Goal: Task Accomplishment & Management: Manage account settings

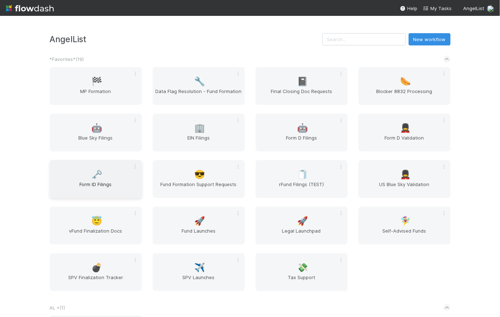
click at [87, 183] on span "Form ID Filings" at bounding box center [96, 188] width 86 height 14
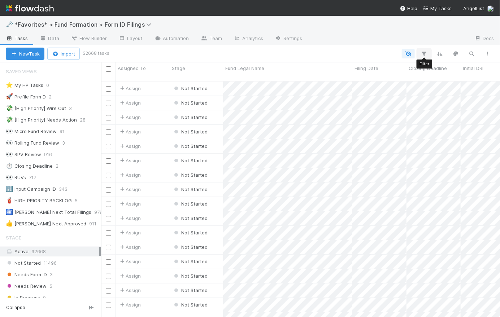
click at [425, 52] on icon "button" at bounding box center [423, 53] width 7 height 6
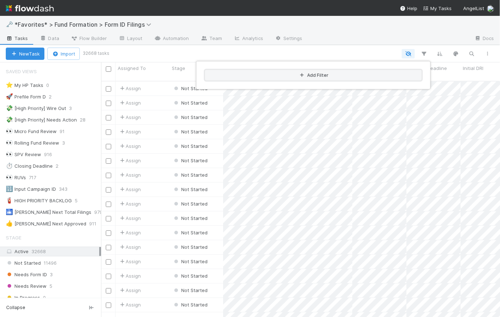
click at [329, 76] on button "Add Filter" at bounding box center [313, 75] width 216 height 10
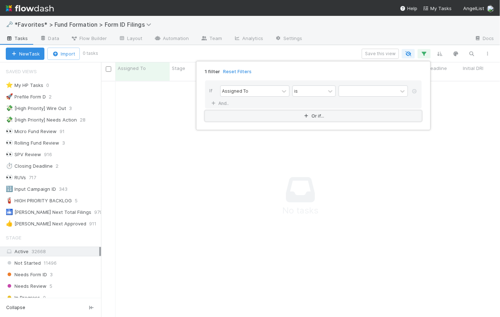
scroll to position [232, 394]
click at [285, 92] on icon at bounding box center [284, 91] width 4 height 3
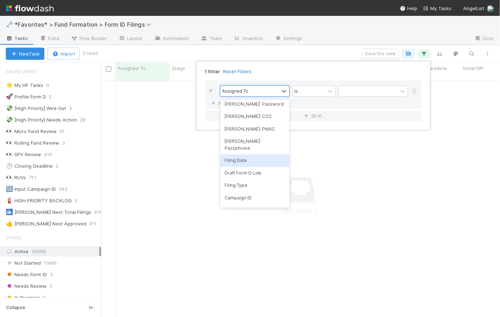
scroll to position [131, 0]
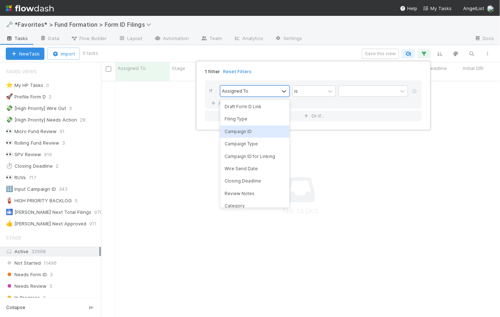
click at [264, 126] on div "Campaign ID" at bounding box center [254, 132] width 69 height 12
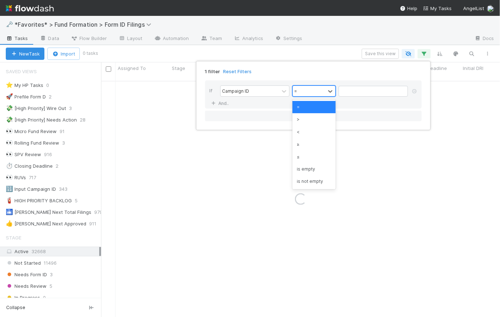
click at [320, 93] on div "=" at bounding box center [309, 91] width 32 height 10
click at [320, 179] on div "is not empty" at bounding box center [313, 181] width 43 height 12
click at [229, 105] on link "And.." at bounding box center [220, 103] width 23 height 10
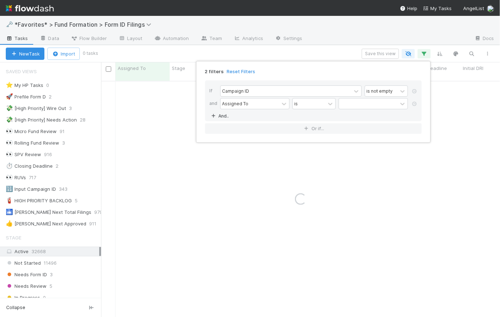
click at [243, 104] on div "Assigned To" at bounding box center [235, 103] width 26 height 6
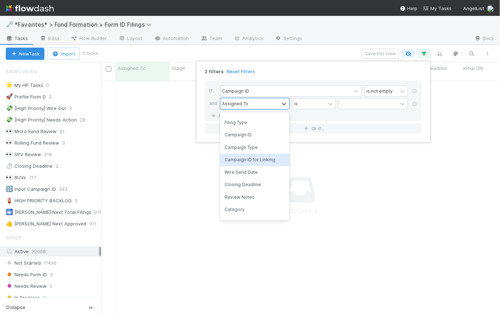
drag, startPoint x: 258, startPoint y: 157, endPoint x: 262, endPoint y: 153, distance: 6.1
click at [258, 157] on div "Campaign ID for Linking" at bounding box center [254, 160] width 69 height 12
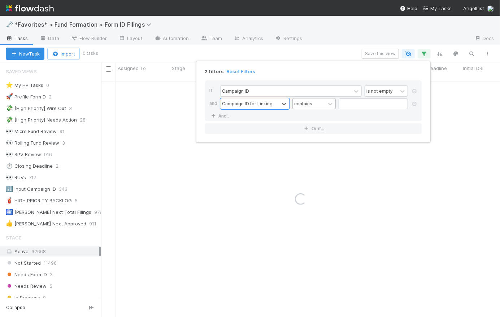
click at [320, 105] on div "contains" at bounding box center [309, 103] width 32 height 10
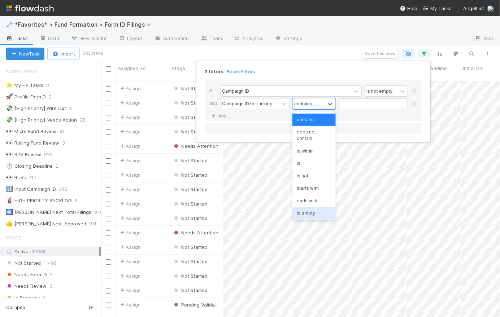
click at [315, 218] on div "is empty" at bounding box center [313, 213] width 43 height 12
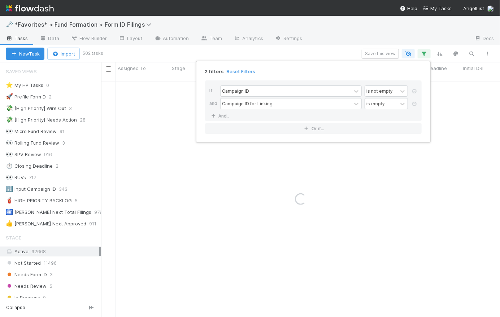
click at [340, 43] on div "2 filters Reset Filters If Campaign ID is not empty and Campaign ID for Linking…" at bounding box center [250, 158] width 500 height 317
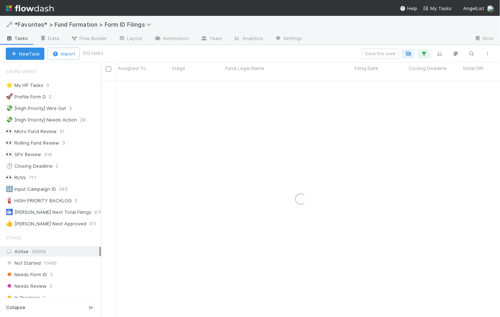
click at [339, 47] on div "New Task Import 502 tasks Save this view" at bounding box center [250, 53] width 500 height 17
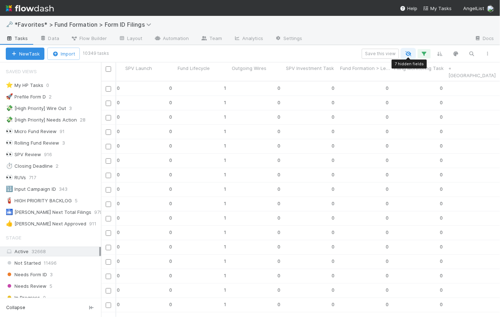
click at [410, 52] on icon "button" at bounding box center [407, 53] width 7 height 6
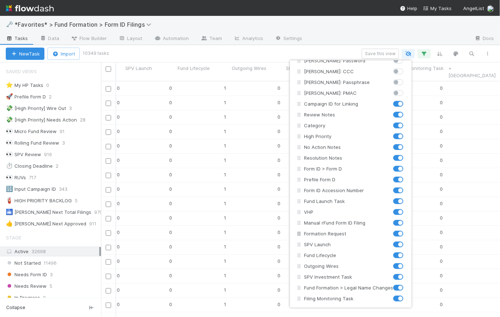
click at [406, 230] on label at bounding box center [406, 230] width 0 height 0
click at [398, 232] on input "checkbox" at bounding box center [396, 233] width 6 height 6
checkbox input "false"
click at [406, 241] on label at bounding box center [406, 241] width 0 height 0
click at [399, 242] on input "checkbox" at bounding box center [396, 244] width 6 height 6
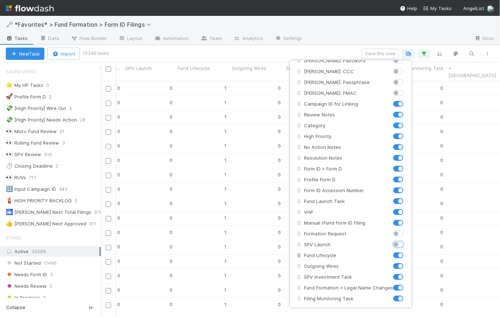
checkbox input "false"
click at [406, 252] on label at bounding box center [406, 252] width 0 height 0
click at [399, 255] on input "checkbox" at bounding box center [396, 255] width 6 height 6
checkbox input "false"
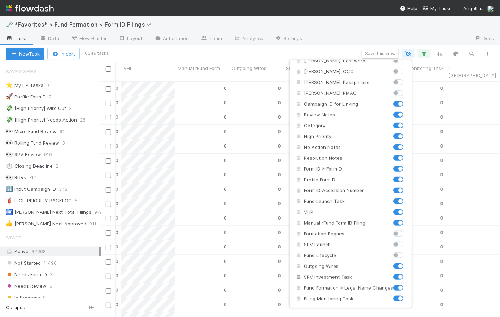
click at [406, 263] on label at bounding box center [406, 263] width 0 height 0
click at [397, 267] on input "checkbox" at bounding box center [396, 266] width 6 height 6
checkbox input "false"
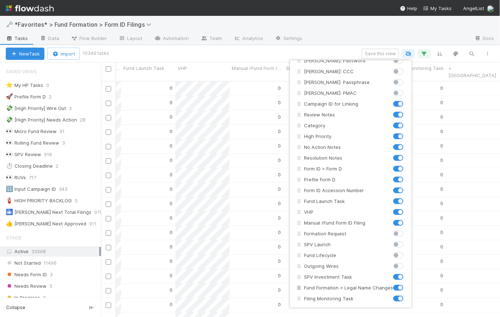
drag, startPoint x: 399, startPoint y: 277, endPoint x: 399, endPoint y: 285, distance: 8.0
click at [406, 273] on label at bounding box center [406, 273] width 0 height 0
click at [399, 276] on input "checkbox" at bounding box center [396, 276] width 6 height 6
checkbox input "false"
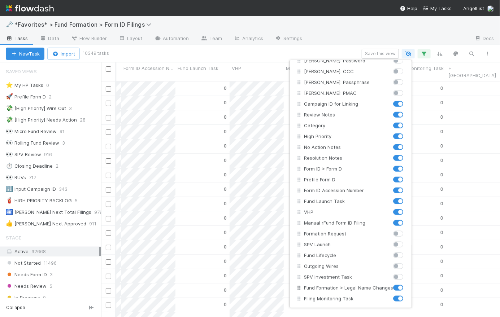
click at [406, 284] on label at bounding box center [406, 284] width 0 height 0
click at [398, 286] on input "checkbox" at bounding box center [396, 287] width 6 height 6
checkbox input "false"
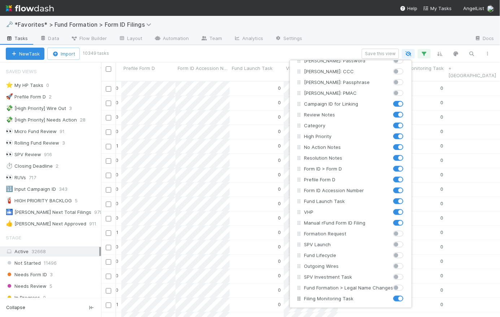
click at [406, 295] on label at bounding box center [406, 295] width 0 height 0
click at [398, 298] on input "checkbox" at bounding box center [396, 298] width 6 height 6
checkbox input "false"
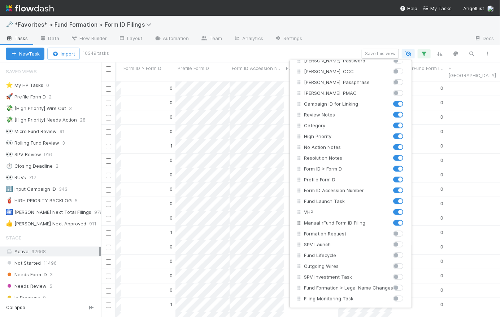
click at [406, 219] on label at bounding box center [406, 219] width 0 height 0
click at [397, 223] on input "checkbox" at bounding box center [396, 222] width 6 height 6
checkbox input "false"
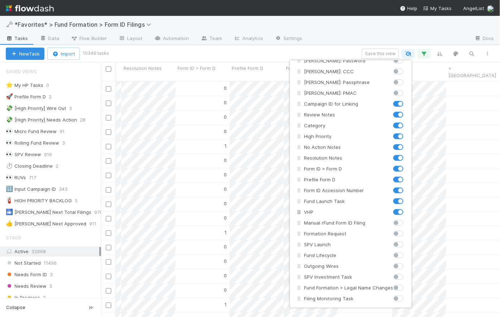
click at [406, 208] on label at bounding box center [406, 208] width 0 height 0
click at [399, 211] on input "checkbox" at bounding box center [396, 211] width 6 height 6
checkbox input "false"
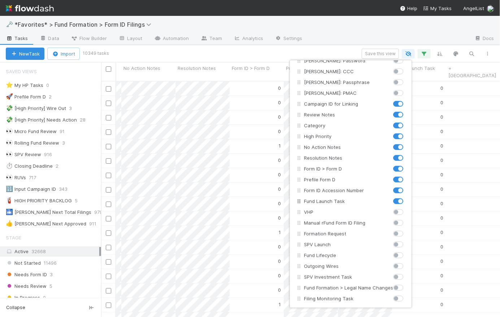
click at [406, 198] on label at bounding box center [406, 198] width 0 height 0
click at [399, 200] on input "checkbox" at bounding box center [396, 201] width 6 height 6
checkbox input "false"
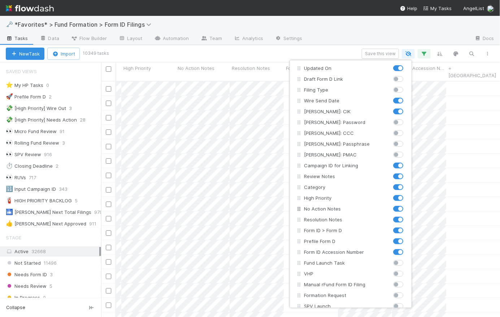
click at [406, 205] on label at bounding box center [406, 205] width 0 height 0
click at [399, 207] on input "checkbox" at bounding box center [396, 208] width 6 height 6
checkbox input "false"
click at [406, 216] on label at bounding box center [406, 216] width 0 height 0
click at [399, 219] on input "checkbox" at bounding box center [396, 219] width 6 height 6
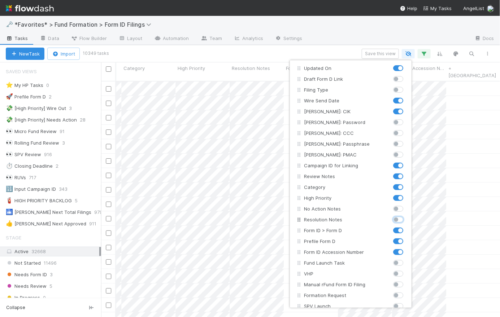
checkbox input "false"
click at [406, 194] on label at bounding box center [406, 194] width 0 height 0
click at [398, 198] on input "checkbox" at bounding box center [396, 197] width 6 height 6
click at [406, 194] on label at bounding box center [406, 194] width 0 height 0
click at [394, 197] on input "checkbox" at bounding box center [396, 197] width 6 height 6
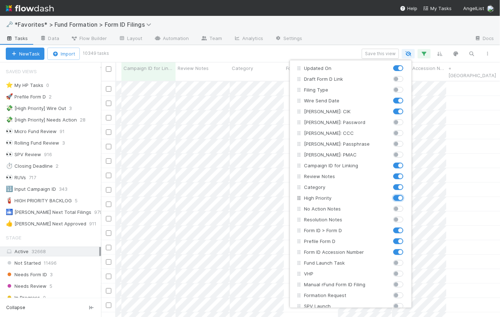
checkbox input "true"
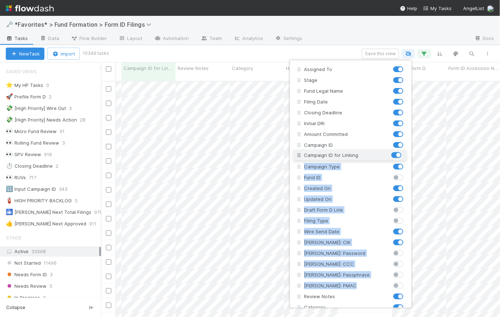
drag, startPoint x: 300, startPoint y: 271, endPoint x: 292, endPoint y: 156, distance: 115.7
click at [292, 156] on div "Assigned To Stage Fund Legal Name Filing Date Closing Deadline Initial DRI Amou…" at bounding box center [350, 184] width 122 height 248
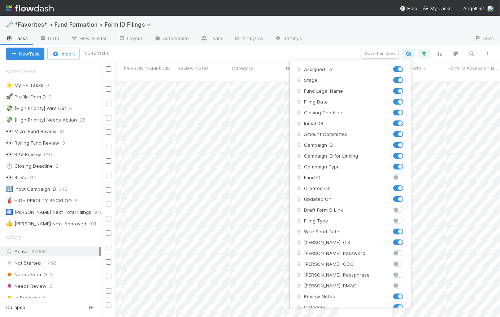
click at [331, 41] on div "Assigned To Stage Fund Legal Name Filing Date Closing Deadline Initial DRI Amou…" at bounding box center [250, 158] width 500 height 317
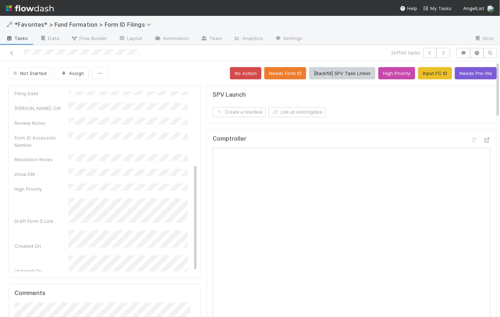
click at [185, 74] on div "Not Started Assign No Action Needs Form ID [Backfill] SPV Task Linker High Prio…" at bounding box center [252, 73] width 488 height 12
click at [166, 73] on div "Not Started Assign No Action Needs Form ID [Backfill] SPV Task Linker High Prio…" at bounding box center [252, 73] width 488 height 12
click at [11, 51] on icon at bounding box center [11, 53] width 7 height 5
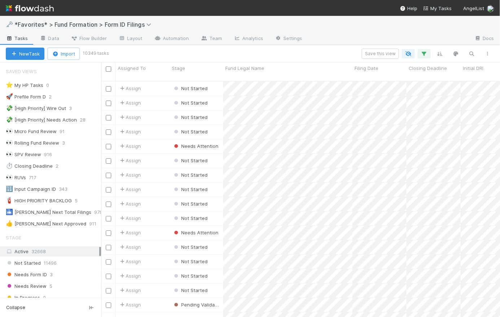
click at [305, 56] on div "Save this view" at bounding box center [301, 54] width 388 height 10
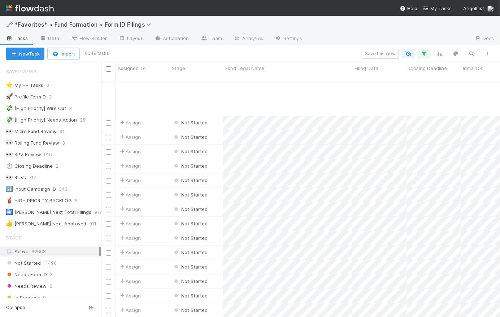
scroll to position [1488, 0]
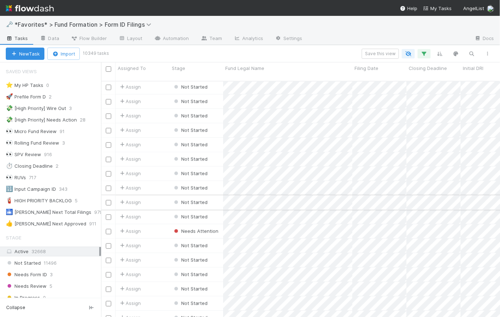
click at [154, 197] on div "Assign" at bounding box center [142, 203] width 54 height 14
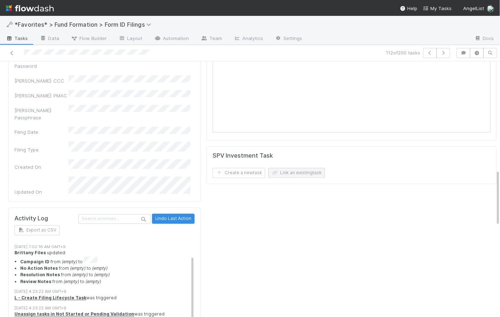
scroll to position [17, 0]
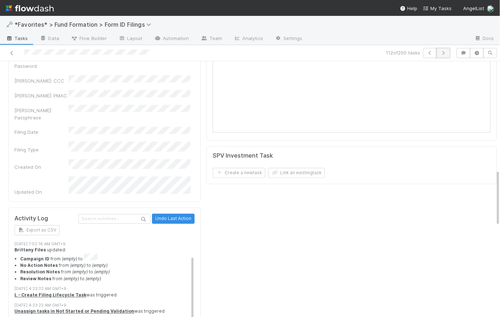
click at [443, 50] on button "button" at bounding box center [443, 53] width 14 height 10
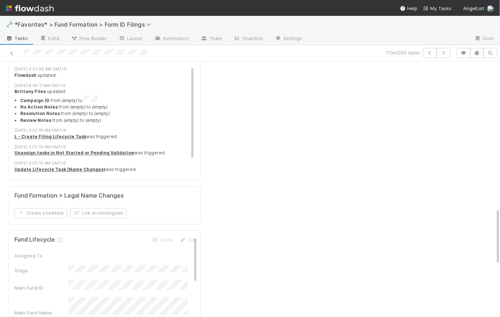
scroll to position [528, 0]
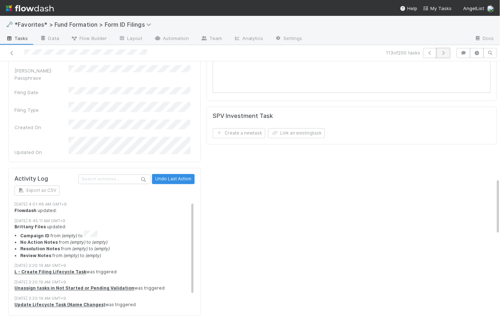
click at [438, 56] on button "button" at bounding box center [443, 53] width 14 height 10
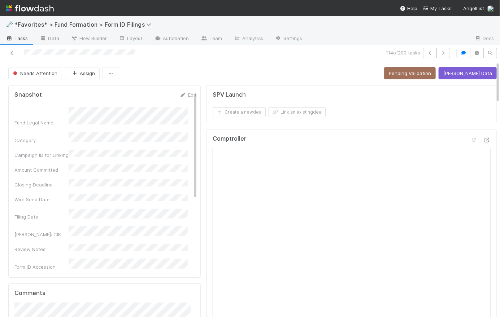
click at [206, 73] on div "Needs Attention Assign Pending Validation Amend EDGAR Data" at bounding box center [252, 73] width 488 height 12
click at [13, 52] on icon at bounding box center [11, 53] width 7 height 5
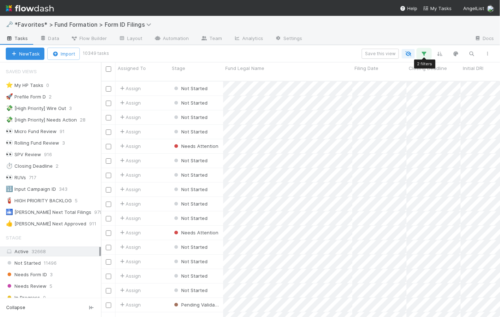
click at [424, 53] on icon "button" at bounding box center [423, 53] width 7 height 6
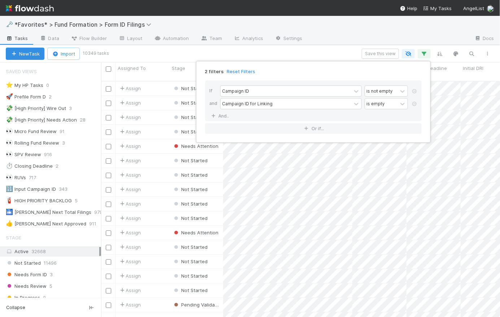
click at [347, 50] on div "2 filters Reset Filters If Campaign ID is not empty and Campaign ID for Linking…" at bounding box center [250, 158] width 500 height 317
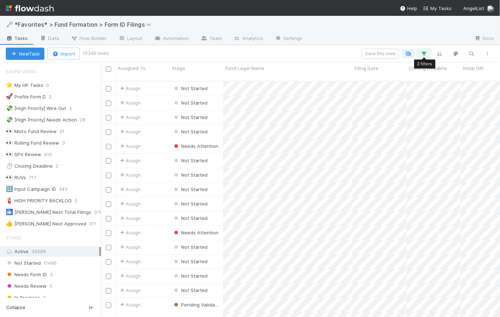
click at [425, 52] on icon "button" at bounding box center [423, 53] width 7 height 6
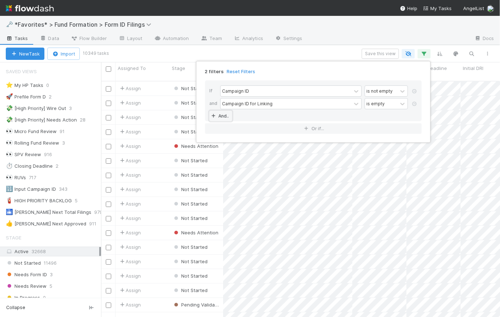
click at [225, 115] on link "And.." at bounding box center [220, 116] width 23 height 10
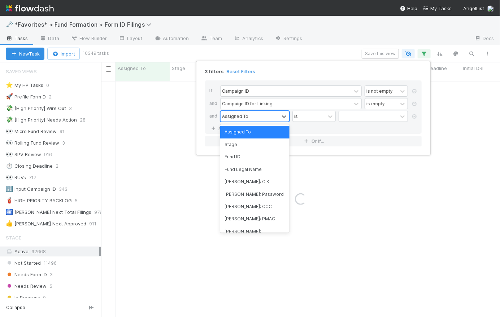
click at [239, 115] on div "Assigned To" at bounding box center [235, 116] width 26 height 6
click at [244, 142] on div "Stage" at bounding box center [254, 145] width 69 height 12
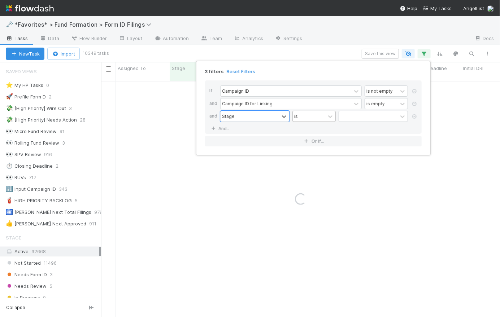
click at [297, 119] on div "is" at bounding box center [296, 116] width 4 height 6
click at [361, 116] on div at bounding box center [368, 116] width 58 height 10
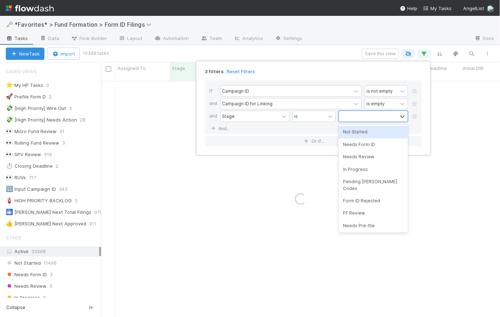
click at [361, 135] on div "Not Started" at bounding box center [372, 132] width 69 height 12
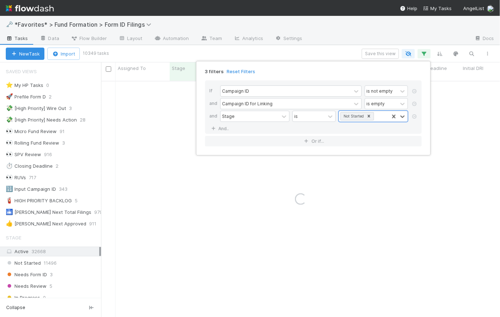
click at [344, 55] on div "3 filters Reset Filters If Campaign ID is not empty and Campaign ID for Linking…" at bounding box center [250, 158] width 500 height 317
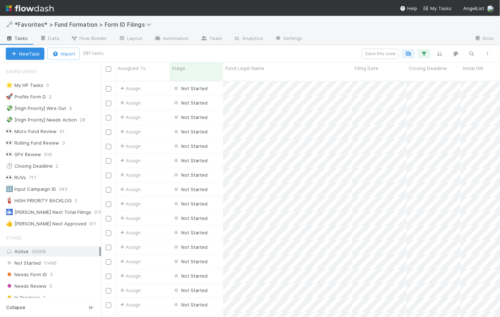
scroll to position [237, 394]
click at [158, 211] on div "Assign" at bounding box center [142, 218] width 54 height 14
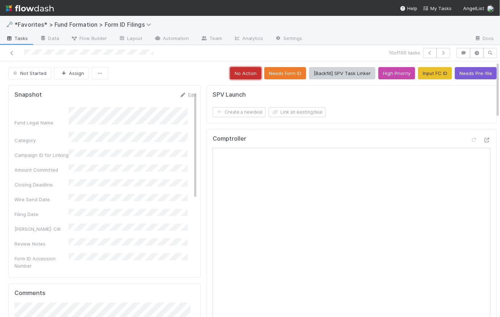
click at [240, 75] on button "No Action" at bounding box center [245, 73] width 31 height 12
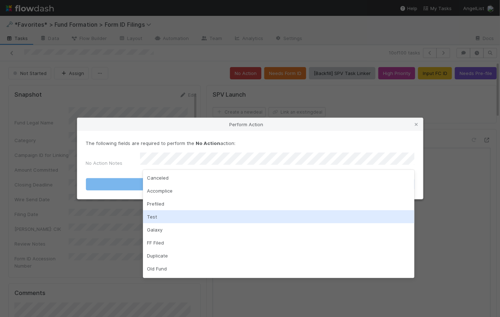
click at [189, 215] on div "Test" at bounding box center [278, 216] width 271 height 13
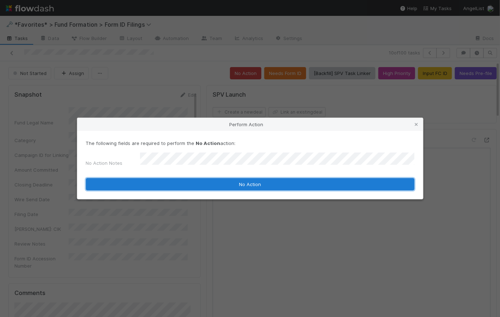
click at [248, 183] on button "No Action" at bounding box center [250, 184] width 328 height 12
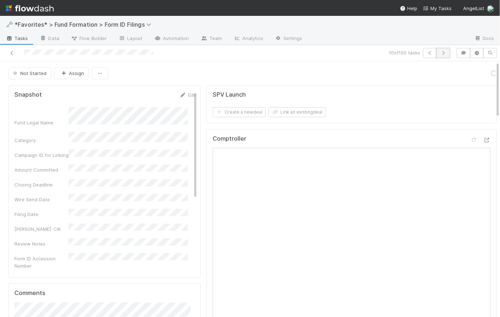
click at [441, 57] on button "button" at bounding box center [443, 53] width 14 height 10
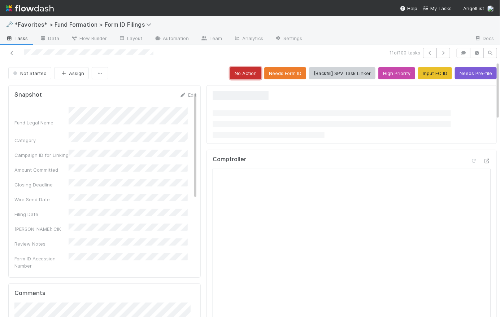
click at [241, 75] on button "No Action" at bounding box center [245, 73] width 31 height 12
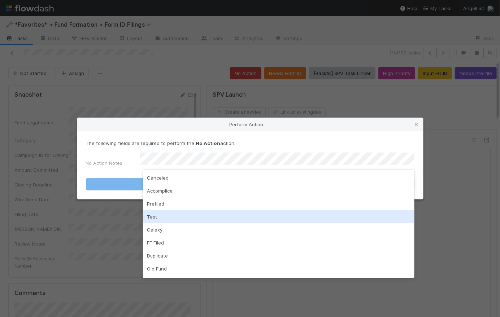
drag, startPoint x: 175, startPoint y: 216, endPoint x: 199, endPoint y: 197, distance: 30.3
click at [175, 216] on div "Test" at bounding box center [278, 216] width 271 height 13
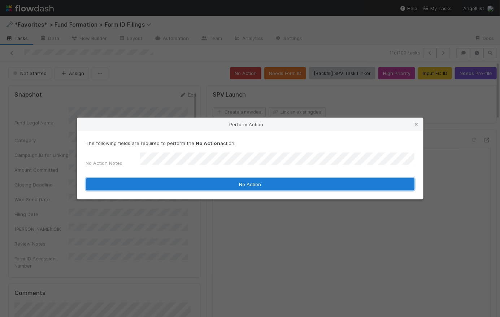
click at [248, 180] on button "No Action" at bounding box center [250, 184] width 328 height 12
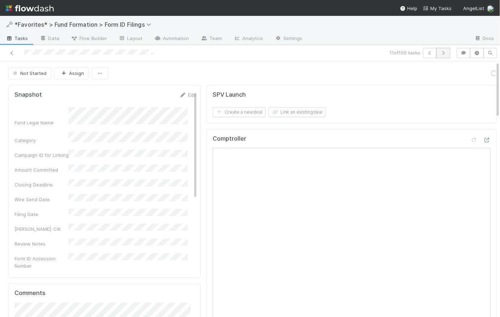
click at [439, 52] on icon "button" at bounding box center [442, 53] width 7 height 4
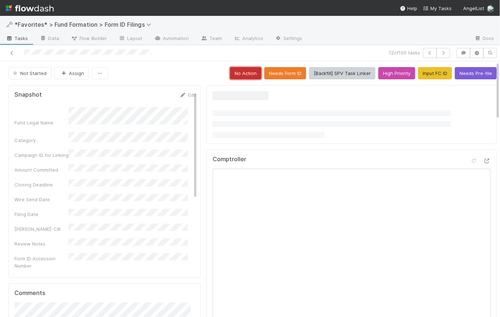
click at [239, 74] on button "No Action" at bounding box center [245, 73] width 31 height 12
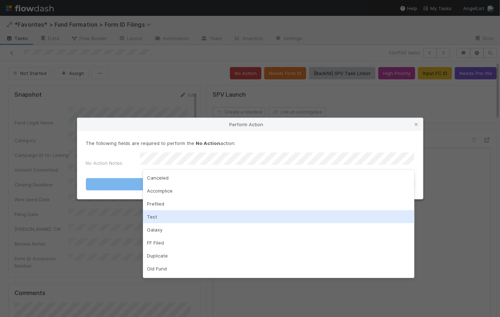
click at [200, 214] on div "Test" at bounding box center [278, 216] width 271 height 13
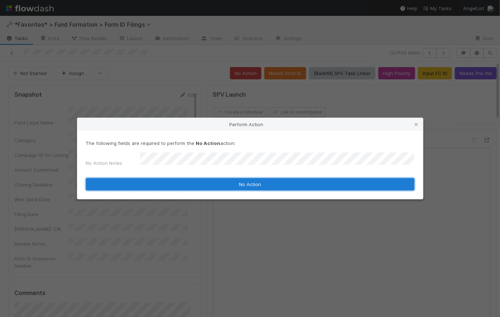
click at [269, 181] on button "No Action" at bounding box center [250, 184] width 328 height 12
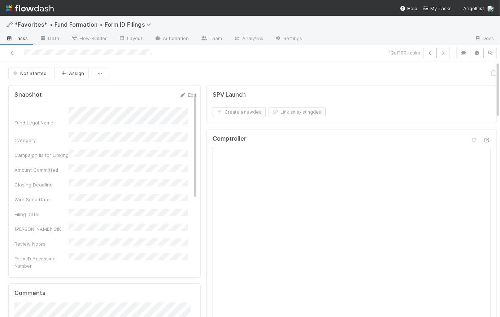
click at [215, 68] on div "Not Started Assign Loading..." at bounding box center [252, 73] width 488 height 12
click at [12, 52] on icon at bounding box center [11, 53] width 7 height 5
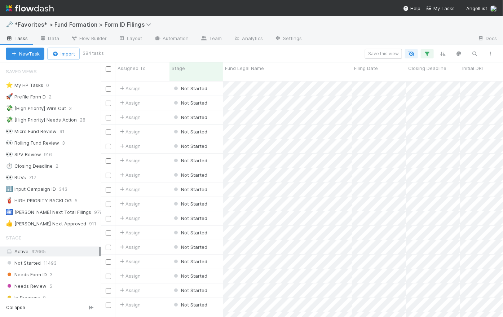
scroll to position [237, 397]
click at [219, 258] on div "Not Started" at bounding box center [196, 262] width 53 height 14
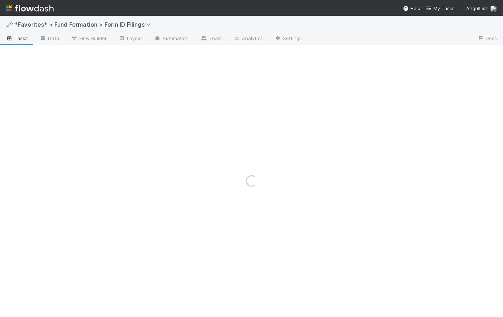
click at [200, 69] on div "Loading..." at bounding box center [251, 181] width 503 height 272
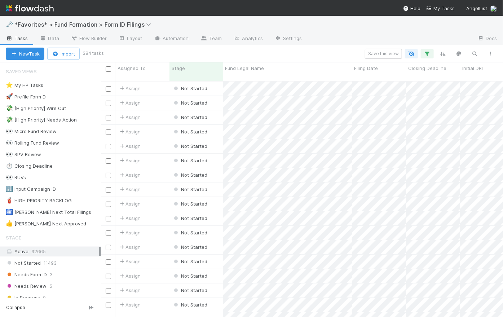
scroll to position [237, 397]
click at [108, 71] on input "checkbox" at bounding box center [108, 68] width 5 height 5
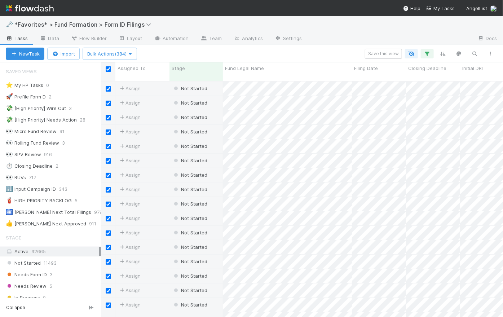
click at [107, 68] on input "checkbox" at bounding box center [108, 68] width 5 height 5
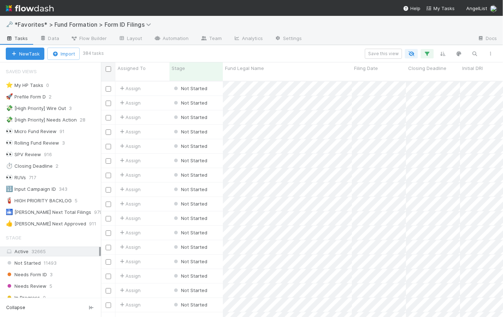
click at [110, 69] on input "checkbox" at bounding box center [108, 68] width 5 height 5
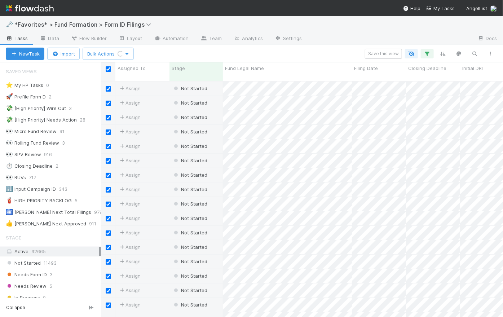
click at [110, 69] on input "checkbox" at bounding box center [108, 68] width 5 height 5
checkbox input "false"
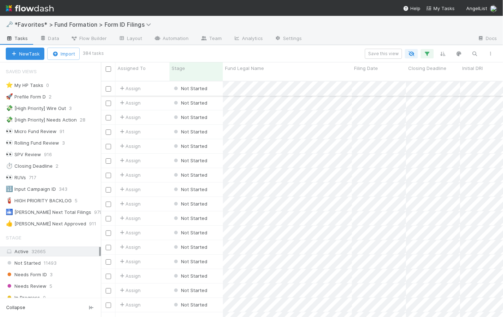
click at [161, 82] on div "Assign" at bounding box center [142, 89] width 54 height 14
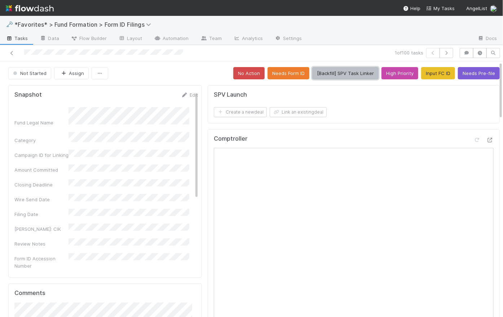
click at [341, 76] on button "[Backfill] SPV Task Linker" at bounding box center [345, 73] width 66 height 12
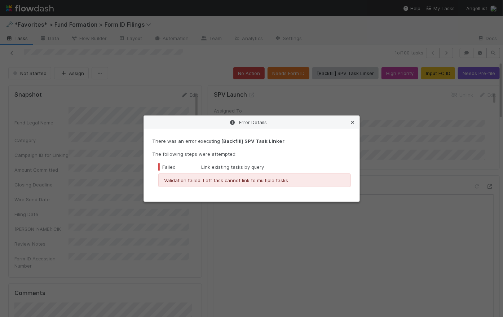
click at [356, 122] on icon at bounding box center [353, 122] width 7 height 5
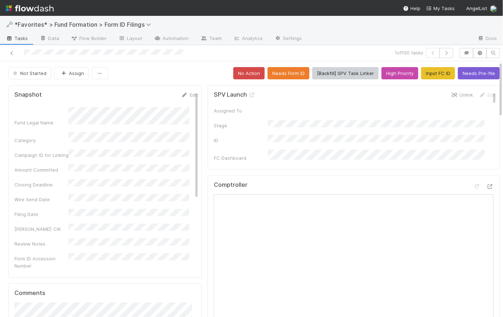
click at [453, 93] on link "Unlink" at bounding box center [462, 95] width 22 height 6
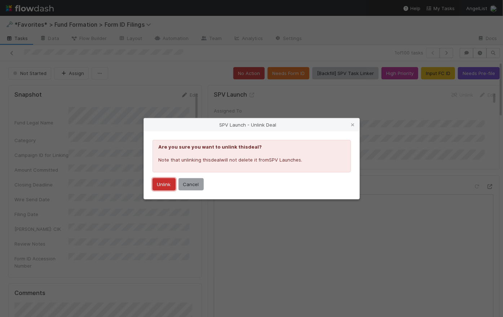
click at [167, 184] on button "Unlink" at bounding box center [164, 184] width 23 height 12
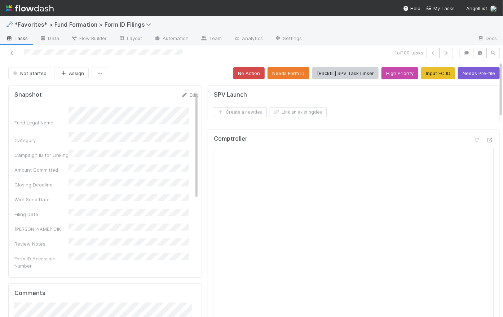
click at [197, 72] on div "Not Started Assign No Action Needs Form ID [Backfill] SPV Task Linker High Prio…" at bounding box center [254, 73] width 492 height 12
click at [133, 36] on link "Layout" at bounding box center [131, 39] width 36 height 12
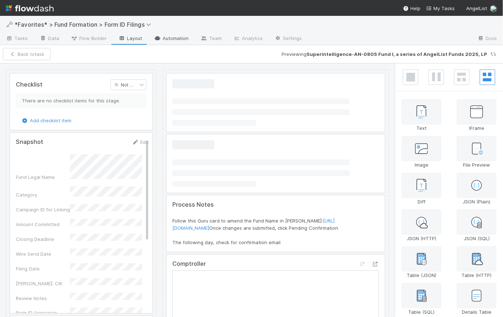
click at [162, 41] on link "Automation" at bounding box center [171, 39] width 47 height 12
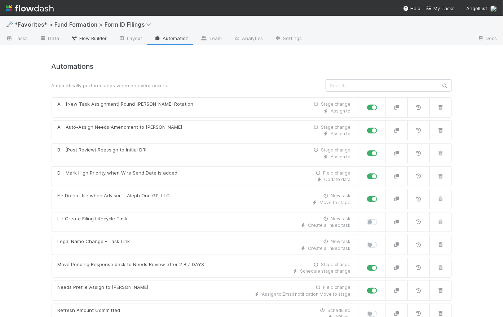
click at [92, 41] on span "Flow Builder" at bounding box center [89, 38] width 36 height 7
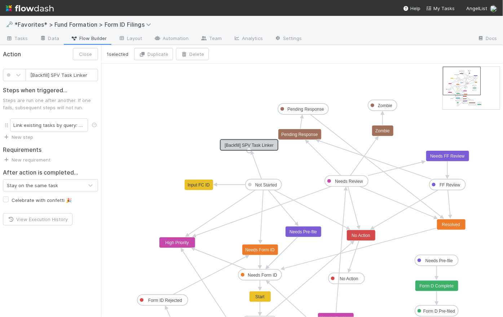
click at [249, 146] on text "[Backfill] SPV Task Linker" at bounding box center [249, 145] width 49 height 5
click at [69, 126] on div "Link existing tasks by query: SPV Launch" at bounding box center [49, 125] width 78 height 14
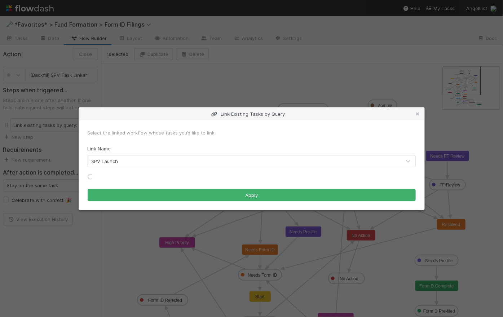
click at [183, 159] on div "SPV Launch" at bounding box center [244, 161] width 313 height 12
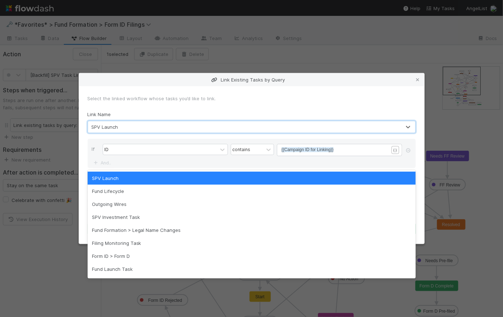
click at [260, 106] on form "Select the linked workflow whose tasks you’d like to link. Link Name option SPV…" at bounding box center [252, 165] width 328 height 140
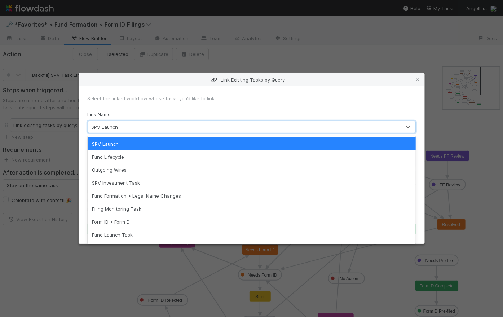
click at [218, 127] on div "SPV Launch" at bounding box center [244, 127] width 313 height 12
click at [197, 143] on div "SPV Launch" at bounding box center [252, 143] width 328 height 13
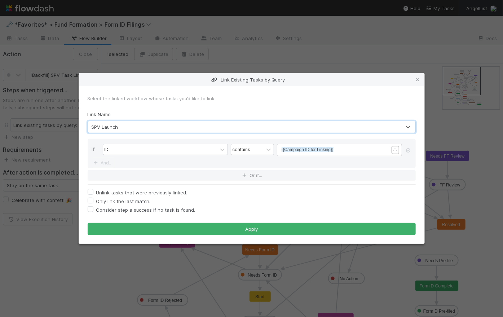
click at [225, 102] on form "Select the linked workflow whose tasks you’d like to link. Link Name option SPV…" at bounding box center [252, 165] width 328 height 140
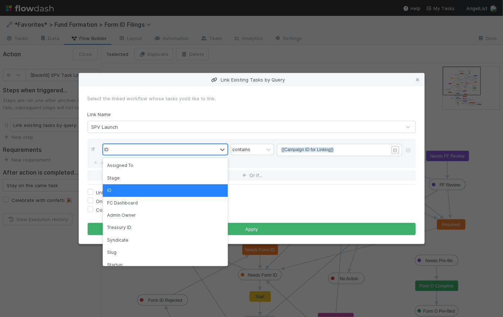
click at [130, 150] on div "ID" at bounding box center [160, 149] width 114 height 10
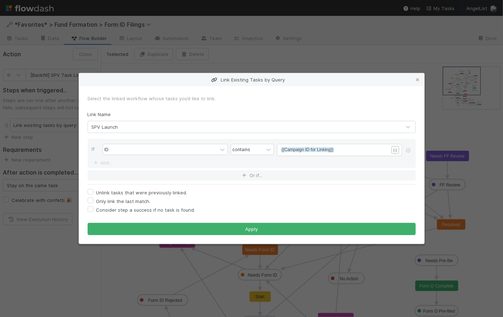
click at [273, 197] on div "Only link the last match." at bounding box center [252, 201] width 328 height 9
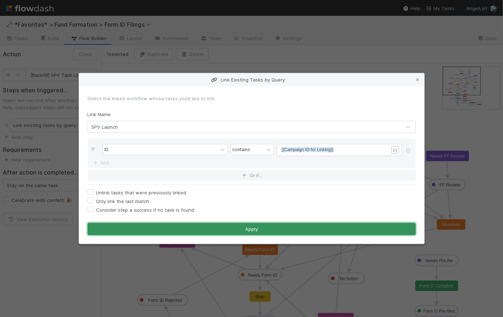
click at [259, 229] on button "Apply" at bounding box center [252, 229] width 328 height 12
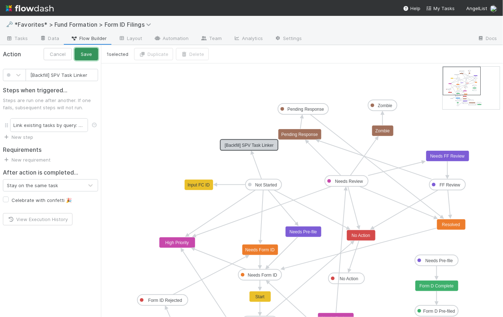
click at [87, 56] on button "Save" at bounding box center [86, 54] width 23 height 12
click at [272, 58] on div "1 selected Duplicate Delete" at bounding box center [301, 54] width 394 height 12
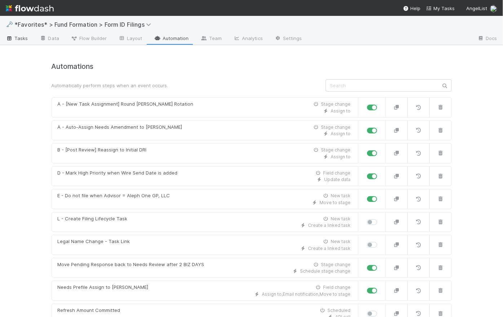
click at [29, 40] on link "Tasks" at bounding box center [17, 39] width 34 height 12
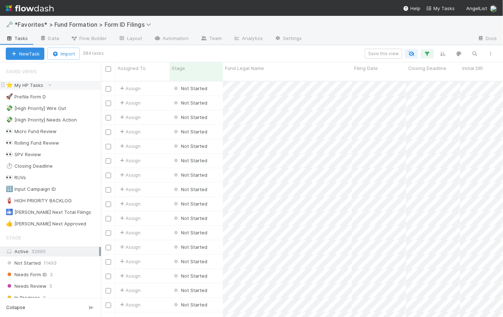
scroll to position [237, 397]
click at [350, 54] on div "Save this view" at bounding box center [300, 54] width 396 height 10
drag, startPoint x: 83, startPoint y: 53, endPoint x: 107, endPoint y: 53, distance: 24.2
click at [107, 53] on div "New Task Import 384 tasks Save this view" at bounding box center [251, 53] width 503 height 17
click at [109, 54] on div "Save this view" at bounding box center [300, 54] width 396 height 10
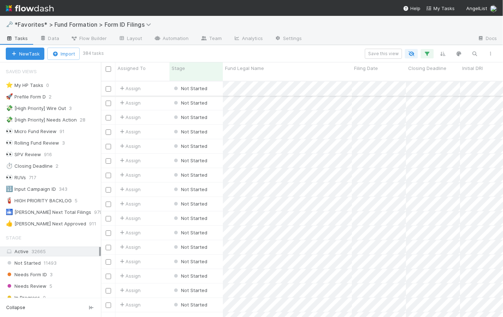
click at [162, 83] on div "Assign" at bounding box center [142, 89] width 54 height 14
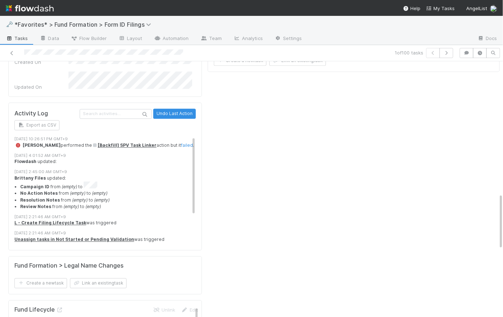
click at [82, 181] on li "Campaign ID from (empty) to" at bounding box center [110, 185] width 181 height 9
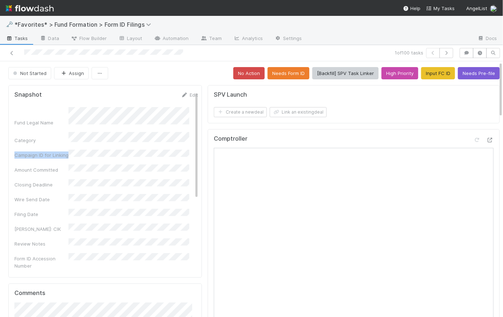
drag, startPoint x: 66, startPoint y: 150, endPoint x: 12, endPoint y: 148, distance: 54.1
click at [12, 148] on div "Snapshot Edit Fund Legal Name Category Campaign ID for Linking Amount Committed…" at bounding box center [105, 181] width 194 height 193
click at [66, 151] on div "Campaign ID for Linking" at bounding box center [41, 154] width 54 height 7
drag, startPoint x: 44, startPoint y: 148, endPoint x: 11, endPoint y: 148, distance: 32.8
click at [11, 148] on div "Snapshot Edit Fund Legal Name Category Campaign ID for Linking Amount Committed…" at bounding box center [105, 181] width 194 height 193
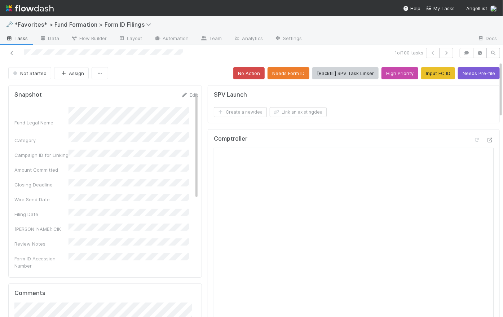
click at [189, 68] on div "Not Started Assign No Action Needs Form ID [Backfill] SPV Task Linker High Prio…" at bounding box center [254, 73] width 492 height 12
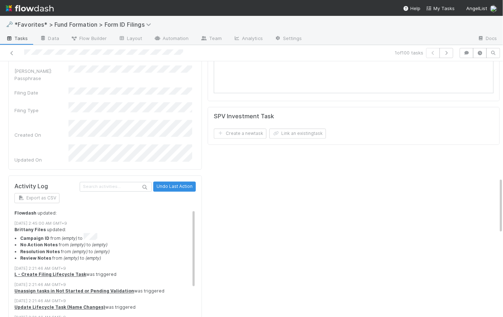
scroll to position [40, 0]
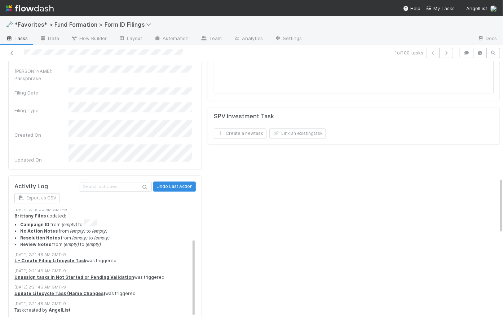
click at [113, 220] on li "Campaign ID from (empty) to" at bounding box center [110, 224] width 181 height 9
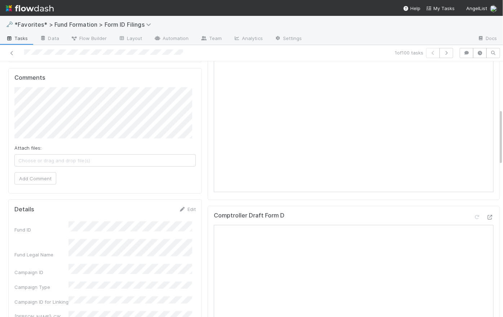
scroll to position [0, 0]
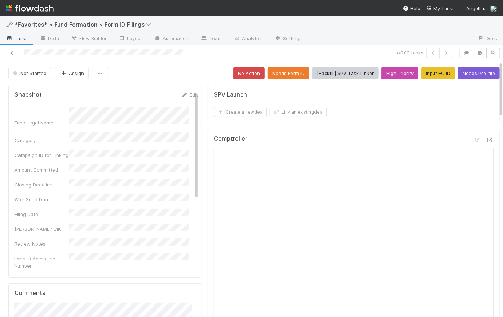
click at [201, 78] on div "Not Started Assign No Action Needs Form ID [Backfill] SPV Task Linker High Prio…" at bounding box center [254, 73] width 492 height 12
click at [9, 53] on icon at bounding box center [11, 53] width 7 height 5
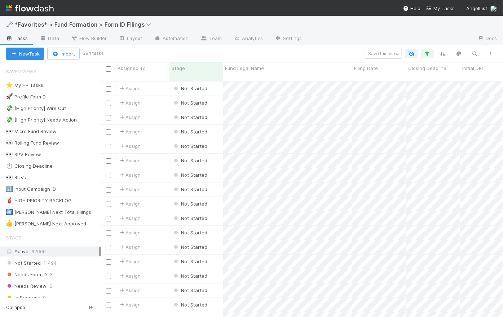
scroll to position [237, 397]
drag, startPoint x: 92, startPoint y: 54, endPoint x: 79, endPoint y: 53, distance: 13.7
click at [79, 53] on div "New Task Import 384 tasks Save this view" at bounding box center [251, 53] width 503 height 17
click at [123, 55] on div "Save this view" at bounding box center [300, 54] width 396 height 10
click at [175, 53] on div "Save this view" at bounding box center [300, 54] width 396 height 10
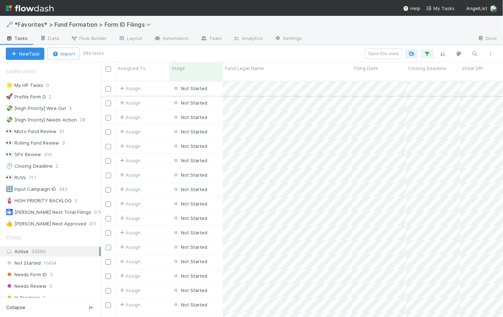
click at [160, 83] on div "Assign" at bounding box center [142, 89] width 54 height 14
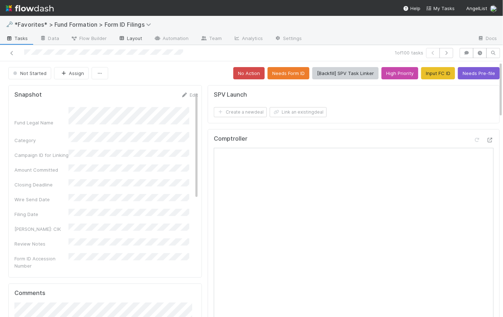
click at [137, 39] on link "Layout" at bounding box center [131, 39] width 36 height 12
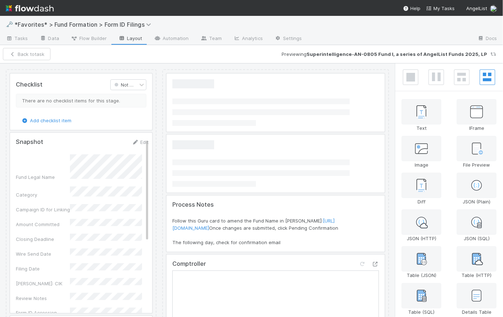
click at [124, 219] on div at bounding box center [81, 223] width 142 height 180
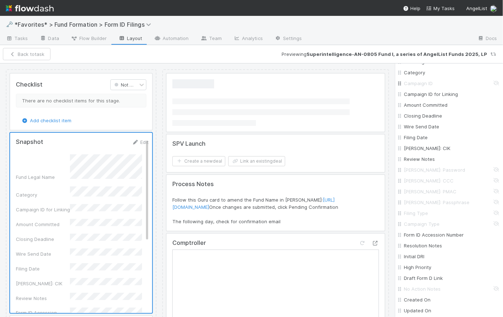
scroll to position [198, 0]
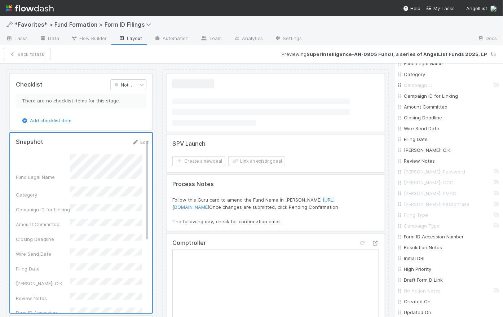
click at [494, 83] on div "Campaign ID" at bounding box center [449, 85] width 102 height 11
click at [493, 84] on input "Campaign ID" at bounding box center [451, 85] width 95 height 7
checkbox input "true"
click at [45, 55] on button "Save Changes" at bounding box center [53, 54] width 45 height 12
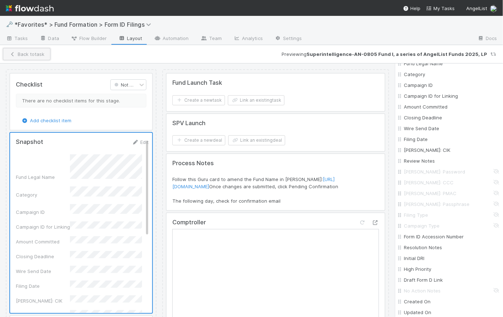
click at [38, 55] on button "Back to task" at bounding box center [27, 54] width 48 height 12
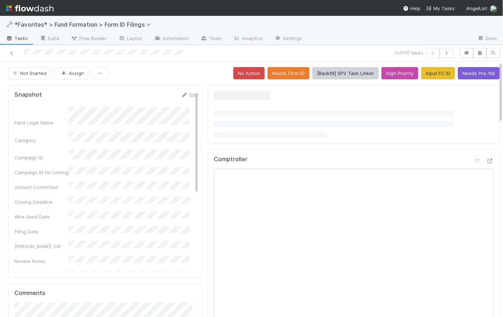
click at [181, 71] on div "Not Started Assign No Action Needs Form ID [Backfill] SPV Task Linker High Prio…" at bounding box center [254, 73] width 492 height 12
click at [176, 37] on link "Automation" at bounding box center [171, 39] width 47 height 12
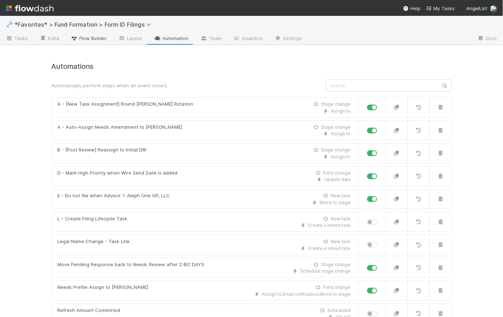
click at [89, 36] on span "Flow Builder" at bounding box center [89, 38] width 36 height 7
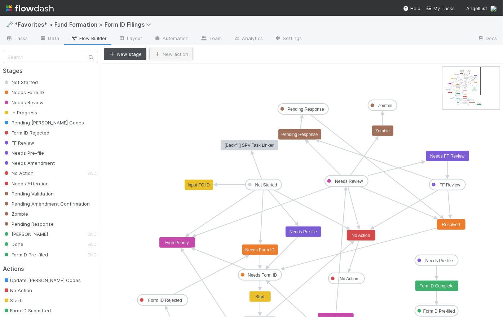
click at [180, 54] on button "New action" at bounding box center [171, 54] width 44 height 12
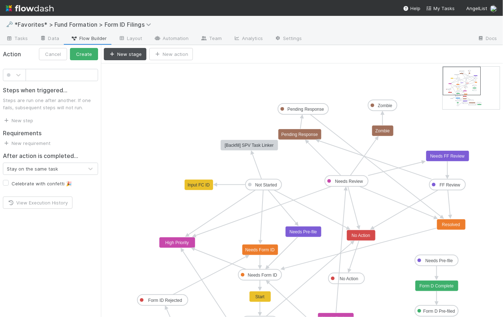
click at [61, 75] on input "text" at bounding box center [62, 75] width 73 height 12
type input "Backfill ID"
click at [31, 120] on link "New step" at bounding box center [18, 121] width 30 height 6
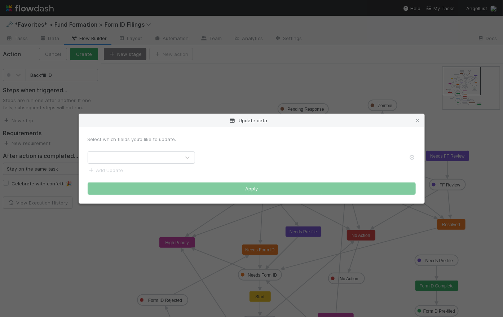
click at [174, 157] on div at bounding box center [134, 158] width 92 height 12
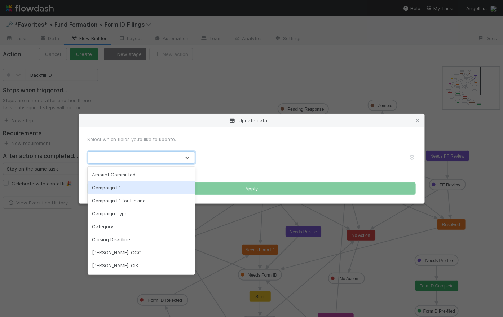
click at [150, 186] on div "Campaign ID" at bounding box center [141, 187] width 107 height 13
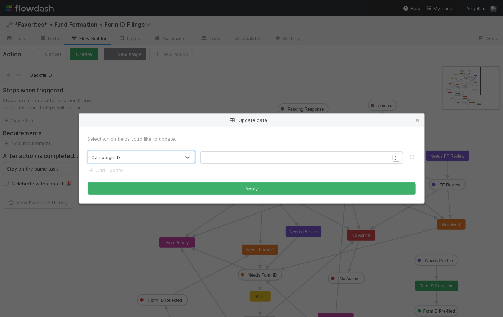
click at [146, 159] on div "Campaign ID" at bounding box center [134, 157] width 92 height 12
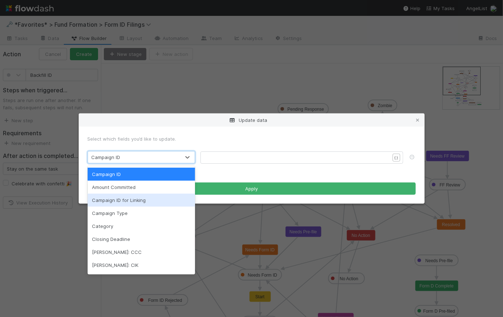
click at [143, 198] on div "Campaign ID for Linking" at bounding box center [141, 200] width 107 height 13
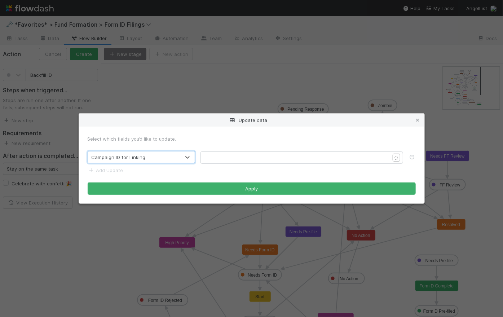
scroll to position [2, 0]
click at [231, 157] on pre "​" at bounding box center [300, 157] width 190 height 7
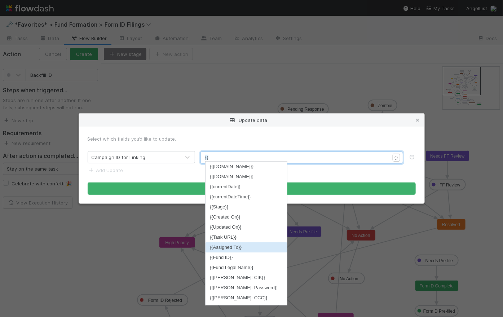
scroll to position [2, 7]
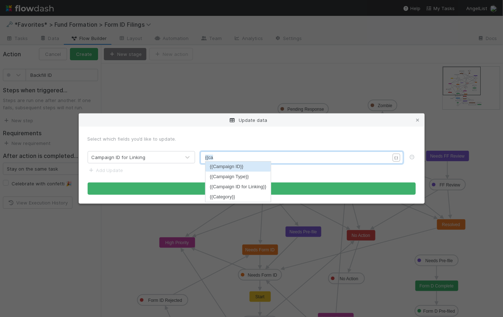
type textarea "{{ca"
click at [245, 164] on li "{{Campaign ID}}" at bounding box center [238, 167] width 65 height 10
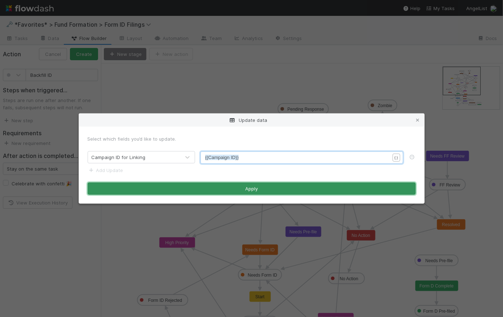
click at [253, 188] on button "Apply" at bounding box center [252, 189] width 328 height 12
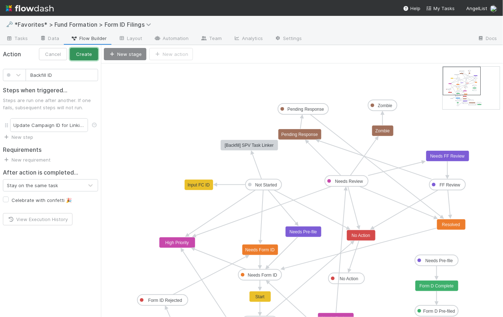
click at [86, 54] on button "Create" at bounding box center [84, 54] width 28 height 12
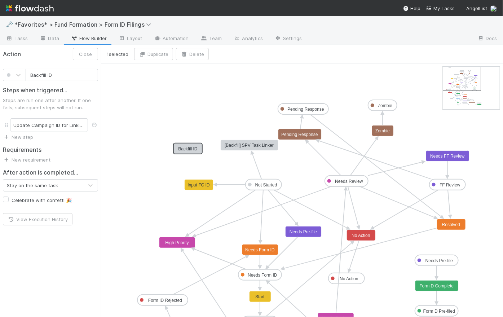
drag, startPoint x: 172, startPoint y: 70, endPoint x: 186, endPoint y: 146, distance: 77.4
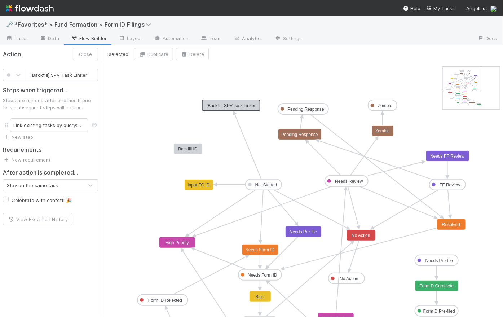
drag, startPoint x: 249, startPoint y: 142, endPoint x: 234, endPoint y: 102, distance: 42.9
type input "Backfill ID"
drag, startPoint x: 189, startPoint y: 148, endPoint x: 220, endPoint y: 152, distance: 31.9
click at [257, 186] on text "Not Started" at bounding box center [266, 185] width 22 height 5
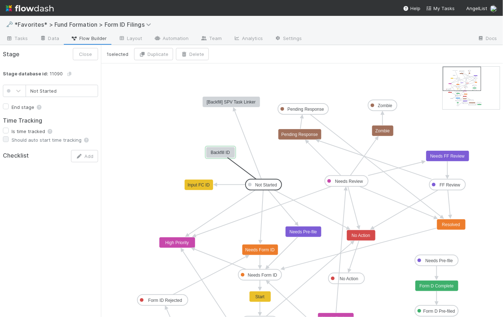
drag, startPoint x: 265, startPoint y: 190, endPoint x: 225, endPoint y: 152, distance: 54.6
click at [143, 105] on icon "Not Started Needs Form ID Needs Review In Progress Pending EDGAR Codes Form ID …" at bounding box center [305, 269] width 408 height 412
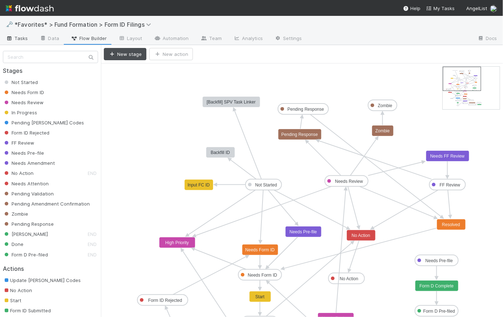
click at [19, 39] on span "Tasks" at bounding box center [17, 38] width 22 height 7
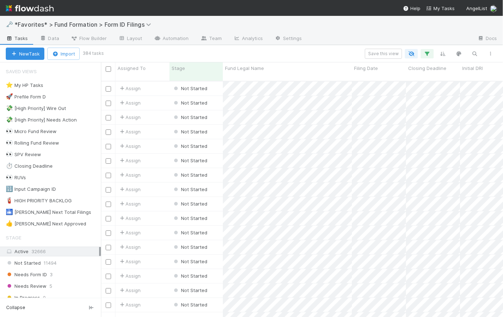
scroll to position [237, 397]
click at [218, 98] on div "Not Started" at bounding box center [196, 103] width 53 height 14
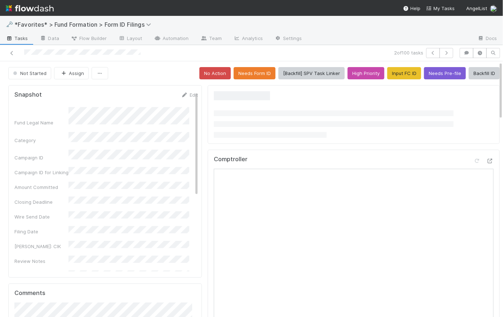
click at [167, 74] on div "Not Started Assign No Action Needs Form ID [Backfill] SPV Task Linker High Prio…" at bounding box center [254, 73] width 492 height 12
click at [479, 73] on button "Backfill ID" at bounding box center [484, 73] width 31 height 12
click at [156, 75] on div "Not Started Assign No Action Needs Form ID [Backfill] SPV Task Linker High Prio…" at bounding box center [254, 73] width 492 height 12
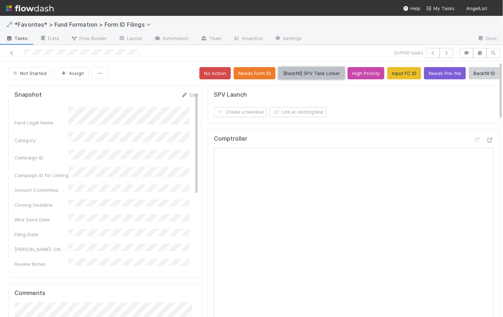
click at [298, 74] on button "[Backfill] SPV Task Linker" at bounding box center [311, 73] width 66 height 12
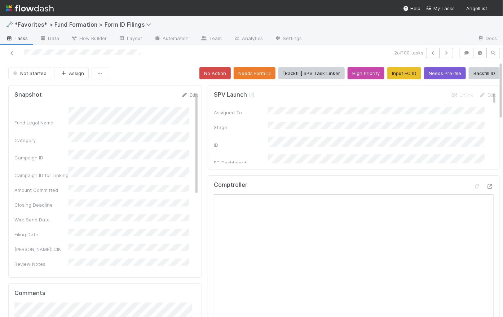
click at [158, 71] on div "Not Started Assign No Action Needs Form ID [Backfill] SPV Task Linker High Prio…" at bounding box center [254, 73] width 492 height 12
drag, startPoint x: 67, startPoint y: 167, endPoint x: 9, endPoint y: 164, distance: 57.4
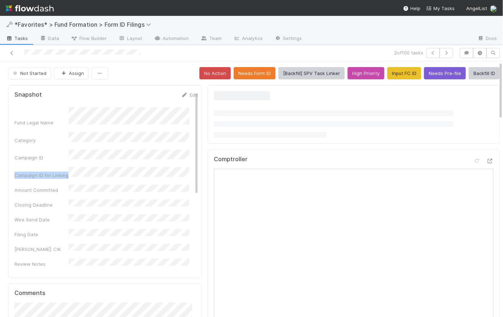
click at [9, 164] on div "Snapshot Edit Fund Legal Name Category Campaign ID Campaign ID for Linking Amou…" at bounding box center [105, 181] width 194 height 193
click at [25, 172] on div "Campaign ID for Linking" at bounding box center [41, 175] width 54 height 7
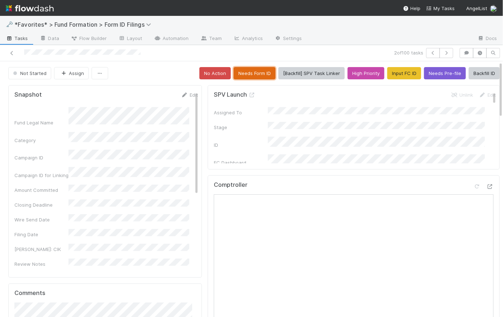
click at [253, 74] on button "Needs Form ID" at bounding box center [255, 73] width 42 height 12
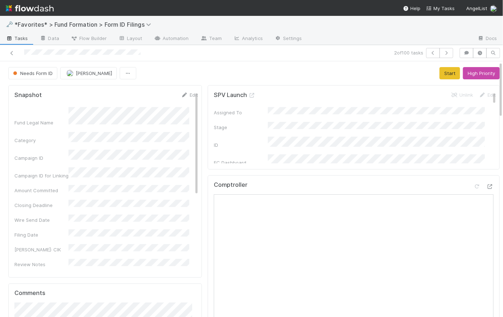
click at [17, 36] on span "Tasks" at bounding box center [17, 38] width 22 height 7
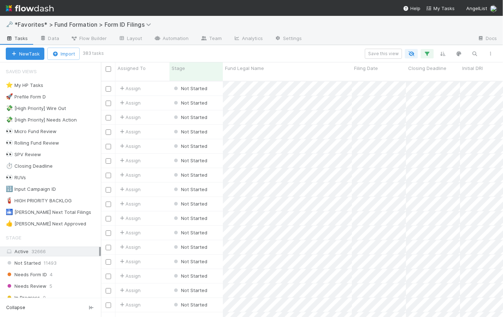
scroll to position [237, 397]
click at [426, 54] on icon "button" at bounding box center [427, 53] width 7 height 6
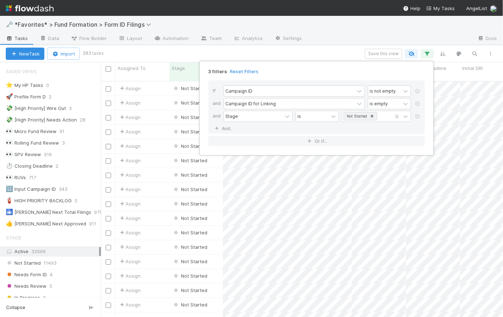
click at [346, 51] on div "3 filters Reset Filters If Campaign ID is not empty and Campaign ID for Linking…" at bounding box center [251, 158] width 503 height 317
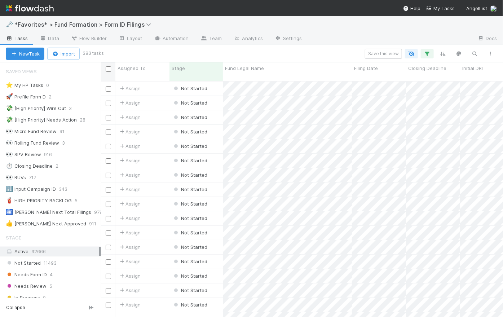
click at [108, 69] on input "checkbox" at bounding box center [108, 68] width 5 height 5
checkbox input "true"
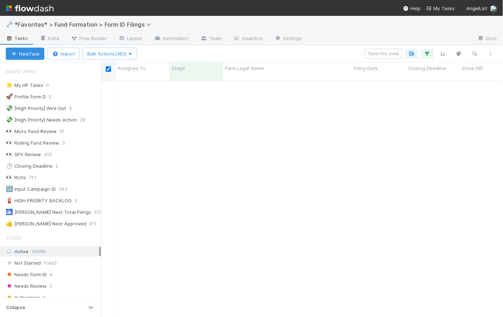
scroll to position [0, 0]
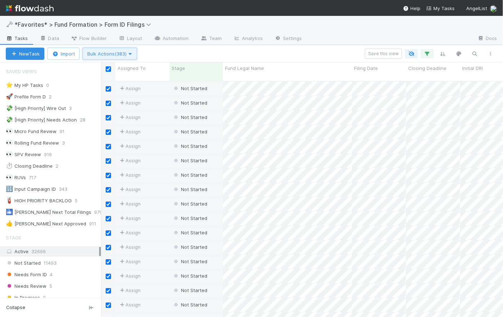
click at [133, 57] on button "Bulk Actions (383)" at bounding box center [110, 54] width 54 height 12
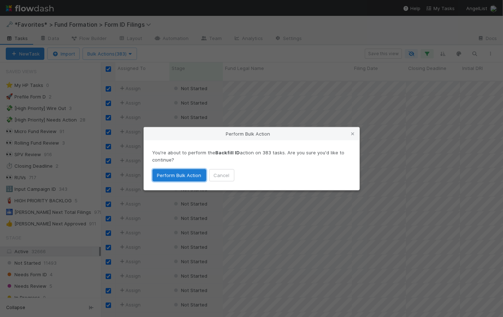
click at [188, 176] on button "Perform Bulk Action" at bounding box center [180, 175] width 54 height 12
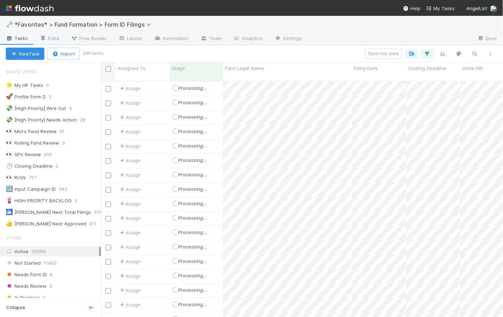
click at [306, 50] on div "Save this view" at bounding box center [300, 54] width 397 height 10
click at [326, 57] on div "Save this view" at bounding box center [300, 54] width 397 height 10
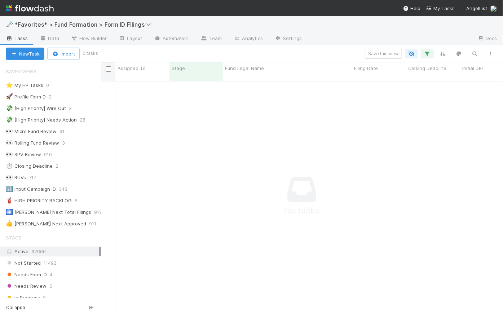
scroll to position [5, 5]
click at [305, 53] on div "Save this view" at bounding box center [298, 54] width 402 height 10
click at [327, 52] on div "Save this view" at bounding box center [298, 54] width 402 height 10
click at [430, 53] on icon "button" at bounding box center [427, 53] width 7 height 6
click at [430, 53] on div "Loading..." at bounding box center [251, 158] width 503 height 317
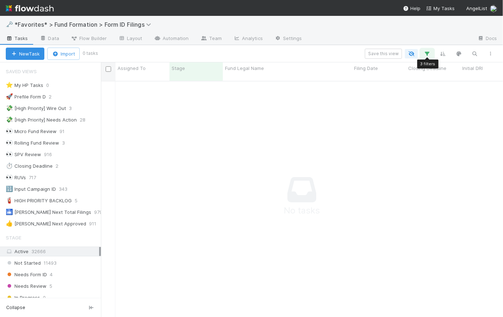
click at [430, 53] on icon "button" at bounding box center [427, 53] width 7 height 6
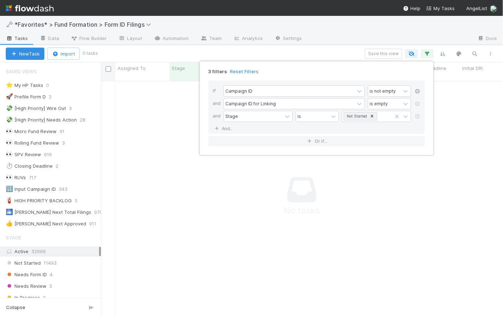
click at [419, 89] on icon at bounding box center [417, 91] width 7 height 4
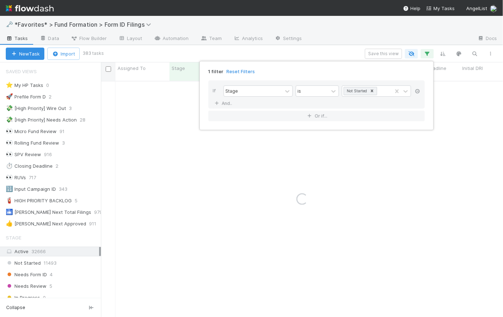
click at [419, 89] on icon at bounding box center [417, 91] width 7 height 4
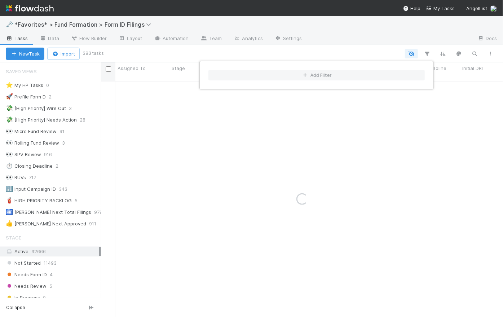
click at [337, 50] on div "Add Filter" at bounding box center [251, 158] width 503 height 317
click at [338, 50] on div "Add Filter" at bounding box center [251, 158] width 503 height 317
click at [43, 190] on div "🔢 Input Campaign ID" at bounding box center [31, 189] width 50 height 9
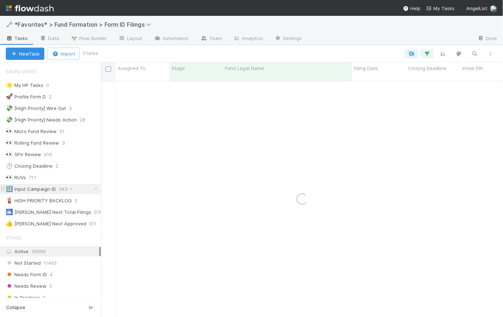
click at [46, 187] on div "🔢 Input Campaign ID" at bounding box center [31, 189] width 50 height 9
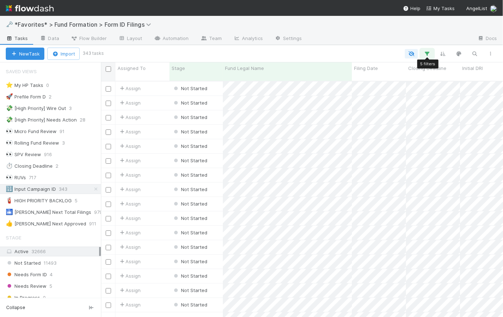
click at [430, 53] on icon "button" at bounding box center [427, 53] width 7 height 6
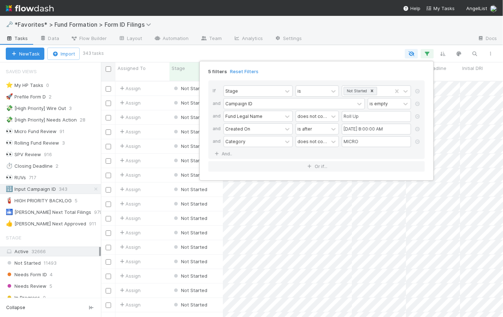
click at [365, 52] on div "5 filters Reset Filters If Stage is Not Started and Campaign ID is empty and Fu…" at bounding box center [251, 158] width 503 height 317
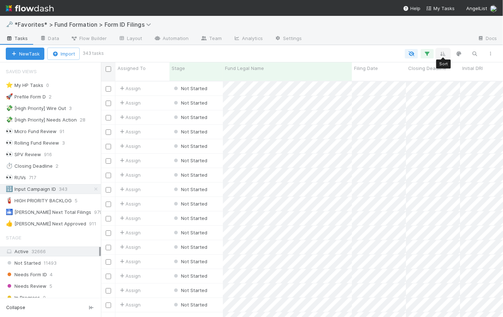
click at [446, 53] on icon "button" at bounding box center [443, 53] width 7 height 6
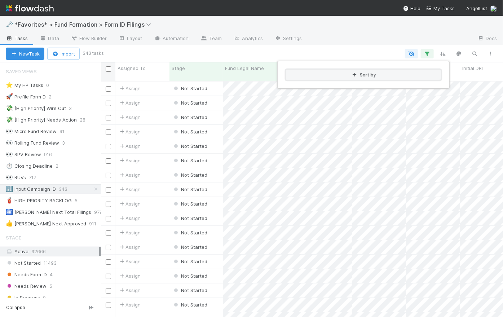
click at [368, 77] on button "Sort by" at bounding box center [363, 75] width 155 height 10
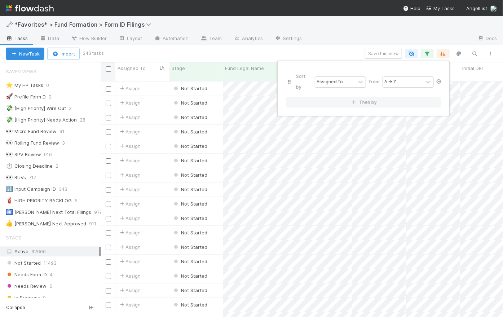
scroll to position [237, 397]
click at [439, 79] on icon at bounding box center [438, 81] width 7 height 4
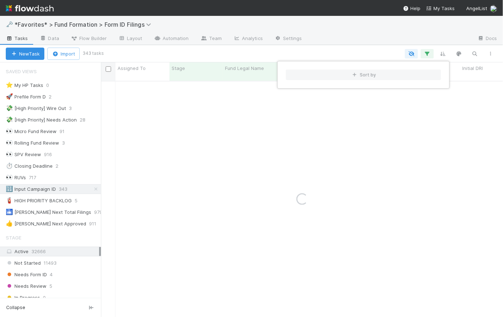
click at [362, 57] on div "Sort by" at bounding box center [251, 158] width 503 height 317
click at [367, 49] on div "Sort by" at bounding box center [251, 158] width 503 height 317
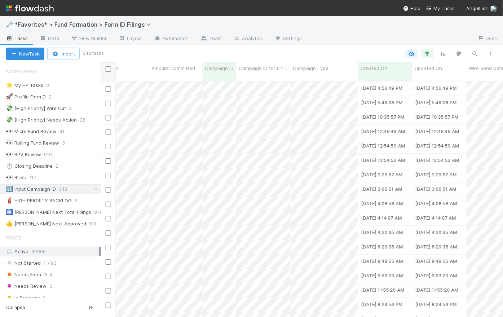
scroll to position [0, 391]
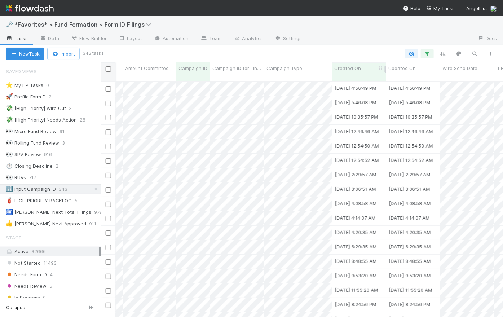
click at [357, 69] on span "Created On" at bounding box center [347, 68] width 27 height 7
click at [374, 92] on div "Sort Newest → Oldest" at bounding box center [375, 92] width 82 height 11
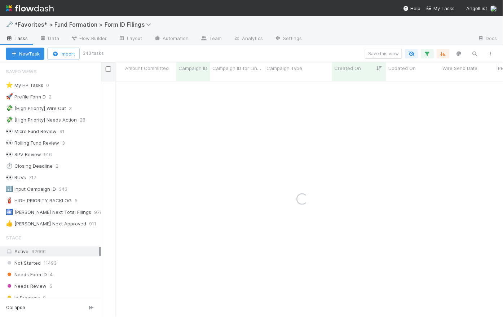
click at [349, 49] on div "Save this view" at bounding box center [300, 54] width 396 height 10
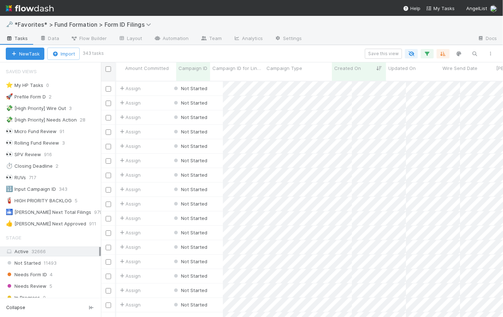
scroll to position [237, 397]
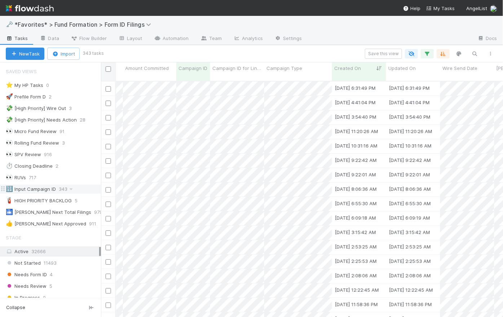
click at [44, 187] on div "🔢 Input Campaign ID" at bounding box center [31, 189] width 50 height 9
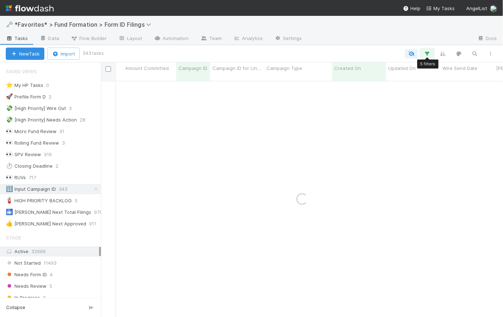
click at [426, 51] on icon "button" at bounding box center [427, 53] width 7 height 6
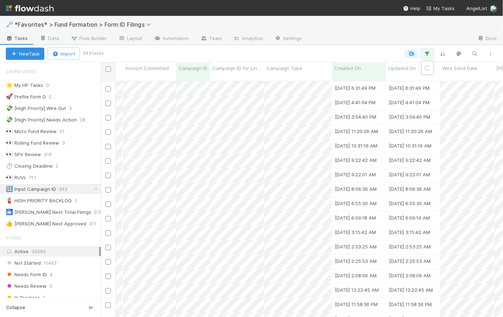
scroll to position [237, 397]
click at [426, 51] on div "Loading..." at bounding box center [251, 158] width 503 height 317
click at [426, 51] on icon "button" at bounding box center [427, 53] width 7 height 6
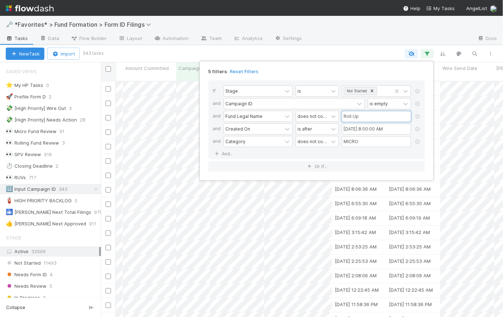
click at [365, 119] on input "Roll Up" at bounding box center [376, 116] width 69 height 11
click at [351, 72] on div "5 filters Reset Filters" at bounding box center [317, 69] width 228 height 10
click at [354, 52] on div "5 filters Reset Filters If Stage is Not Started and Campaign ID is empty and Fu…" at bounding box center [251, 158] width 503 height 317
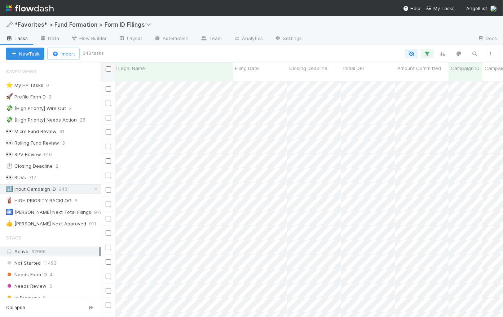
scroll to position [0, 0]
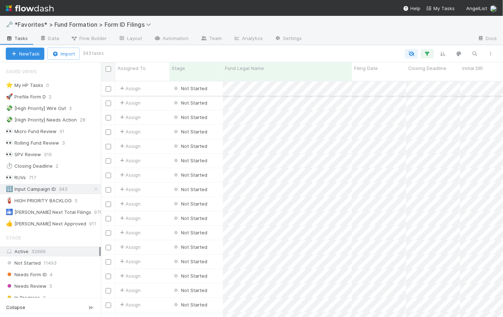
click at [158, 82] on div "Assign" at bounding box center [142, 89] width 54 height 14
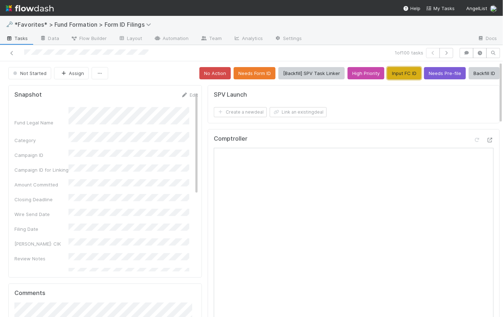
click at [404, 73] on button "Input FC ID" at bounding box center [404, 73] width 34 height 12
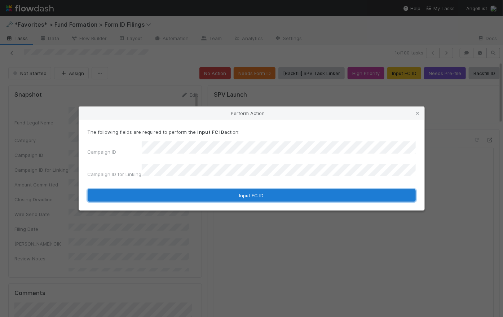
click at [255, 191] on button "Input FC ID" at bounding box center [252, 195] width 328 height 12
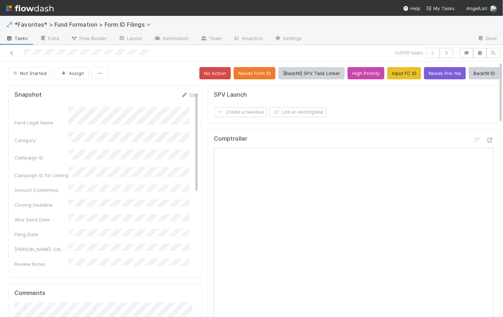
click at [445, 53] on icon "button" at bounding box center [446, 53] width 7 height 4
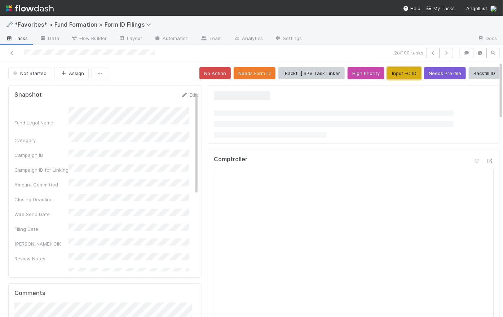
click at [403, 71] on button "Input FC ID" at bounding box center [404, 73] width 34 height 12
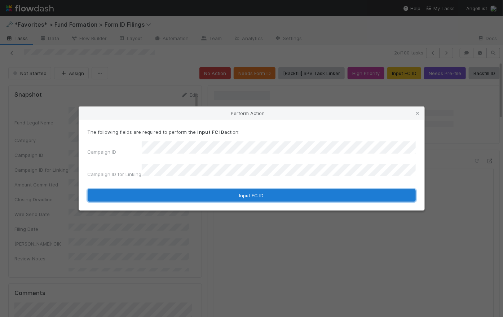
click at [253, 193] on button "Input FC ID" at bounding box center [252, 195] width 328 height 12
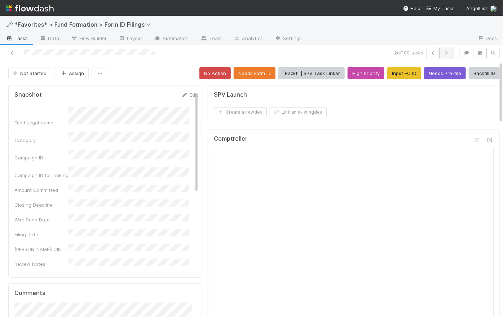
click at [444, 54] on icon "button" at bounding box center [446, 53] width 7 height 4
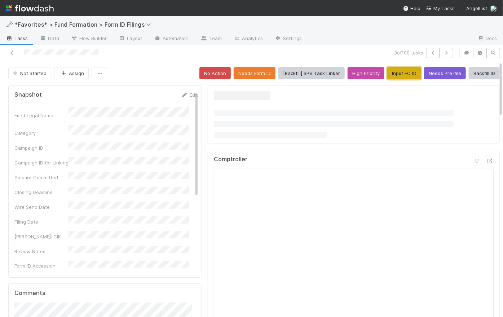
click at [397, 71] on button "Input FC ID" at bounding box center [404, 73] width 34 height 12
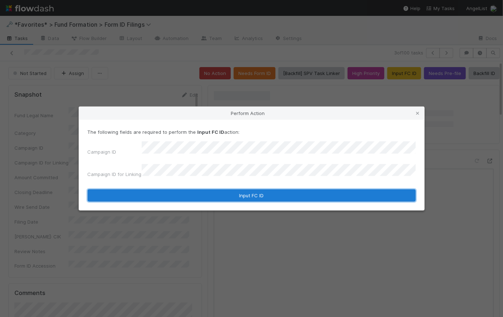
click at [258, 189] on button "Input FC ID" at bounding box center [252, 195] width 328 height 12
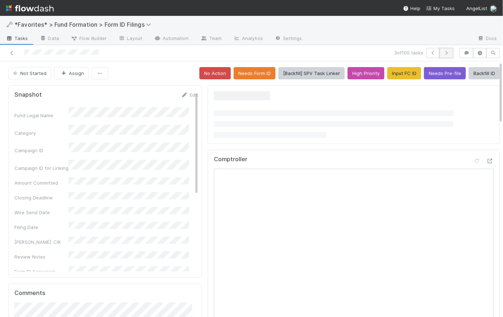
click at [443, 54] on icon "button" at bounding box center [446, 53] width 7 height 4
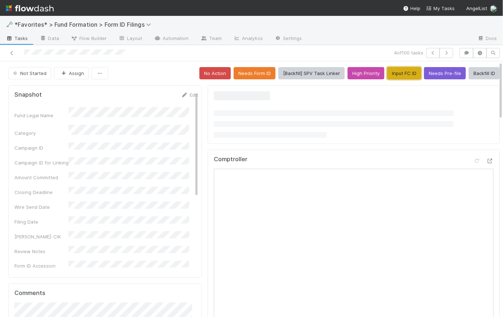
click at [403, 72] on button "Input FC ID" at bounding box center [404, 73] width 34 height 12
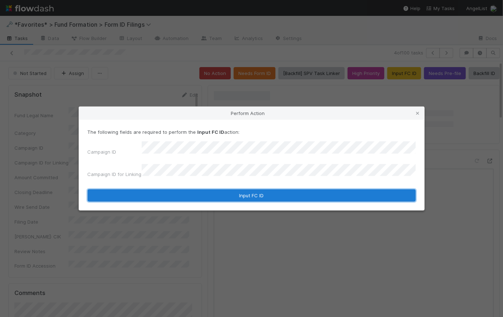
click at [249, 192] on button "Input FC ID" at bounding box center [252, 195] width 328 height 12
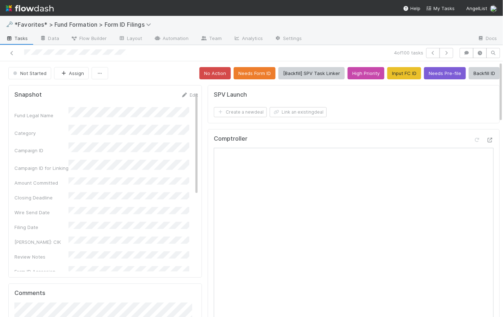
click at [235, 54] on div "4 of 100 tasks" at bounding box center [343, 53] width 225 height 10
click at [313, 74] on button "[Backfill] SPV Task Linker" at bounding box center [311, 73] width 66 height 12
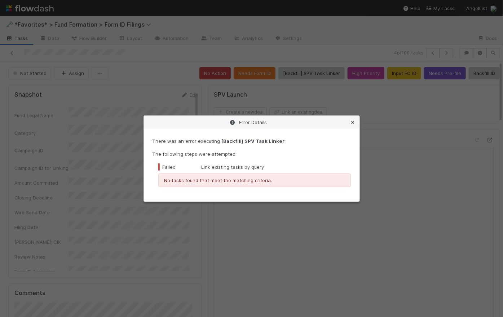
click at [354, 123] on icon at bounding box center [353, 122] width 7 height 5
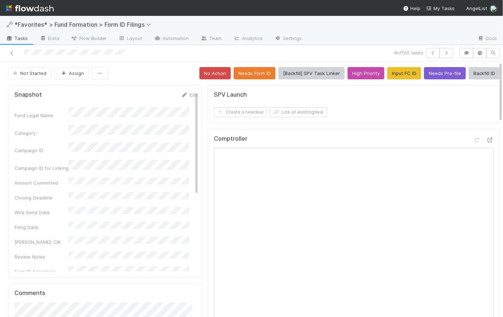
click at [443, 53] on icon "button" at bounding box center [446, 53] width 7 height 4
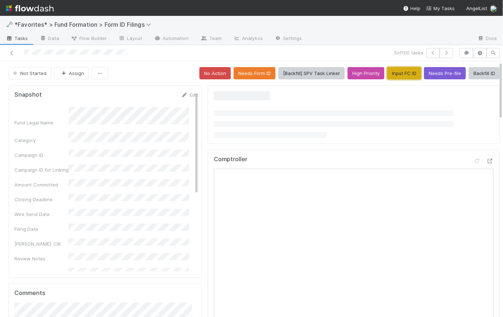
click at [392, 70] on button "Input FC ID" at bounding box center [404, 73] width 34 height 12
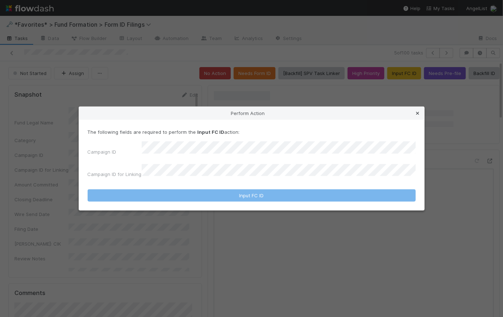
click at [418, 115] on icon at bounding box center [417, 113] width 7 height 5
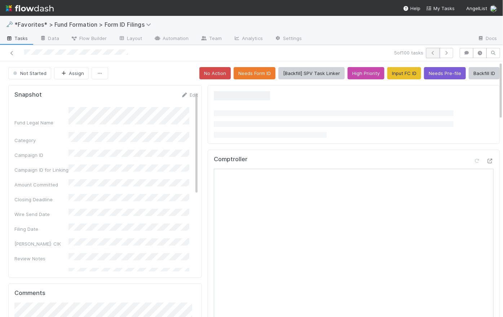
click at [430, 48] on button "button" at bounding box center [433, 53] width 14 height 10
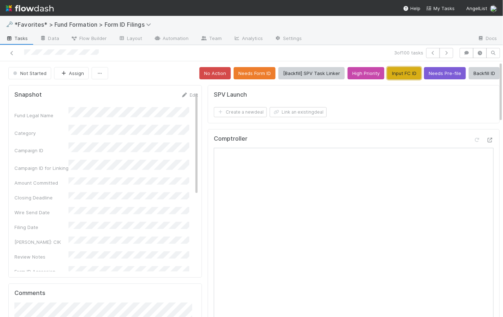
click at [396, 76] on button "Input FC ID" at bounding box center [404, 73] width 34 height 12
click at [184, 96] on link "Edit" at bounding box center [189, 95] width 17 height 6
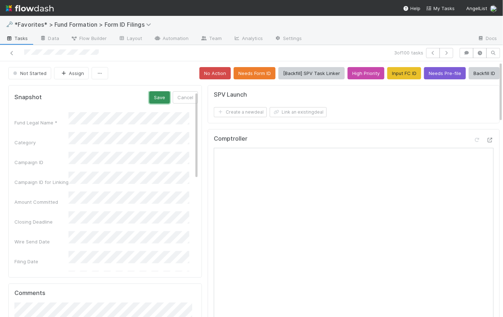
click at [153, 97] on button "Save" at bounding box center [159, 97] width 21 height 12
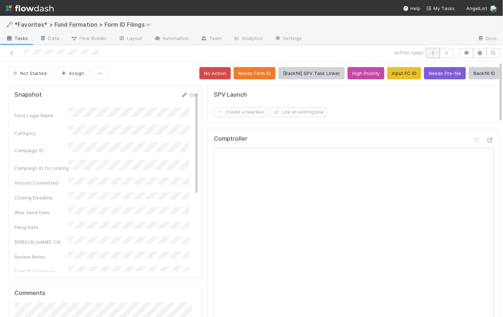
click at [430, 54] on icon "button" at bounding box center [433, 53] width 7 height 4
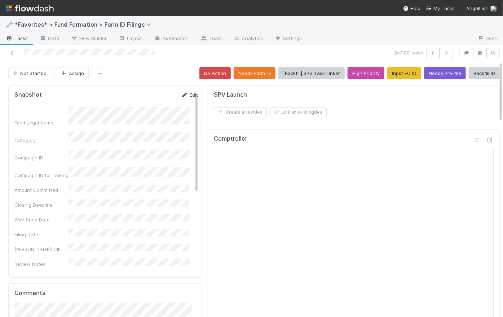
click at [186, 92] on link "Edit" at bounding box center [189, 95] width 17 height 6
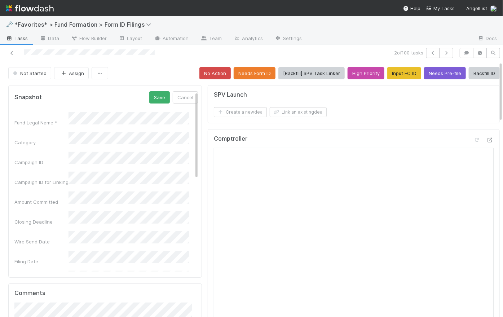
click at [64, 153] on div "Campaign ID" at bounding box center [106, 159] width 184 height 14
click at [156, 95] on button "Save" at bounding box center [159, 97] width 21 height 12
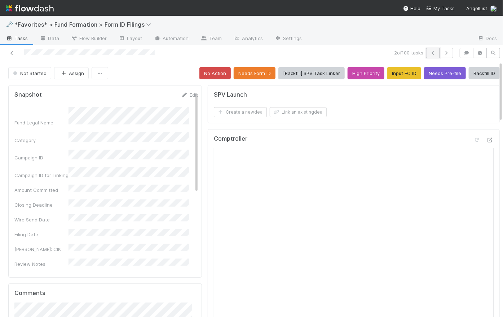
click at [430, 54] on icon "button" at bounding box center [433, 53] width 7 height 4
click at [170, 68] on div "Not Started Assign No Action Needs Form ID [Backfill] SPV Task Linker High Prio…" at bounding box center [254, 73] width 492 height 12
click at [445, 53] on icon "button" at bounding box center [446, 53] width 7 height 4
click at [443, 51] on icon "button" at bounding box center [446, 53] width 7 height 4
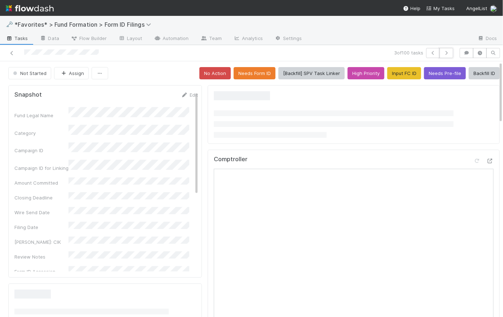
click at [443, 51] on icon "button" at bounding box center [446, 53] width 7 height 4
click at [187, 95] on link "Edit" at bounding box center [189, 95] width 17 height 6
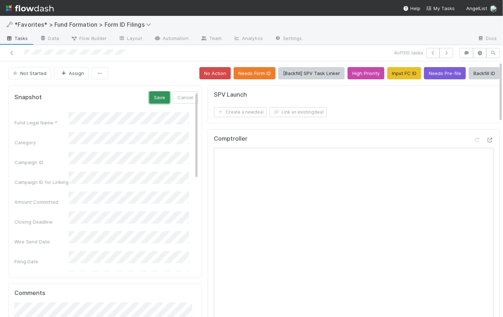
click at [150, 96] on button "Save" at bounding box center [159, 97] width 21 height 12
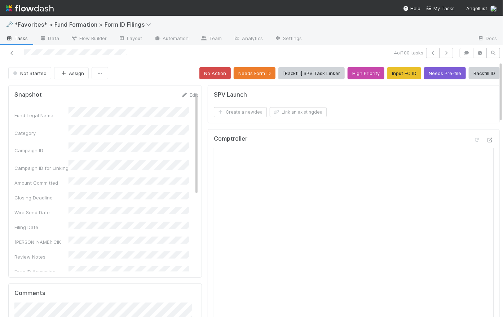
click at [154, 75] on div "Not Started Assign No Action Needs Form ID [Backfill] SPV Task Linker High Prio…" at bounding box center [254, 73] width 492 height 12
click at [443, 53] on icon "button" at bounding box center [446, 53] width 7 height 4
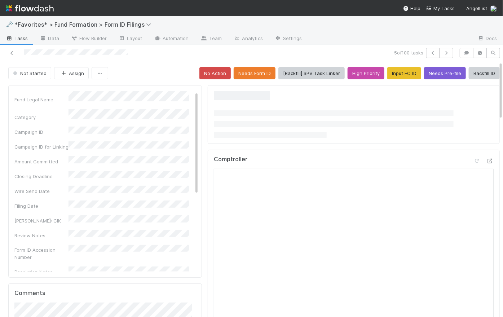
scroll to position [59, 0]
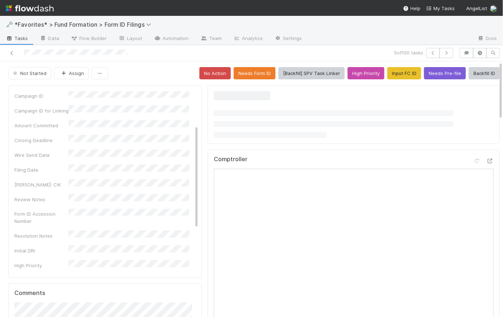
click at [130, 74] on div "Not Started Assign No Action Needs Form ID [Backfill] SPV Task Linker High Prio…" at bounding box center [254, 73] width 492 height 12
click at [21, 39] on span "Tasks" at bounding box center [17, 38] width 22 height 7
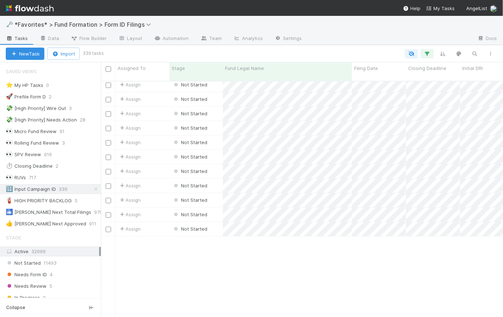
scroll to position [2649, 0]
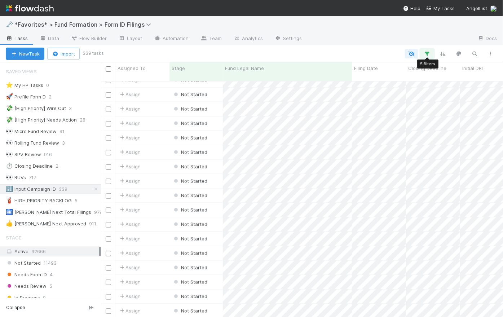
click at [433, 51] on button "button" at bounding box center [427, 53] width 13 height 9
click at [433, 51] on div "Loading..." at bounding box center [251, 158] width 503 height 317
click at [109, 280] on input "checkbox" at bounding box center [108, 282] width 5 height 5
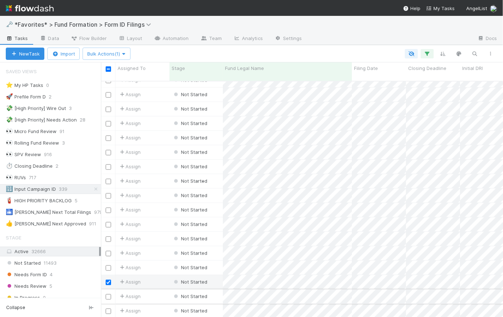
click at [107, 294] on input "checkbox" at bounding box center [108, 296] width 5 height 5
click at [128, 53] on icon "button" at bounding box center [124, 54] width 7 height 5
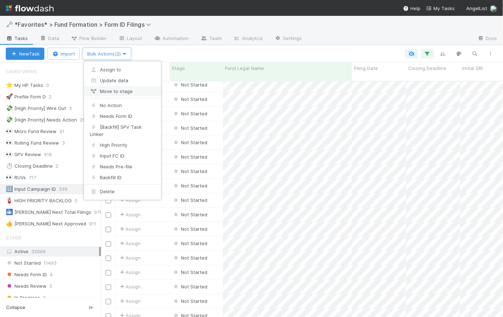
scroll to position [1206, 0]
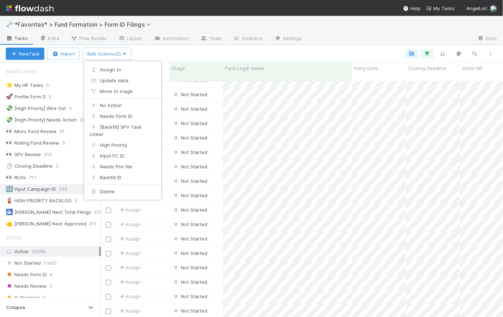
click at [183, 51] on div "Assign to Update data Move to stage No Action Needs Form ID [Backfill] SPV Task…" at bounding box center [251, 158] width 503 height 317
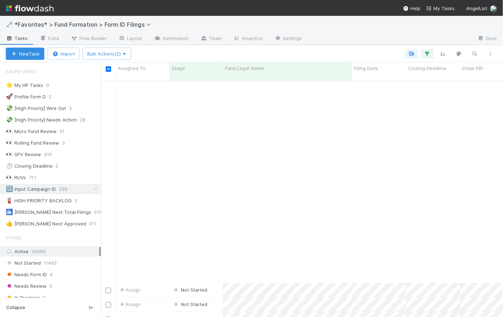
scroll to position [2649, 0]
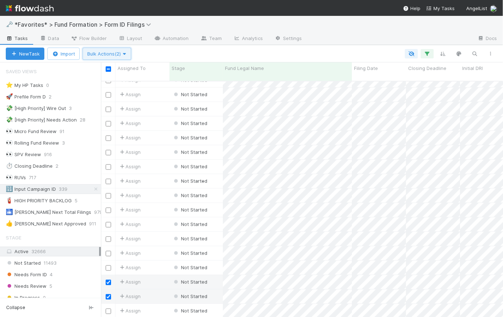
click at [112, 54] on span "Bulk Actions (2)" at bounding box center [106, 54] width 39 height 6
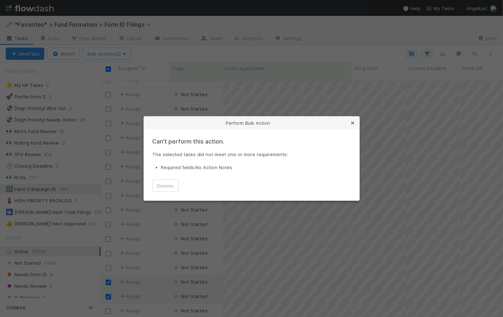
click at [352, 123] on icon at bounding box center [353, 123] width 7 height 5
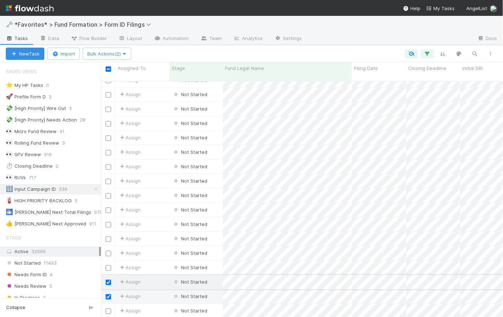
click at [107, 280] on input "checkbox" at bounding box center [108, 282] width 5 height 5
click at [109, 294] on input "checkbox" at bounding box center [108, 296] width 5 height 5
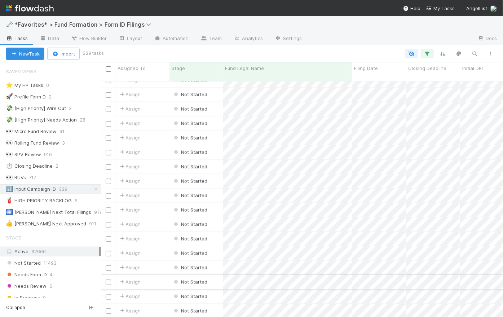
click at [155, 275] on div "Assign" at bounding box center [142, 282] width 54 height 14
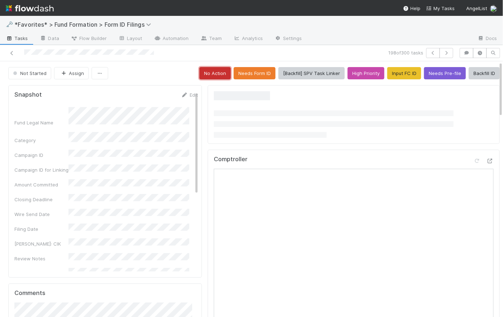
click at [208, 73] on button "No Action" at bounding box center [214, 73] width 31 height 12
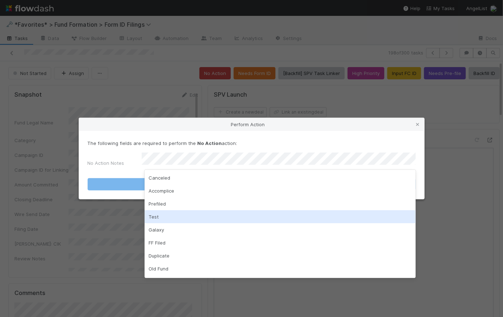
click at [198, 219] on div "Test" at bounding box center [280, 216] width 271 height 13
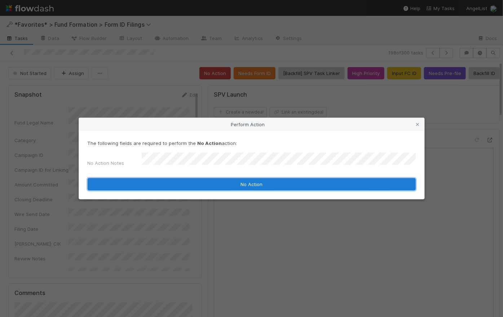
click at [250, 180] on button "No Action" at bounding box center [252, 184] width 328 height 12
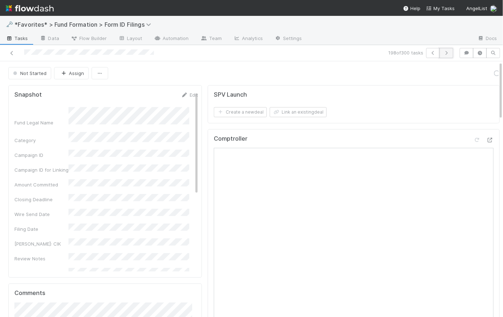
click at [445, 54] on icon "button" at bounding box center [446, 53] width 7 height 4
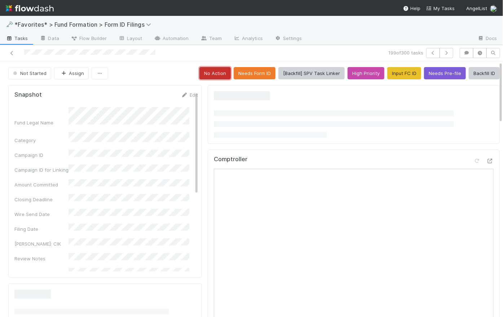
click at [207, 74] on button "No Action" at bounding box center [214, 73] width 31 height 12
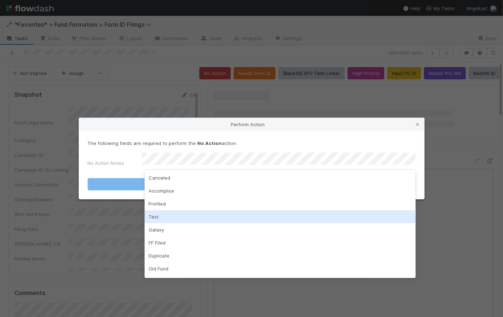
drag, startPoint x: 175, startPoint y: 219, endPoint x: 188, endPoint y: 208, distance: 16.7
click at [175, 219] on div "Test" at bounding box center [280, 216] width 271 height 13
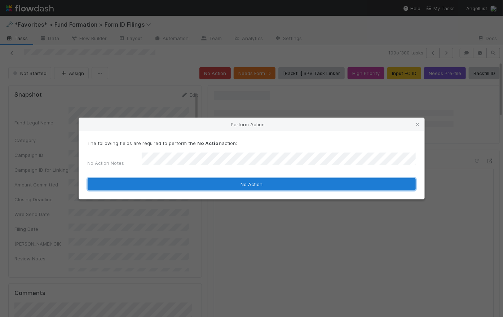
click at [241, 181] on button "No Action" at bounding box center [252, 184] width 328 height 12
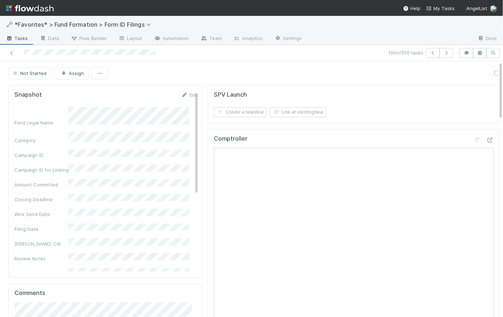
click at [142, 74] on div "Not Started Assign Loading..." at bounding box center [254, 73] width 492 height 12
click at [16, 40] on span "Tasks" at bounding box center [17, 38] width 22 height 7
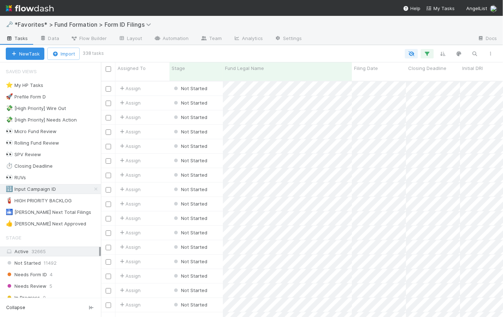
scroll to position [237, 397]
click at [426, 53] on icon "button" at bounding box center [427, 53] width 7 height 6
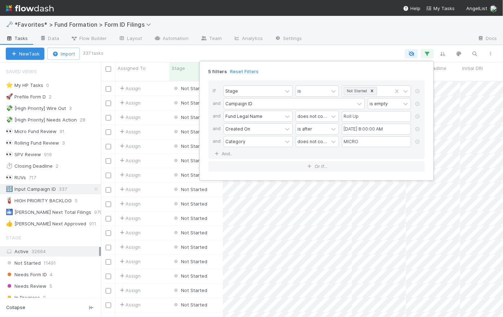
click at [342, 50] on div "5 filters Reset Filters If Stage is Not Started and Campaign ID is empty and Fu…" at bounding box center [251, 158] width 503 height 317
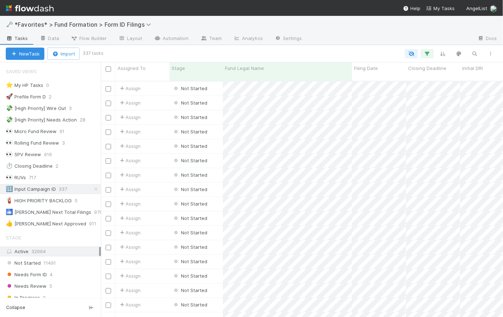
click at [344, 47] on div "New Task Import 337 tasks" at bounding box center [251, 53] width 503 height 17
click at [431, 55] on icon "button" at bounding box center [427, 53] width 7 height 6
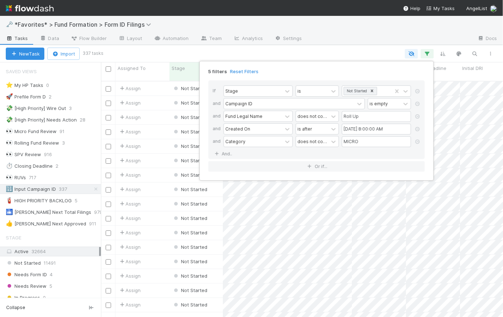
click at [351, 47] on div "5 filters Reset Filters If Stage is Not Started and Campaign ID is empty and Fu…" at bounding box center [251, 158] width 503 height 317
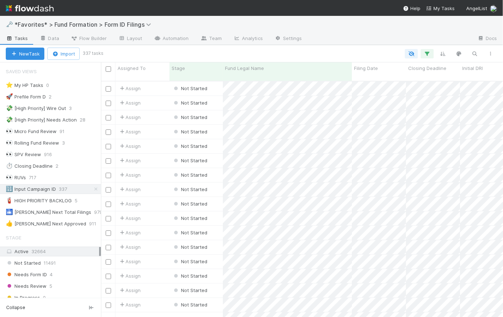
click at [352, 47] on div "New Task Import 337 tasks" at bounding box center [251, 53] width 503 height 17
click at [430, 53] on icon "button" at bounding box center [427, 53] width 7 height 6
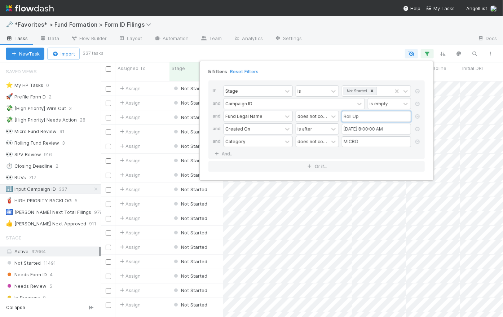
click at [377, 117] on input "Roll Up" at bounding box center [376, 116] width 69 height 11
click at [398, 131] on input "05/01/2025 8:00:00 AM" at bounding box center [376, 129] width 69 height 11
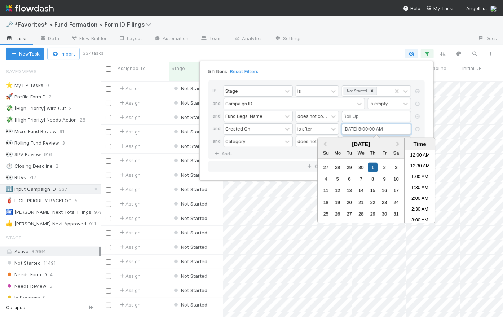
scroll to position [142, 0]
click at [374, 71] on div "5 filters Reset Filters" at bounding box center [317, 69] width 228 height 10
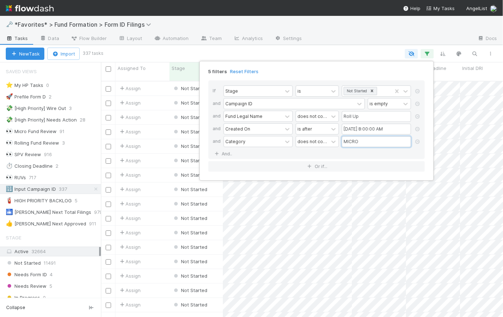
click at [370, 142] on input "MICRO" at bounding box center [376, 141] width 69 height 11
click at [355, 73] on div "5 filters Reset Filters" at bounding box center [317, 69] width 228 height 10
click at [358, 52] on div "5 filters Reset Filters If Stage is Not Started and Campaign ID is empty and Fu…" at bounding box center [251, 158] width 503 height 317
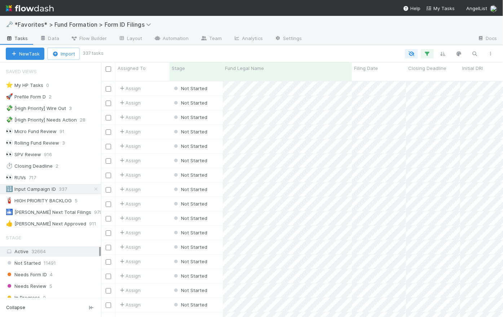
click at [358, 52] on div at bounding box center [300, 53] width 397 height 9
click at [429, 54] on icon "button" at bounding box center [427, 53] width 7 height 6
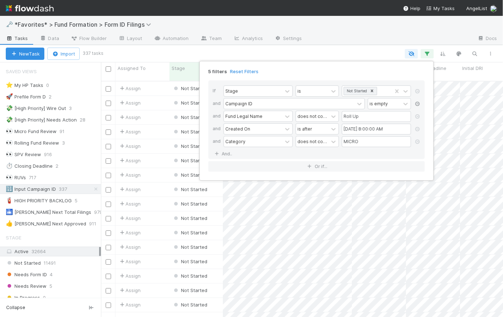
click at [418, 105] on icon at bounding box center [417, 104] width 7 height 4
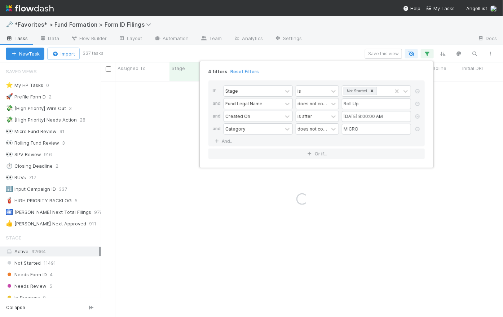
click at [354, 50] on div "4 filters Reset Filters If Stage is Not Started and Fund Legal Name does not co…" at bounding box center [251, 158] width 503 height 317
click at [335, 51] on div "4 filters Reset Filters If Stage is Not Started and Fund Legal Name does not co…" at bounding box center [251, 158] width 503 height 317
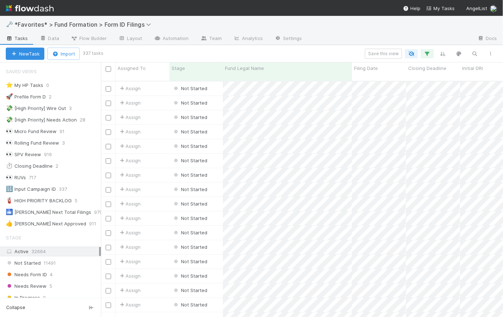
scroll to position [237, 397]
click at [335, 51] on div "Save this view" at bounding box center [300, 54] width 397 height 10
click at [160, 240] on div "Assign" at bounding box center [142, 247] width 54 height 14
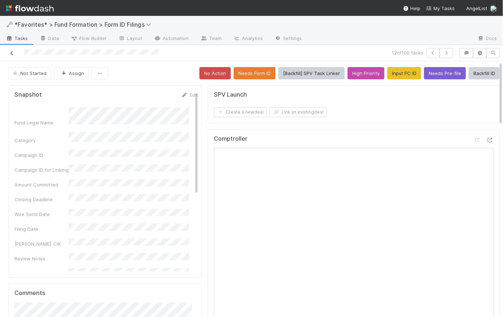
click at [12, 53] on icon at bounding box center [11, 53] width 7 height 5
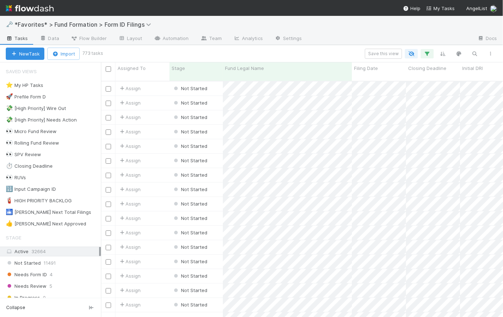
scroll to position [237, 397]
click at [428, 53] on icon "button" at bounding box center [427, 53] width 7 height 6
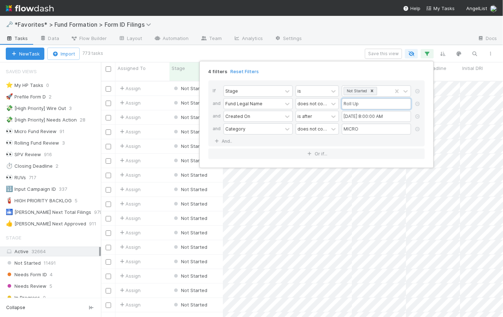
click at [381, 103] on input "Roll Up" at bounding box center [376, 103] width 69 height 11
click at [229, 140] on link "And.." at bounding box center [224, 141] width 23 height 10
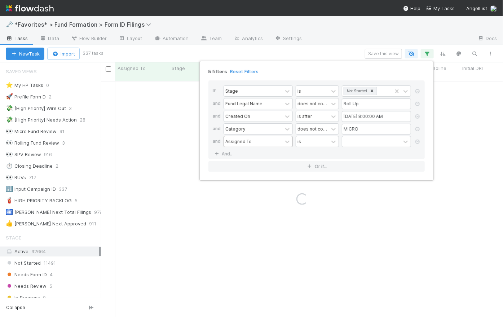
click at [244, 140] on div "Assigned To" at bounding box center [238, 141] width 26 height 6
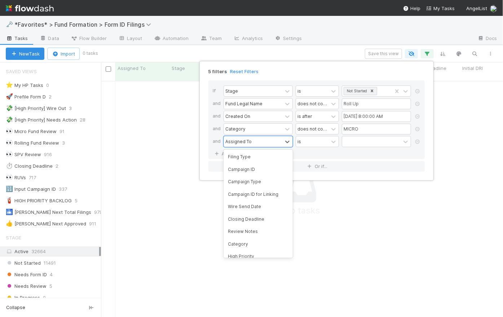
scroll to position [232, 397]
click at [267, 188] on div "Campaign ID for Linking" at bounding box center [258, 194] width 69 height 12
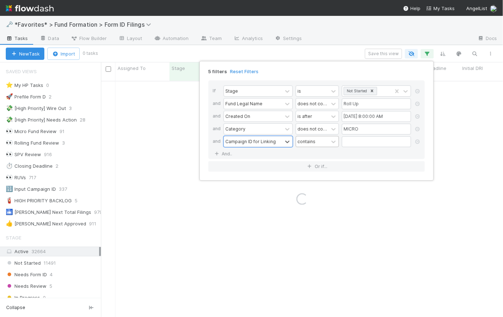
click at [320, 145] on div "contains" at bounding box center [312, 141] width 32 height 10
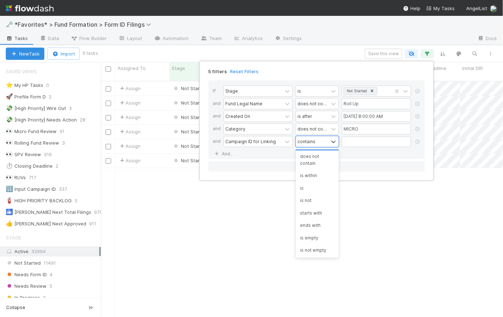
scroll to position [237, 397]
click at [323, 248] on div "is not empty" at bounding box center [317, 250] width 43 height 12
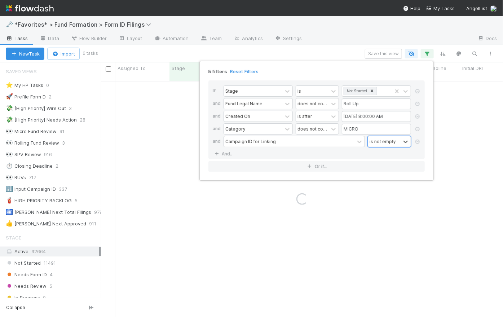
click at [341, 74] on div "5 filters Reset Filters" at bounding box center [317, 69] width 228 height 10
click at [332, 52] on div "5 filters Reset Filters If Stage is Not Started and Fund Legal Name does not co…" at bounding box center [251, 158] width 503 height 317
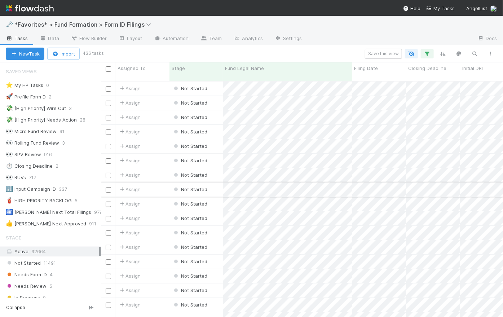
click at [158, 184] on div "Assign" at bounding box center [142, 190] width 54 height 14
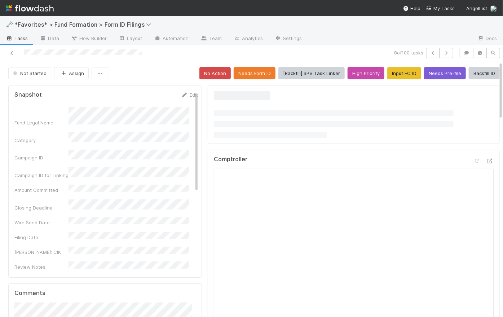
click at [316, 74] on button "[Backfill] SPV Task Linker" at bounding box center [311, 73] width 66 height 12
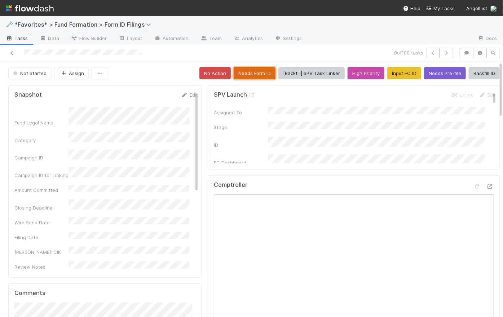
click at [241, 73] on button "Needs Form ID" at bounding box center [255, 73] width 42 height 12
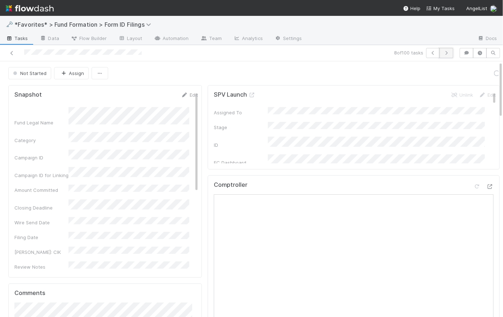
click at [443, 54] on icon "button" at bounding box center [446, 53] width 7 height 4
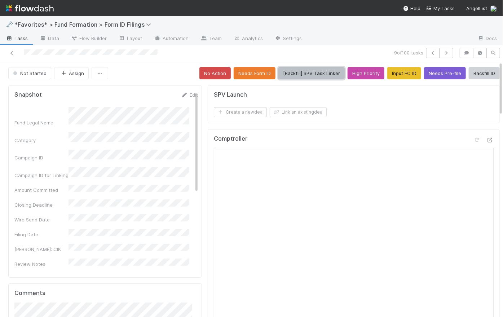
click at [323, 73] on button "[Backfill] SPV Task Linker" at bounding box center [311, 73] width 66 height 12
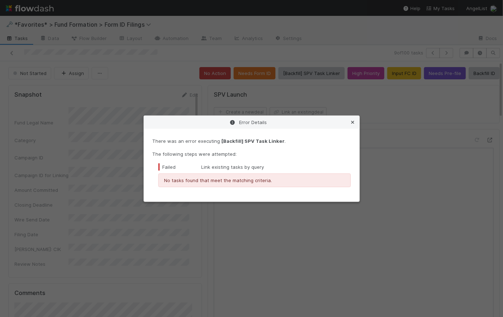
click at [355, 120] on icon at bounding box center [353, 122] width 7 height 5
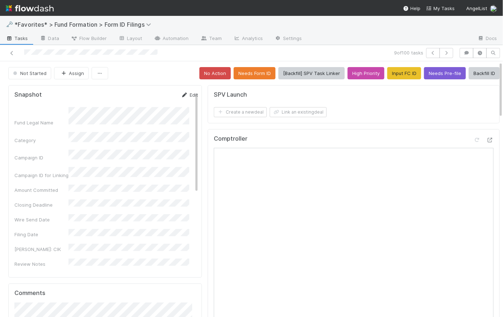
click at [189, 95] on link "Edit" at bounding box center [189, 95] width 17 height 6
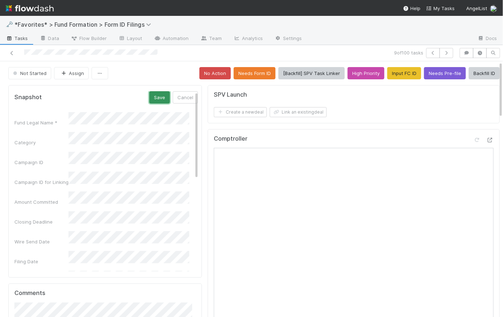
click at [151, 98] on button "Save" at bounding box center [159, 97] width 21 height 12
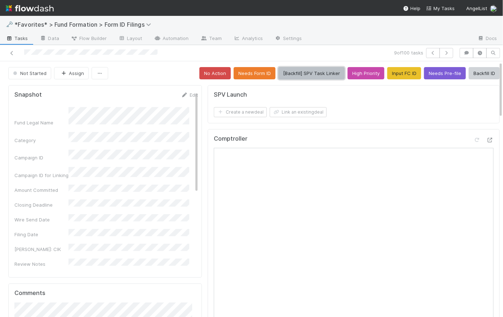
click at [310, 73] on button "[Backfill] SPV Task Linker" at bounding box center [311, 73] width 66 height 12
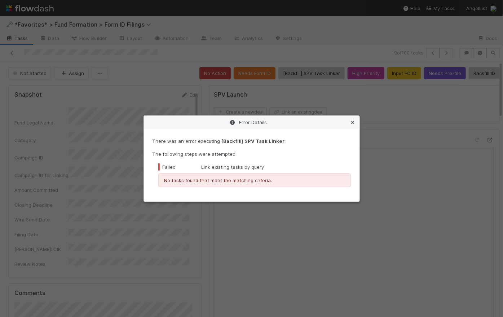
click at [355, 120] on icon at bounding box center [353, 122] width 7 height 5
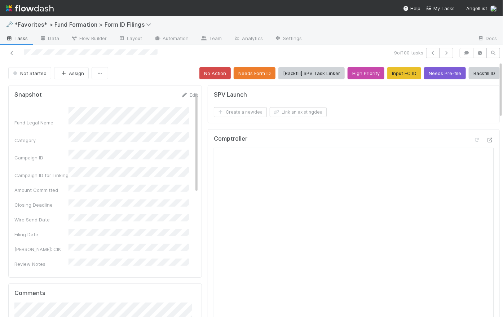
click at [351, 56] on div "9 of 100 tasks" at bounding box center [343, 53] width 225 height 10
click at [444, 53] on icon "button" at bounding box center [446, 53] width 7 height 4
click at [307, 70] on button "[Backfill] SPV Task Linker" at bounding box center [311, 73] width 66 height 12
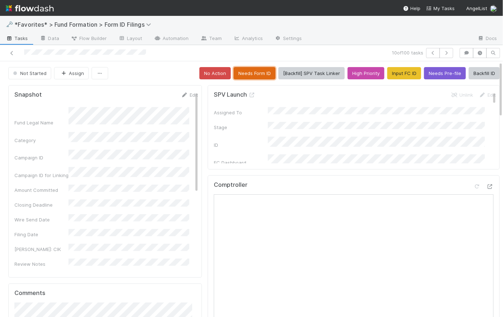
click at [245, 74] on button "Needs Form ID" at bounding box center [255, 73] width 42 height 12
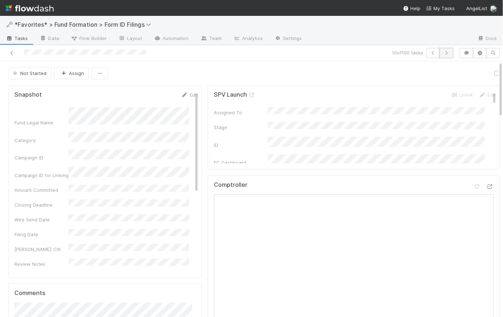
click at [445, 52] on icon "button" at bounding box center [446, 53] width 7 height 4
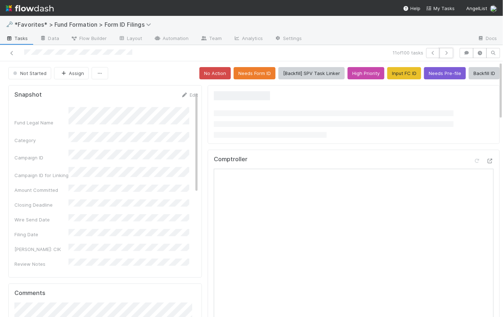
click at [445, 52] on icon "button" at bounding box center [446, 53] width 7 height 4
click at [426, 57] on button "button" at bounding box center [433, 53] width 14 height 10
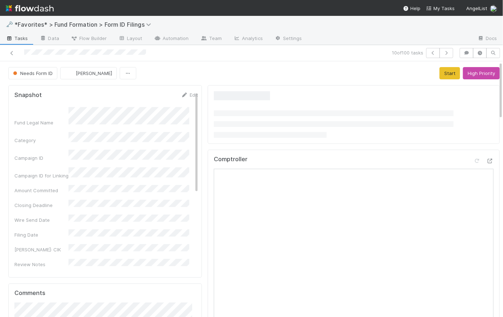
click at [18, 39] on span "Tasks" at bounding box center [17, 38] width 22 height 7
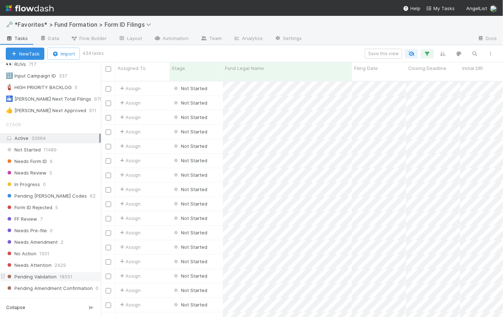
scroll to position [238, 0]
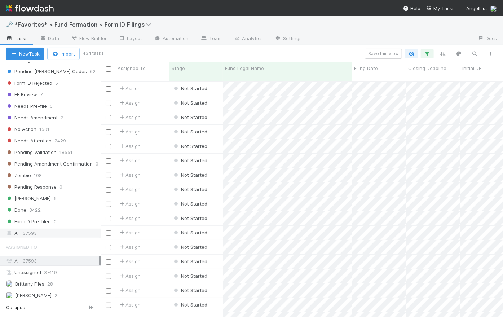
click at [30, 233] on span "37593" at bounding box center [30, 233] width 14 height 9
click at [430, 51] on icon "button" at bounding box center [427, 53] width 7 height 6
click at [339, 52] on div "Loading..." at bounding box center [251, 158] width 503 height 317
click at [427, 52] on icon "button" at bounding box center [427, 53] width 7 height 6
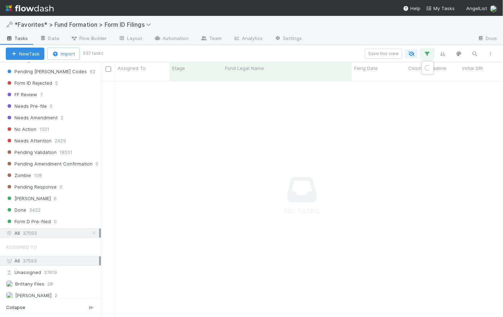
scroll to position [232, 397]
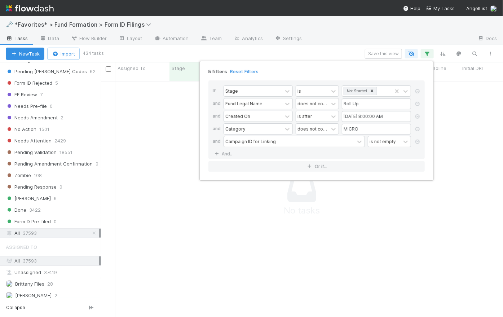
click at [319, 71] on div "5 filters Reset Filters" at bounding box center [317, 69] width 228 height 10
click at [330, 50] on div "5 filters Reset Filters If Stage is Not Started and Fund Legal Name does not co…" at bounding box center [251, 158] width 503 height 317
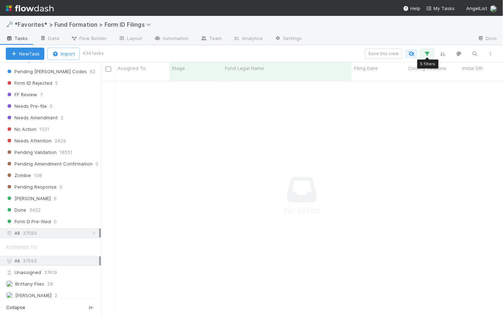
click at [427, 55] on icon "button" at bounding box center [427, 53] width 7 height 6
click at [177, 54] on div "Loading..." at bounding box center [251, 158] width 503 height 317
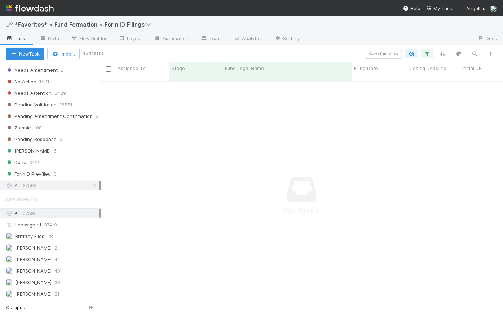
scroll to position [0, 0]
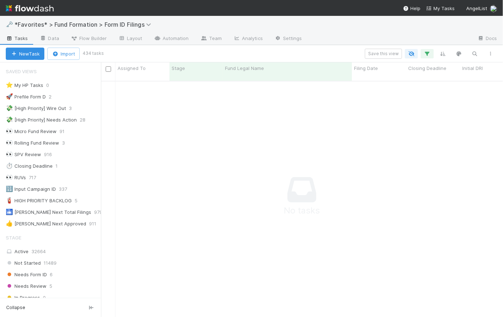
click at [353, 52] on div "Save this view" at bounding box center [300, 54] width 396 height 10
click at [427, 53] on icon "button" at bounding box center [427, 53] width 7 height 6
click at [387, 51] on div "Loading..." at bounding box center [251, 158] width 503 height 317
click at [388, 54] on button "Save this view" at bounding box center [383, 54] width 37 height 10
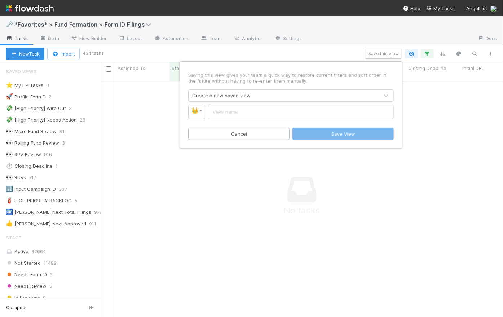
click at [365, 75] on p "Saving this view gives your team a quick way to restore current filters and sor…" at bounding box center [291, 78] width 206 height 12
click at [267, 134] on button "Cancel" at bounding box center [238, 134] width 101 height 12
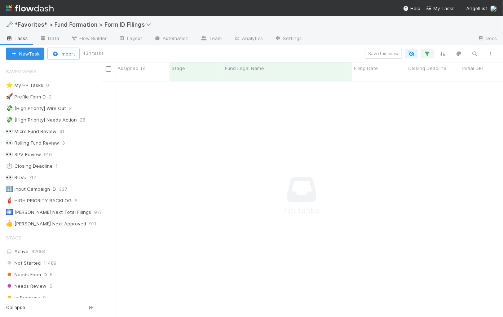
click at [312, 51] on div "Save this view" at bounding box center [300, 54] width 396 height 10
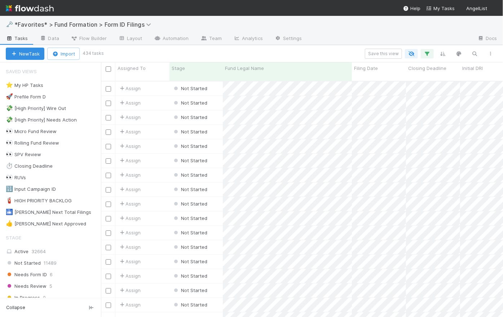
scroll to position [237, 397]
click at [426, 51] on icon "button" at bounding box center [427, 53] width 7 height 6
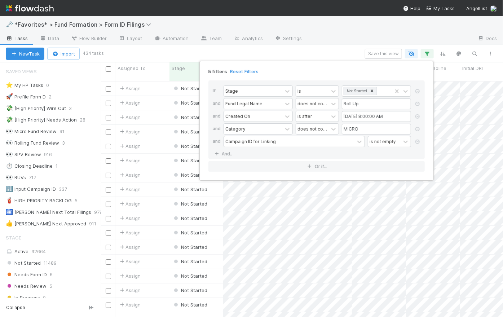
click at [351, 74] on div "5 filters Reset Filters" at bounding box center [317, 69] width 228 height 10
click at [338, 54] on div "5 filters Reset Filters If Stage is Not Started and Fund Legal Name does not co…" at bounding box center [251, 158] width 503 height 317
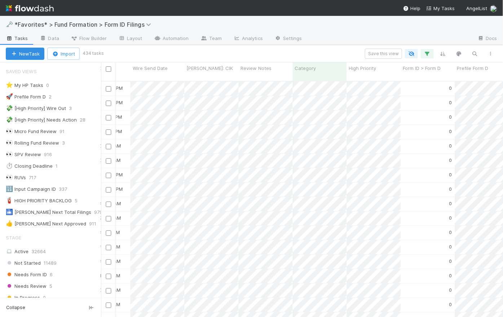
scroll to position [0, 815]
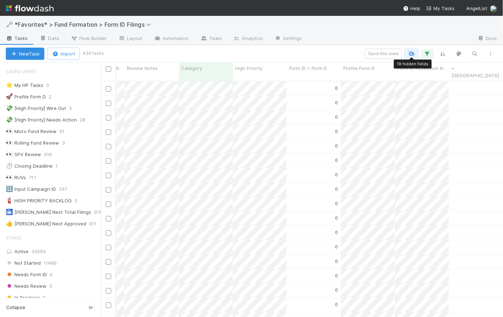
click at [412, 54] on icon "button" at bounding box center [411, 53] width 7 height 6
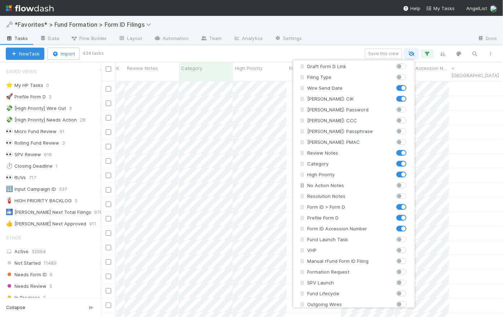
scroll to position [182, 0]
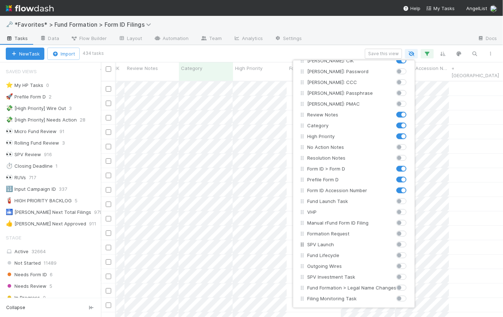
click at [409, 241] on label at bounding box center [409, 241] width 0 height 0
click at [397, 242] on input "checkbox" at bounding box center [399, 244] width 6 height 6
checkbox input "true"
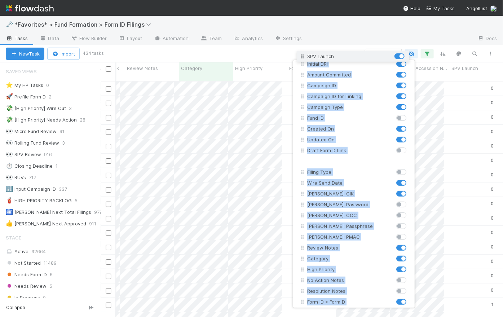
scroll to position [0, 0]
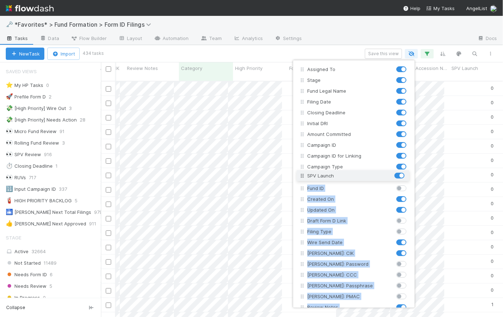
drag, startPoint x: 304, startPoint y: 246, endPoint x: 305, endPoint y: 177, distance: 68.9
click at [305, 177] on div "Assigned To Stage Fund Legal Name Filing Date Closing Deadline Initial DRI Amou…" at bounding box center [354, 275] width 114 height 422
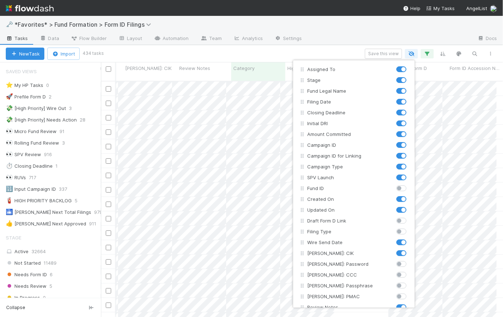
click at [328, 47] on div "Assigned To Stage Fund Legal Name Filing Date Closing Deadline Initial DRI Amou…" at bounding box center [251, 158] width 503 height 317
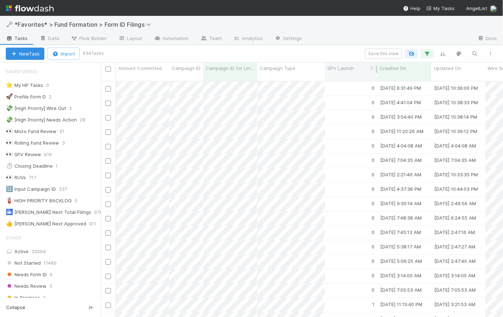
click at [325, 67] on div "SPV Launch" at bounding box center [351, 71] width 52 height 18
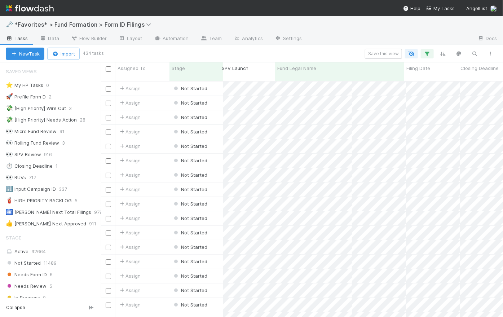
drag, startPoint x: 372, startPoint y: 69, endPoint x: 266, endPoint y: 65, distance: 106.1
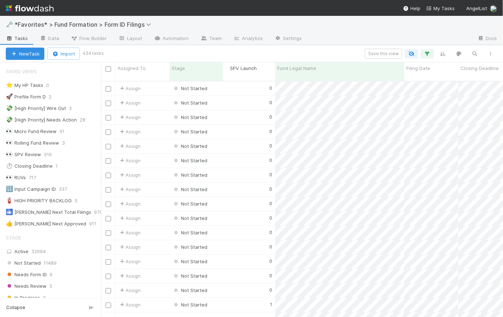
drag, startPoint x: 270, startPoint y: 69, endPoint x: 275, endPoint y: 67, distance: 5.5
click at [274, 56] on div "Save this view" at bounding box center [300, 54] width 396 height 10
click at [392, 52] on button "Save this view" at bounding box center [383, 54] width 37 height 10
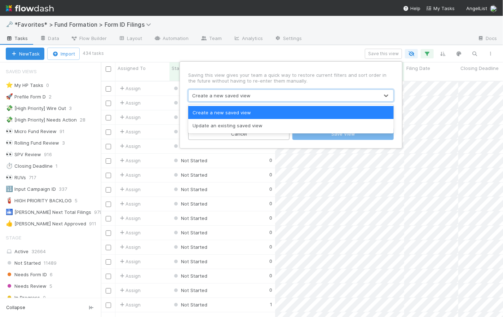
click at [246, 96] on div "Create a new saved view" at bounding box center [221, 95] width 58 height 7
click at [265, 95] on div "Create a new saved view" at bounding box center [284, 96] width 190 height 12
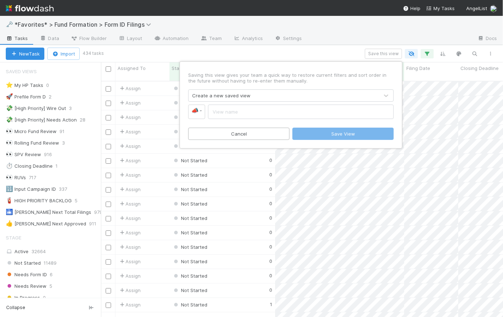
click at [274, 78] on p "Saving this view gives your team a quick way to restore current filters and sor…" at bounding box center [291, 78] width 206 height 12
click at [298, 52] on div "Saving this view gives your team a quick way to restore current filters and sor…" at bounding box center [251, 158] width 503 height 317
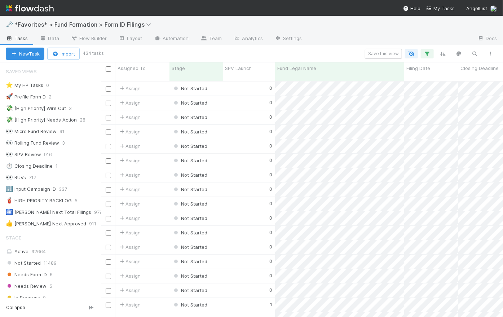
click at [246, 53] on div "Save this view" at bounding box center [300, 54] width 396 height 10
click at [109, 86] on input "checkbox" at bounding box center [108, 88] width 5 height 5
click at [107, 101] on input "checkbox" at bounding box center [108, 103] width 5 height 5
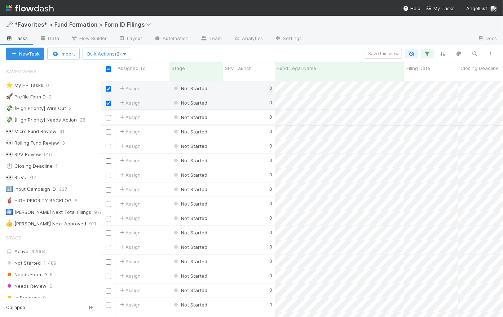
click at [109, 115] on input "checkbox" at bounding box center [108, 117] width 5 height 5
click at [110, 129] on input "checkbox" at bounding box center [108, 131] width 5 height 5
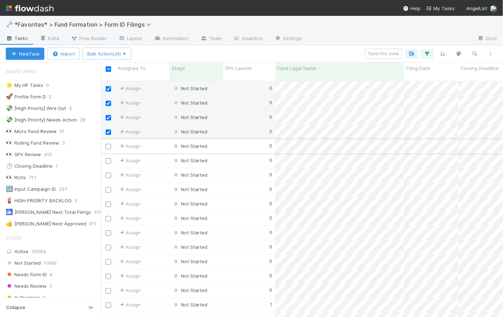
click at [109, 144] on input "checkbox" at bounding box center [108, 146] width 5 height 5
click at [121, 57] on button "Bulk Actions (5)" at bounding box center [107, 54] width 49 height 12
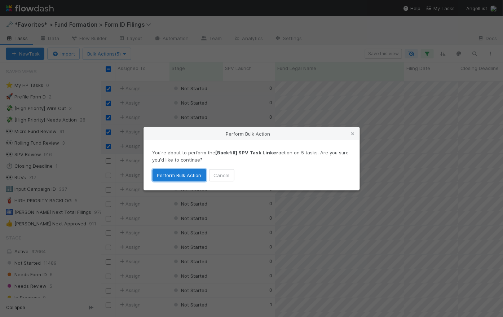
click at [185, 177] on button "Perform Bulk Action" at bounding box center [180, 175] width 54 height 12
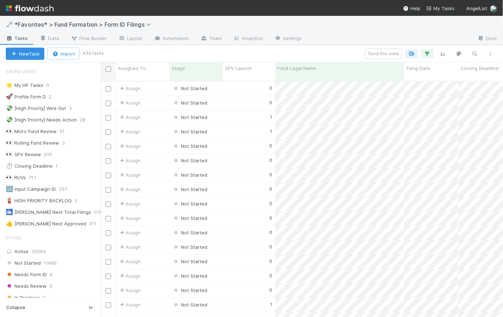
click at [109, 69] on input "checkbox" at bounding box center [108, 68] width 5 height 5
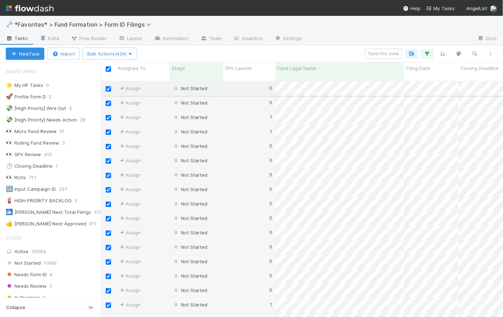
click at [109, 86] on input "checkbox" at bounding box center [108, 88] width 5 height 5
checkbox input "false"
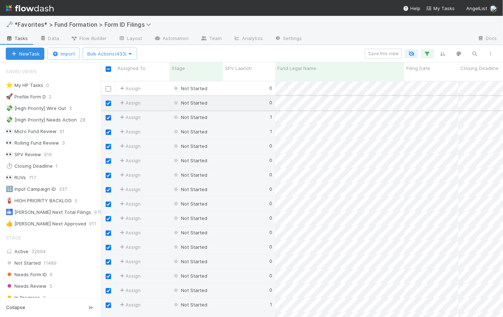
click at [110, 101] on input "checkbox" at bounding box center [108, 103] width 5 height 5
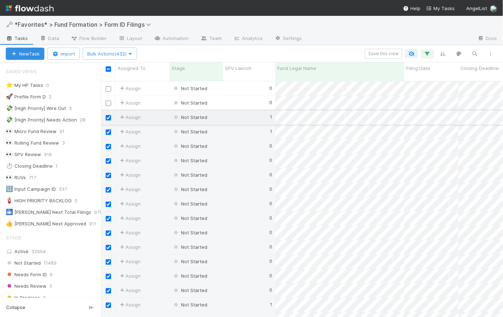
click at [107, 115] on input "checkbox" at bounding box center [108, 117] width 5 height 5
click at [109, 129] on input "checkbox" at bounding box center [108, 131] width 5 height 5
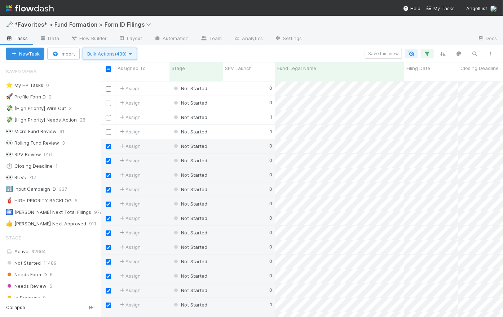
click at [131, 54] on icon "button" at bounding box center [130, 54] width 7 height 5
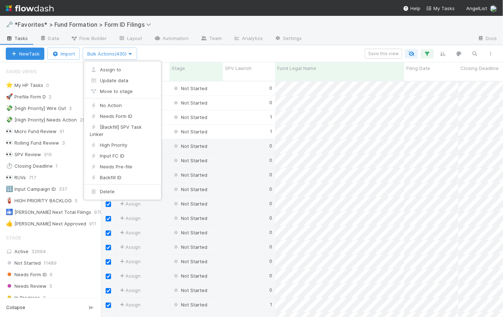
click at [195, 50] on div "Assign to Update data Move to stage No Action Needs Form ID [Backfill] SPV Task…" at bounding box center [251, 158] width 503 height 317
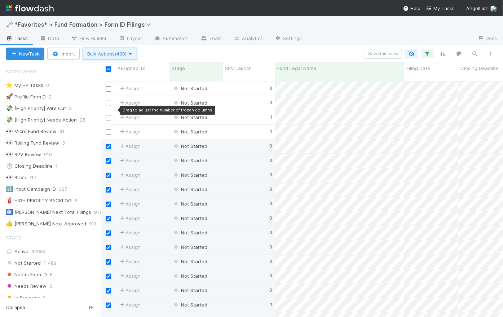
click at [122, 57] on button "Bulk Actions (430)" at bounding box center [110, 54] width 54 height 12
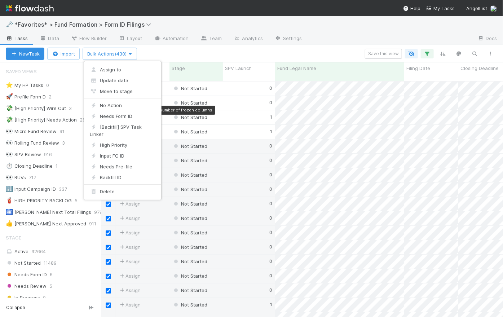
click at [193, 55] on div "Assign to Update data Move to stage No Action Needs Form ID [Backfill] SPV Task…" at bounding box center [251, 158] width 503 height 317
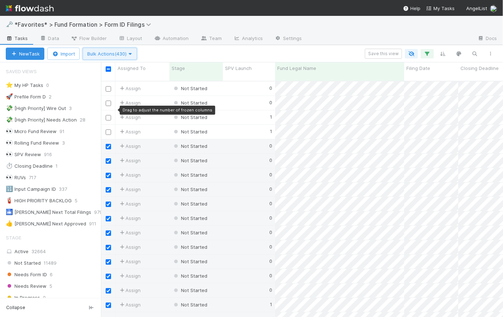
click at [132, 53] on icon "button" at bounding box center [130, 54] width 7 height 5
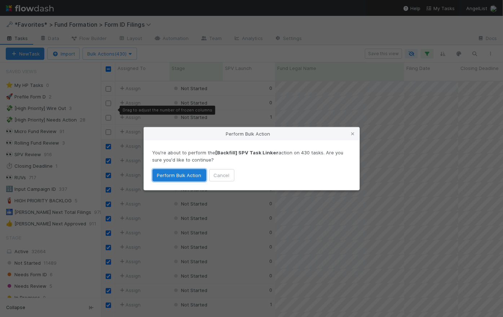
click at [182, 177] on button "Perform Bulk Action" at bounding box center [180, 175] width 54 height 12
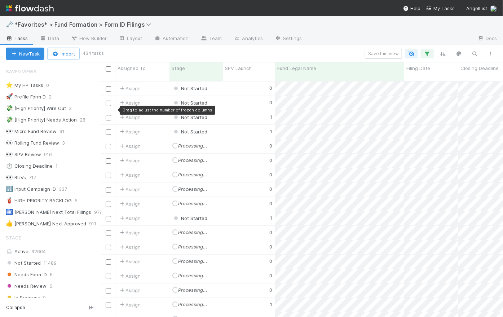
click at [245, 52] on div "Save this view" at bounding box center [300, 54] width 396 height 10
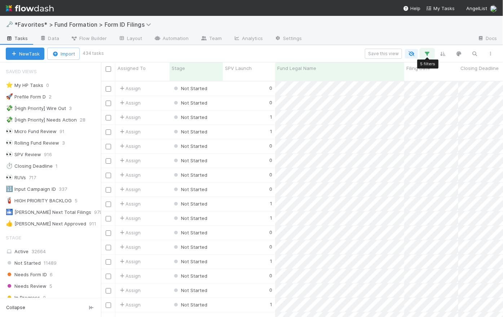
click at [429, 53] on icon "button" at bounding box center [427, 53] width 7 height 6
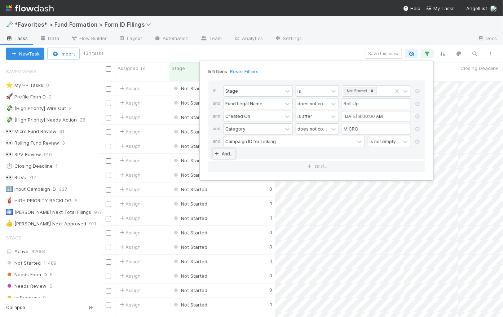
click at [232, 153] on link "And.." at bounding box center [224, 154] width 23 height 10
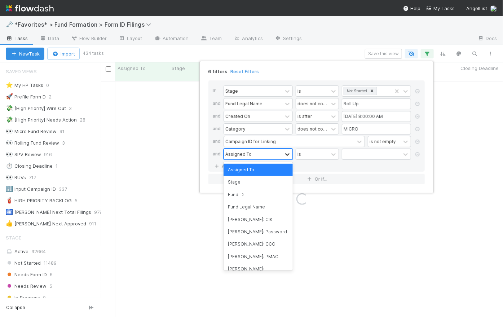
click at [285, 155] on icon at bounding box center [287, 154] width 7 height 7
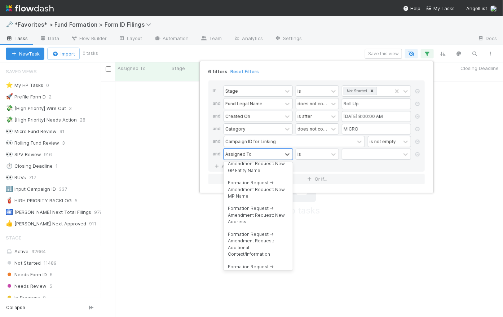
scroll to position [19682, 0]
click at [412, 159] on div "option Manual rFund Form ID Filing -> Blue Sky Receipts focused, 969 of 1035. 1…" at bounding box center [319, 155] width 190 height 13
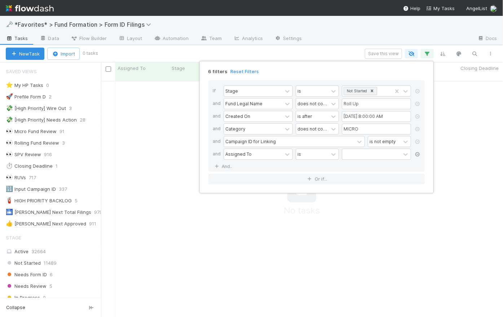
click at [419, 157] on link at bounding box center [417, 154] width 7 height 6
click at [326, 51] on div "5 filters Reset Filters If Stage is Not Started and Fund Legal Name does not co…" at bounding box center [251, 158] width 503 height 317
click at [339, 45] on div "5 filters Reset Filters If Stage is Not Started and Fund Legal Name does not co…" at bounding box center [251, 158] width 503 height 317
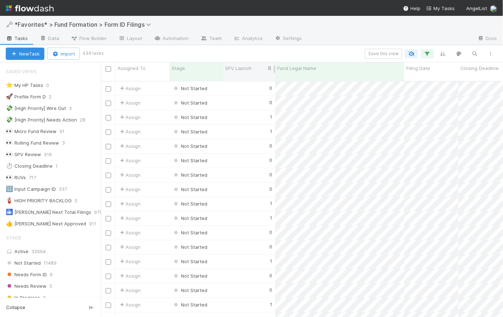
scroll to position [237, 397]
click at [257, 69] on div "SPV Launch" at bounding box center [249, 68] width 48 height 7
click at [258, 94] on div "Sort Higher → Lower" at bounding box center [266, 92] width 82 height 11
click at [156, 83] on div "Assign" at bounding box center [142, 89] width 54 height 14
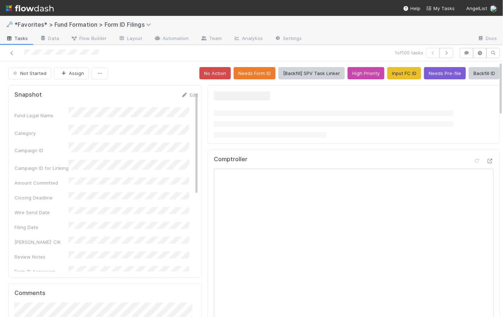
click at [162, 74] on div "Not Started Assign No Action Needs Form ID [Backfill] SPV Task Linker High Prio…" at bounding box center [254, 73] width 492 height 12
click at [443, 54] on icon "button" at bounding box center [446, 53] width 7 height 4
click at [11, 54] on icon at bounding box center [11, 53] width 7 height 5
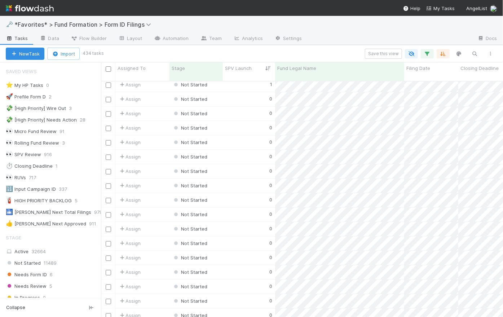
scroll to position [1559, 0]
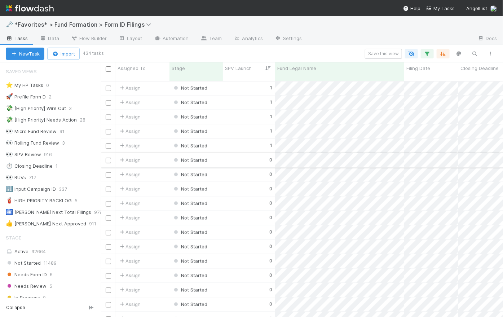
click at [108, 158] on input "checkbox" at bounding box center [108, 160] width 5 height 5
click at [108, 144] on input "checkbox" at bounding box center [108, 146] width 5 height 5
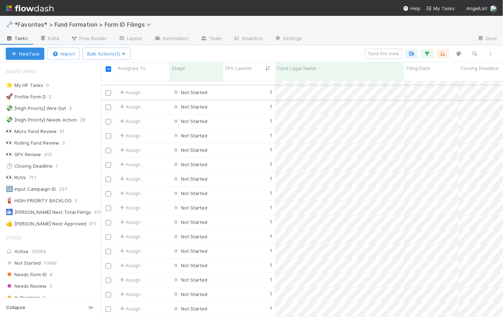
click at [109, 90] on input "checkbox" at bounding box center [108, 92] width 5 height 5
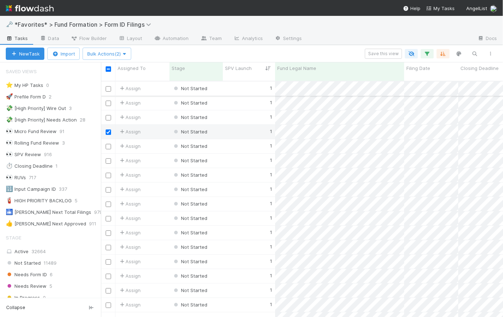
click at [108, 86] on input "checkbox" at bounding box center [108, 88] width 5 height 5
click at [109, 101] on input "checkbox" at bounding box center [108, 103] width 5 height 5
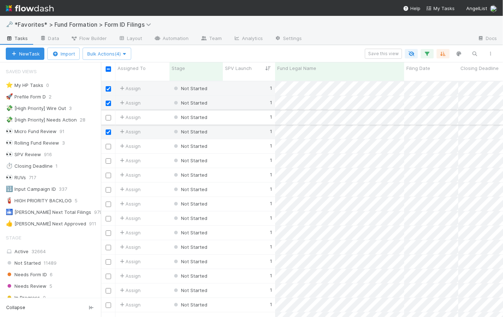
click at [109, 115] on input "checkbox" at bounding box center [108, 117] width 5 height 5
click at [110, 144] on input "checkbox" at bounding box center [108, 146] width 5 height 5
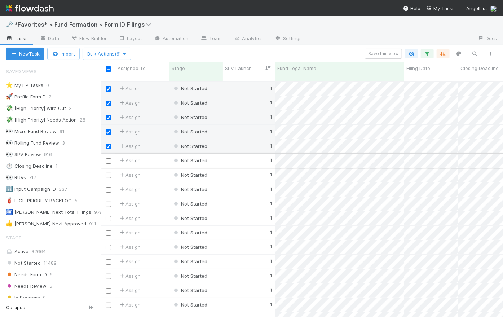
click at [107, 158] on div at bounding box center [108, 161] width 14 height 14
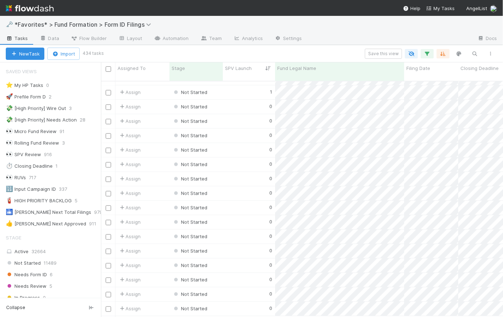
scroll to position [1587, 0]
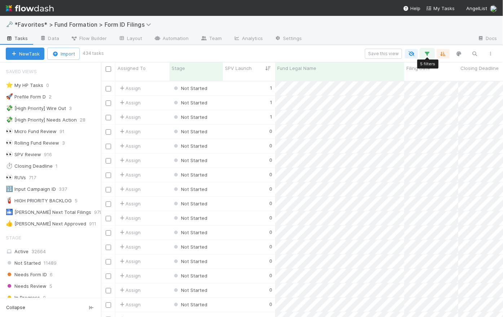
click at [429, 52] on icon "button" at bounding box center [427, 53] width 7 height 6
click at [446, 54] on div "Loading..." at bounding box center [251, 158] width 503 height 317
click at [446, 54] on icon "button" at bounding box center [443, 53] width 7 height 6
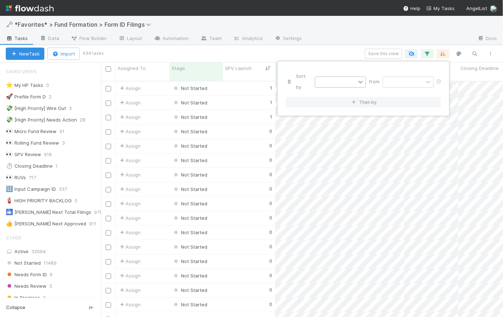
click at [357, 78] on div at bounding box center [360, 81] width 9 height 7
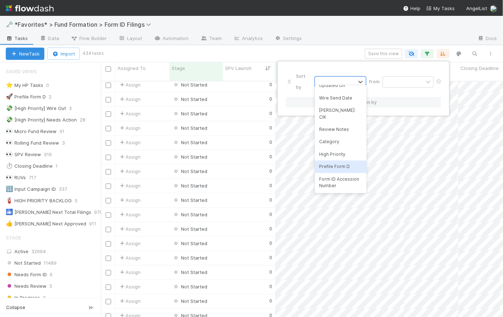
scroll to position [151, 0]
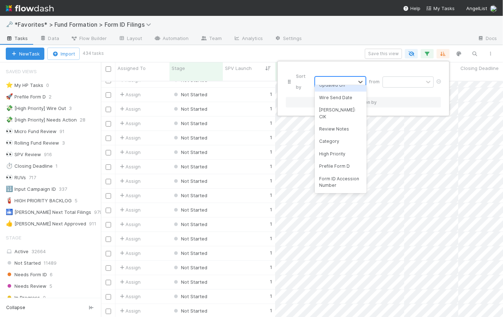
click at [342, 77] on div at bounding box center [335, 82] width 40 height 10
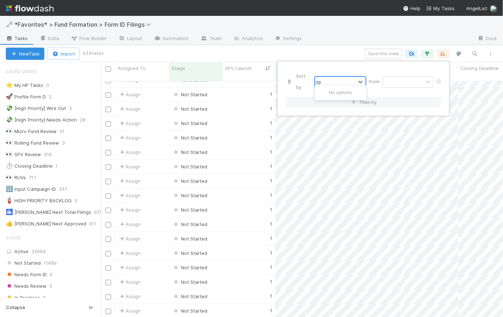
type input "spv"
click at [362, 78] on icon at bounding box center [360, 81] width 7 height 7
click at [440, 79] on icon at bounding box center [438, 81] width 7 height 4
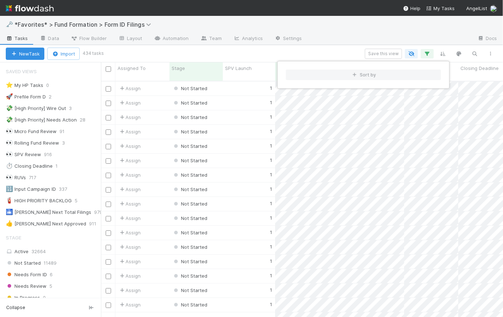
scroll to position [237, 397]
click at [338, 51] on div "Sort by" at bounding box center [251, 158] width 503 height 317
click at [338, 50] on div "Sort by" at bounding box center [251, 158] width 503 height 317
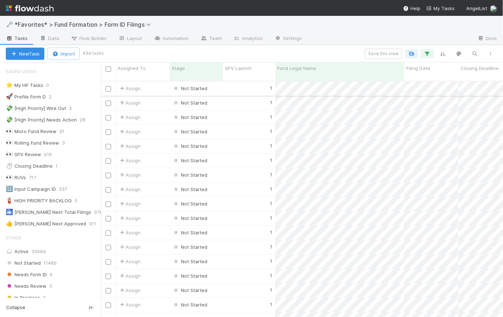
click at [109, 86] on input "checkbox" at bounding box center [108, 88] width 5 height 5
click at [108, 101] on input "checkbox" at bounding box center [108, 103] width 5 height 5
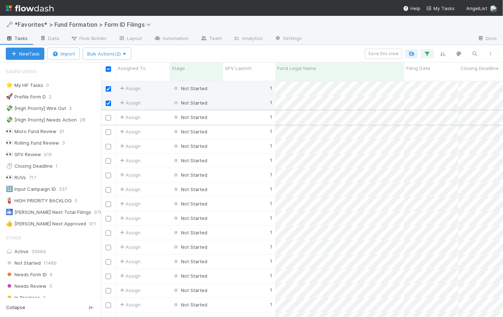
click at [109, 115] on input "checkbox" at bounding box center [108, 117] width 5 height 5
click at [109, 129] on input "checkbox" at bounding box center [108, 131] width 5 height 5
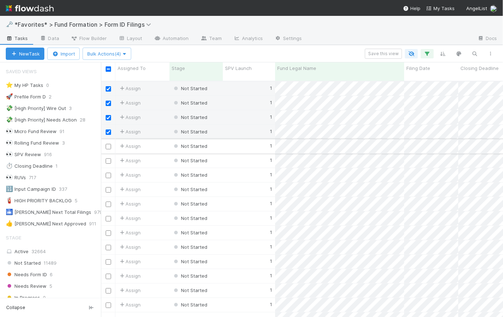
click at [108, 144] on input "checkbox" at bounding box center [108, 146] width 5 height 5
click at [107, 158] on input "checkbox" at bounding box center [108, 160] width 5 height 5
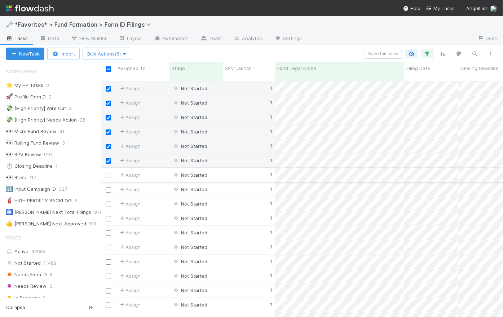
click at [110, 173] on input "checkbox" at bounding box center [108, 175] width 5 height 5
click at [108, 187] on input "checkbox" at bounding box center [108, 189] width 5 height 5
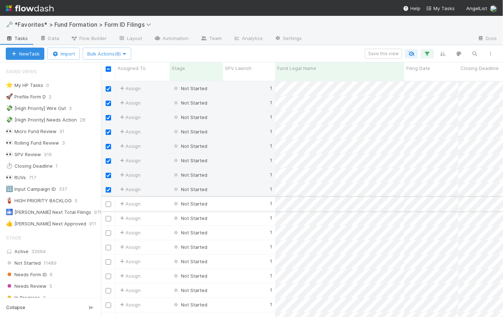
click at [109, 202] on input "checkbox" at bounding box center [108, 204] width 5 height 5
click at [109, 216] on input "checkbox" at bounding box center [108, 218] width 5 height 5
click at [109, 230] on input "checkbox" at bounding box center [108, 232] width 5 height 5
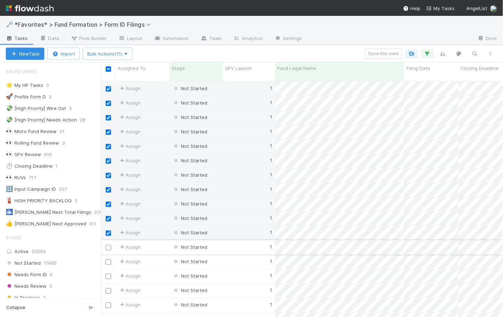
click at [108, 245] on input "checkbox" at bounding box center [108, 247] width 5 height 5
click at [107, 259] on input "checkbox" at bounding box center [108, 261] width 5 height 5
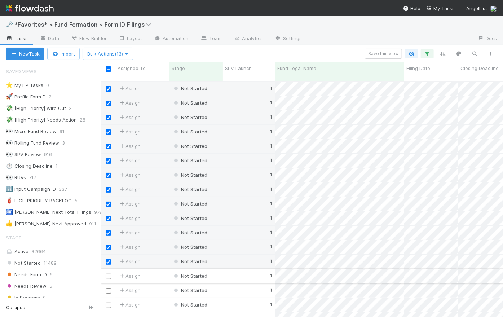
click at [109, 274] on input "checkbox" at bounding box center [108, 276] width 5 height 5
click at [110, 288] on input "checkbox" at bounding box center [108, 290] width 5 height 5
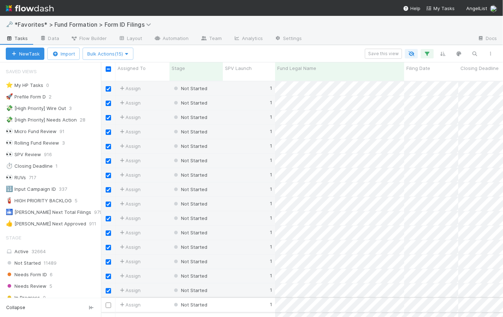
click at [109, 303] on input "checkbox" at bounding box center [108, 305] width 5 height 5
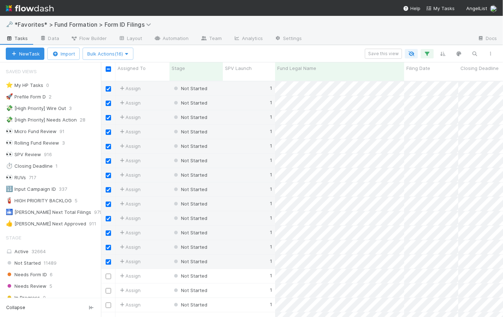
scroll to position [56, 0]
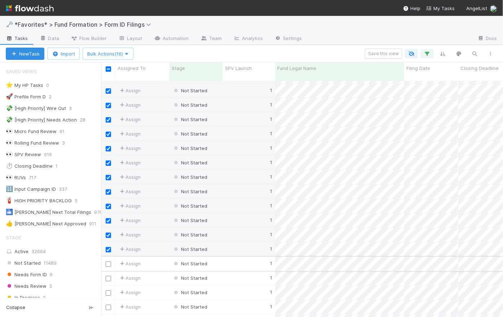
click at [110, 262] on input "checkbox" at bounding box center [108, 264] width 5 height 5
click at [109, 276] on input "checkbox" at bounding box center [108, 278] width 5 height 5
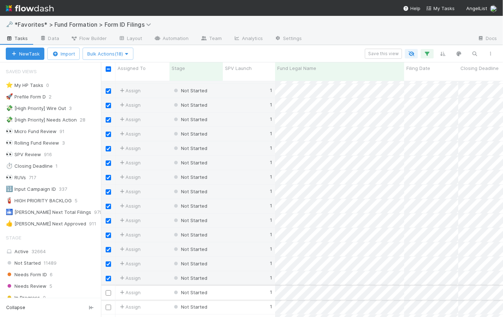
click at [109, 290] on input "checkbox" at bounding box center [108, 292] width 5 height 5
click at [108, 305] on input "checkbox" at bounding box center [108, 307] width 5 height 5
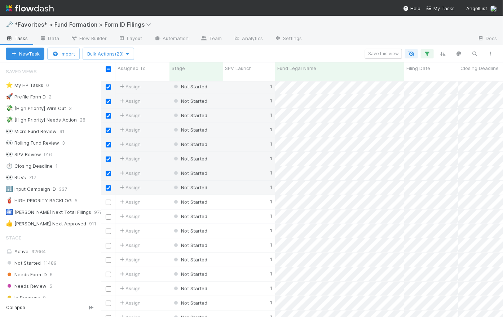
scroll to position [194, 0]
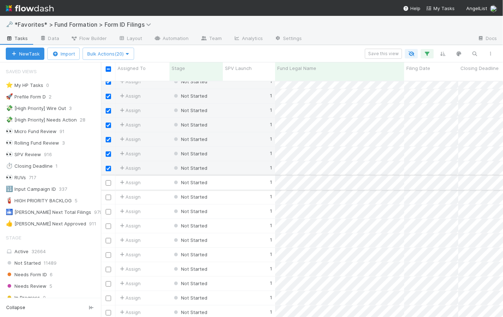
click at [110, 180] on input "checkbox" at bounding box center [108, 182] width 5 height 5
click at [109, 195] on input "checkbox" at bounding box center [108, 197] width 5 height 5
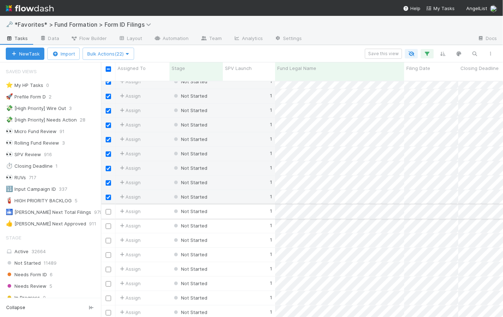
click at [109, 209] on input "checkbox" at bounding box center [108, 211] width 5 height 5
click at [110, 224] on input "checkbox" at bounding box center [108, 226] width 5 height 5
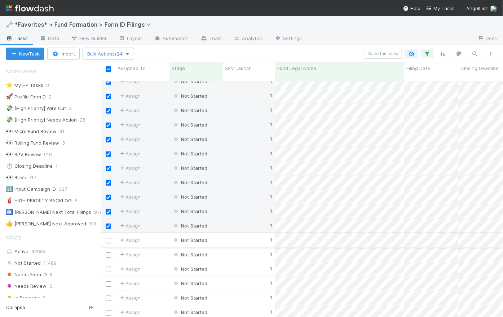
click at [109, 238] on input "checkbox" at bounding box center [108, 240] width 5 height 5
click at [109, 252] on input "checkbox" at bounding box center [108, 254] width 5 height 5
click at [110, 267] on input "checkbox" at bounding box center [108, 269] width 5 height 5
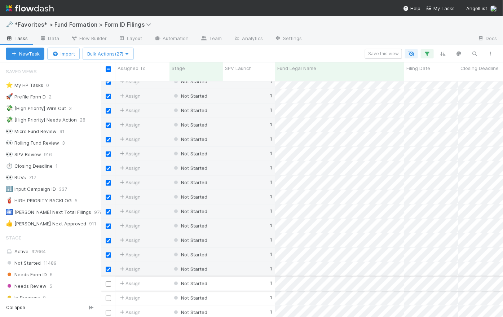
click at [109, 281] on input "checkbox" at bounding box center [108, 283] width 5 height 5
click at [109, 296] on input "checkbox" at bounding box center [108, 298] width 5 height 5
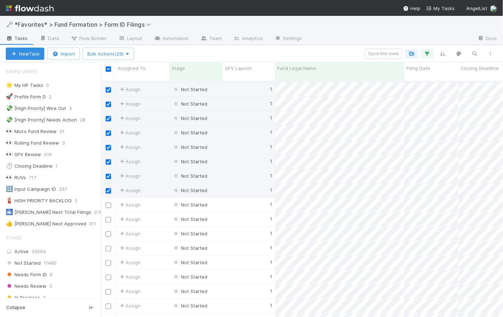
scroll to position [337, 0]
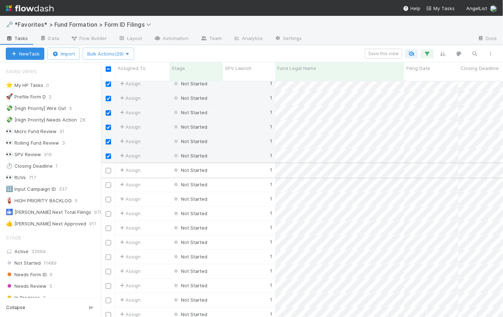
click at [108, 168] on input "checkbox" at bounding box center [108, 170] width 5 height 5
click at [108, 183] on input "checkbox" at bounding box center [108, 185] width 5 height 5
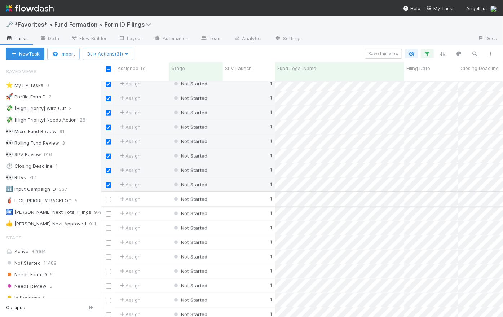
click at [110, 197] on input "checkbox" at bounding box center [108, 199] width 5 height 5
click at [109, 211] on input "checkbox" at bounding box center [108, 213] width 5 height 5
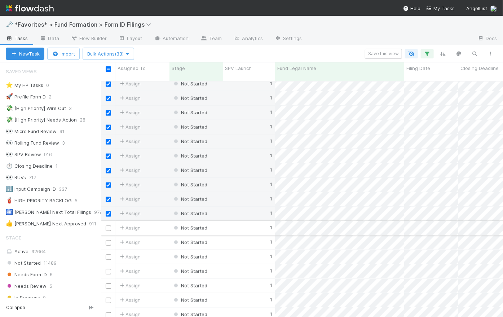
click at [110, 226] on input "checkbox" at bounding box center [108, 228] width 5 height 5
click at [107, 240] on input "checkbox" at bounding box center [108, 242] width 5 height 5
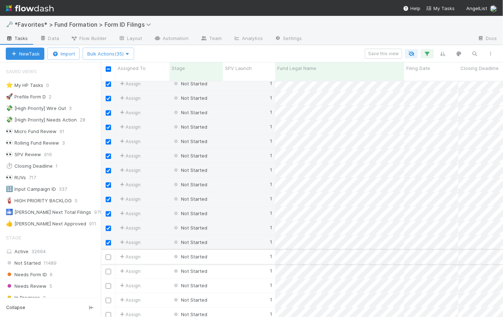
click at [110, 255] on input "checkbox" at bounding box center [108, 257] width 5 height 5
click at [110, 269] on input "checkbox" at bounding box center [108, 271] width 5 height 5
click at [110, 284] on input "checkbox" at bounding box center [108, 286] width 5 height 5
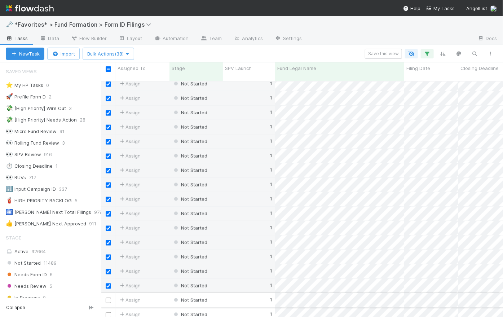
click at [109, 296] on div at bounding box center [108, 300] width 9 height 8
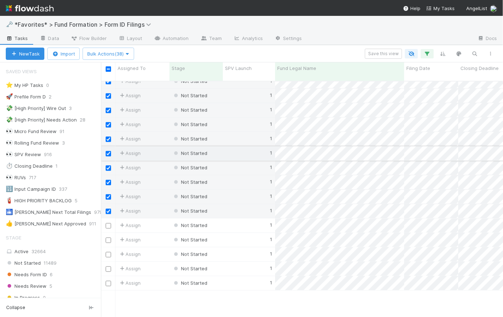
scroll to position [454, 0]
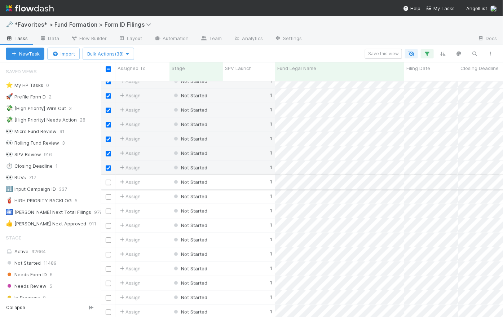
click at [110, 180] on input "checkbox" at bounding box center [108, 182] width 5 height 5
click at [110, 194] on input "checkbox" at bounding box center [108, 196] width 5 height 5
click at [110, 209] on input "checkbox" at bounding box center [108, 211] width 5 height 5
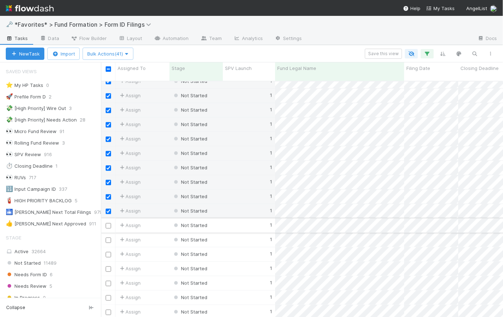
click at [108, 223] on input "checkbox" at bounding box center [108, 225] width 5 height 5
click at [110, 238] on input "checkbox" at bounding box center [108, 240] width 5 height 5
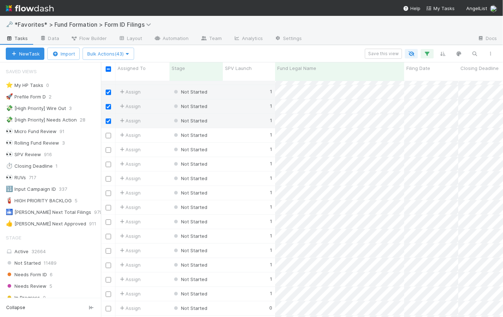
scroll to position [584, 0]
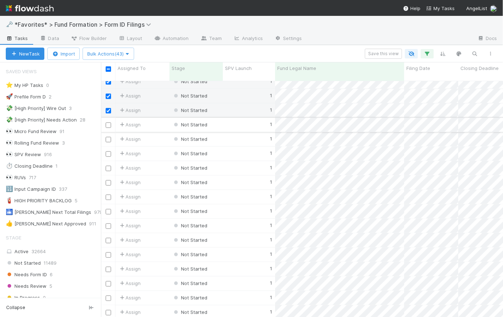
click at [107, 123] on input "checkbox" at bounding box center [108, 125] width 5 height 5
click at [109, 137] on input "checkbox" at bounding box center [108, 139] width 5 height 5
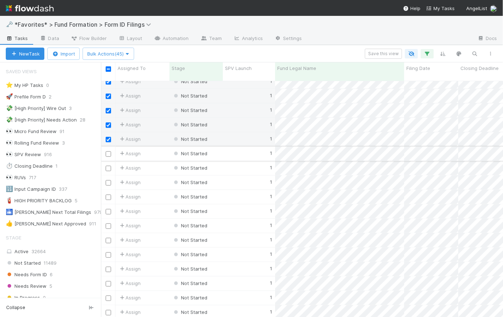
click at [109, 151] on input "checkbox" at bounding box center [108, 153] width 5 height 5
click at [108, 166] on input "checkbox" at bounding box center [108, 168] width 5 height 5
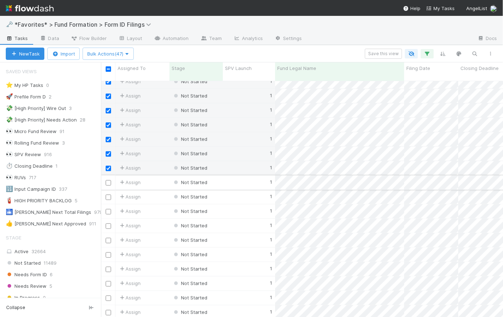
click at [109, 180] on input "checkbox" at bounding box center [108, 182] width 5 height 5
click at [110, 195] on input "checkbox" at bounding box center [108, 197] width 5 height 5
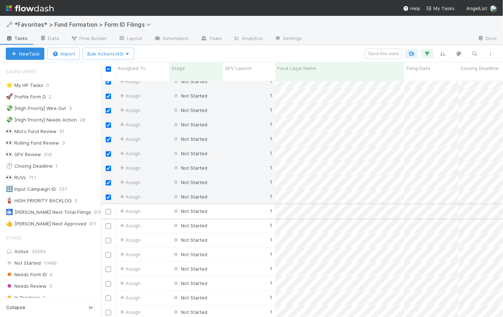
click at [110, 209] on input "checkbox" at bounding box center [108, 211] width 5 height 5
click at [109, 224] on input "checkbox" at bounding box center [108, 226] width 5 height 5
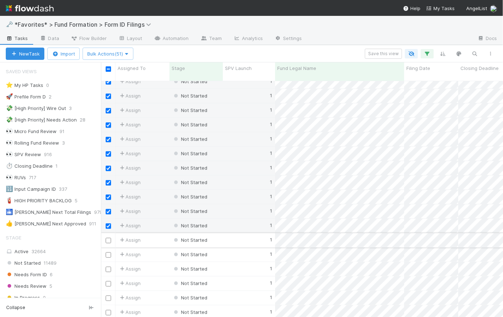
click at [110, 238] on input "checkbox" at bounding box center [108, 240] width 5 height 5
click at [109, 252] on input "checkbox" at bounding box center [108, 254] width 5 height 5
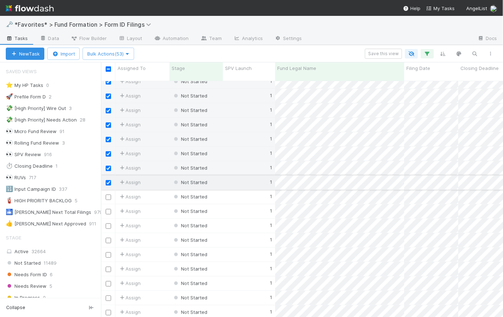
scroll to position [663, 0]
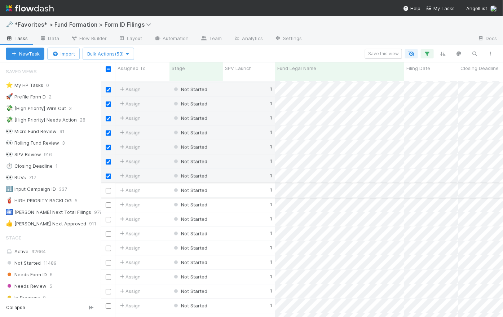
click at [110, 188] on input "checkbox" at bounding box center [108, 190] width 5 height 5
click at [110, 202] on input "checkbox" at bounding box center [108, 204] width 5 height 5
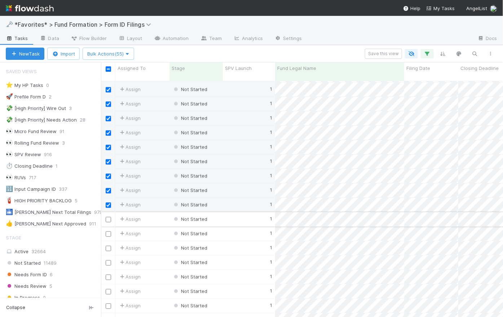
click at [109, 217] on input "checkbox" at bounding box center [108, 219] width 5 height 5
click at [110, 231] on input "checkbox" at bounding box center [108, 233] width 5 height 5
click at [107, 246] on input "checkbox" at bounding box center [108, 248] width 5 height 5
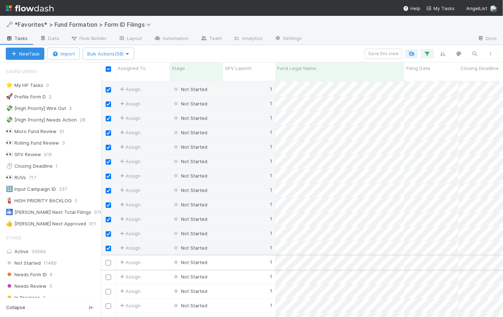
click at [110, 260] on input "checkbox" at bounding box center [108, 262] width 5 height 5
click at [109, 274] on input "checkbox" at bounding box center [108, 276] width 5 height 5
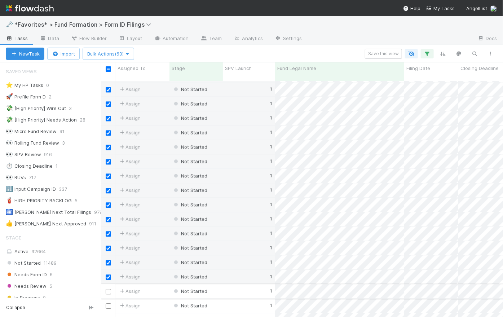
click at [109, 289] on input "checkbox" at bounding box center [108, 291] width 5 height 5
click at [109, 303] on input "checkbox" at bounding box center [108, 305] width 5 height 5
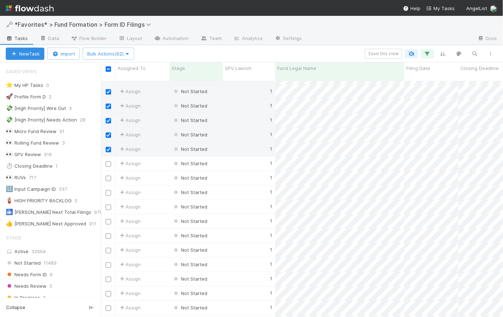
scroll to position [828, 0]
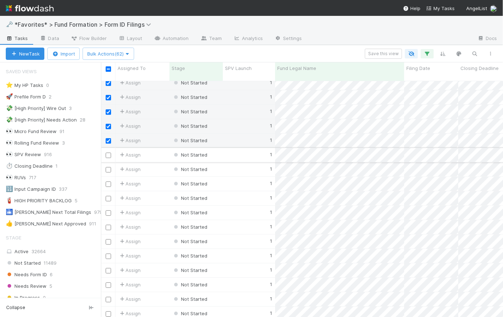
click at [110, 153] on input "checkbox" at bounding box center [108, 155] width 5 height 5
click at [107, 167] on input "checkbox" at bounding box center [108, 169] width 5 height 5
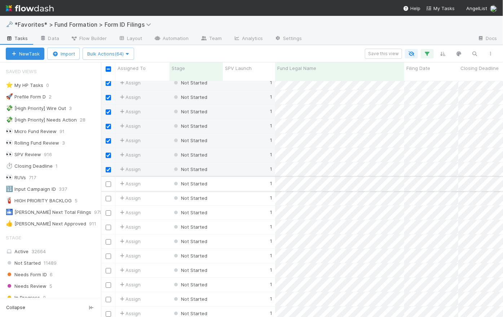
click at [109, 181] on input "checkbox" at bounding box center [108, 183] width 5 height 5
click at [109, 196] on input "checkbox" at bounding box center [108, 198] width 5 height 5
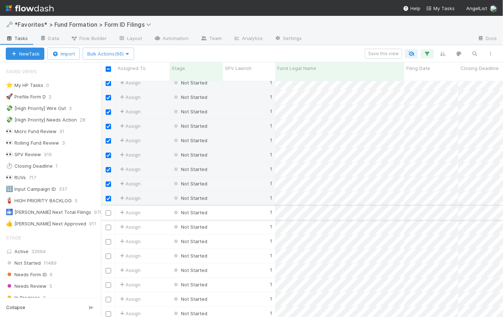
click at [110, 210] on input "checkbox" at bounding box center [108, 212] width 5 height 5
click at [109, 225] on input "checkbox" at bounding box center [108, 227] width 5 height 5
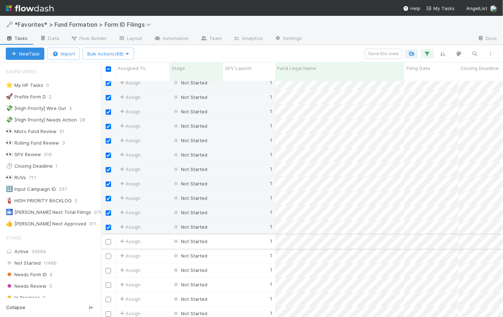
click at [108, 239] on input "checkbox" at bounding box center [108, 241] width 5 height 5
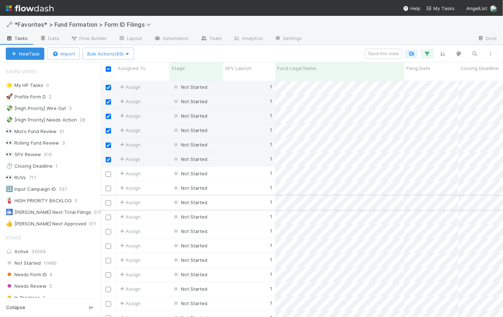
scroll to position [1012, 0]
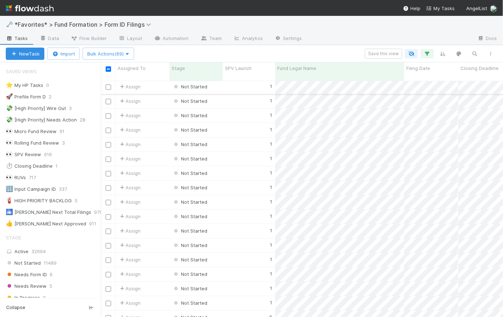
click at [110, 84] on input "checkbox" at bounding box center [108, 86] width 5 height 5
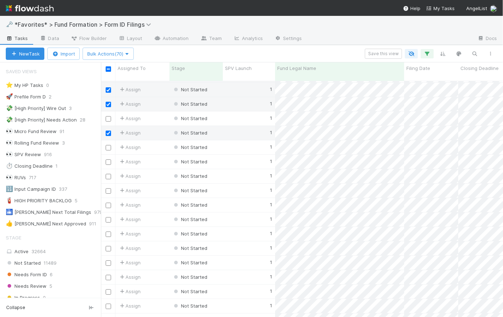
scroll to position [944, 0]
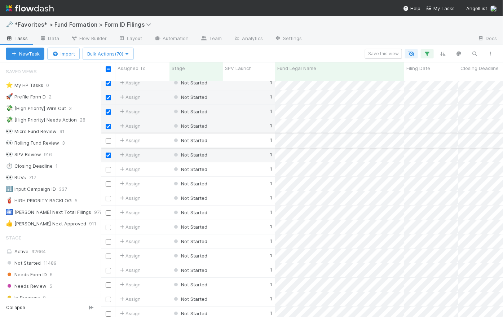
click at [108, 137] on div at bounding box center [108, 140] width 9 height 8
click at [107, 138] on input "checkbox" at bounding box center [108, 140] width 5 height 5
click at [108, 167] on input "checkbox" at bounding box center [108, 169] width 5 height 5
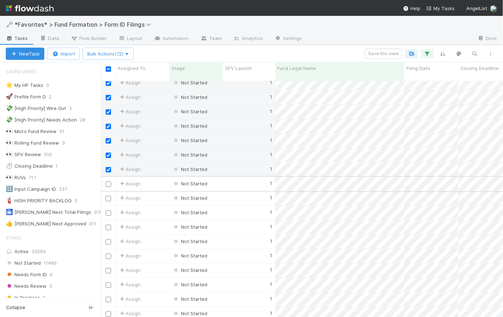
click at [108, 181] on input "checkbox" at bounding box center [108, 183] width 5 height 5
click at [107, 196] on input "checkbox" at bounding box center [108, 198] width 5 height 5
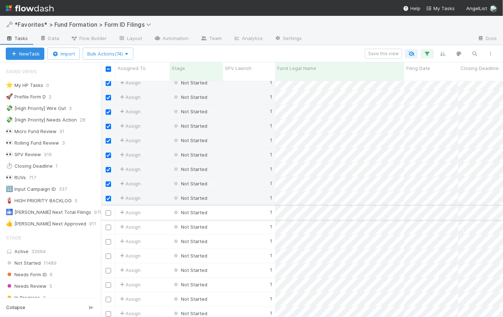
click at [109, 210] on input "checkbox" at bounding box center [108, 212] width 5 height 5
click at [109, 225] on input "checkbox" at bounding box center [108, 227] width 5 height 5
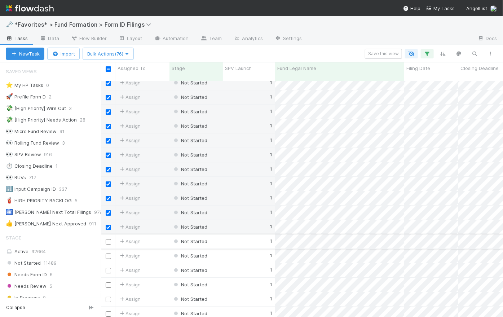
click at [109, 239] on input "checkbox" at bounding box center [108, 241] width 5 height 5
click at [109, 254] on input "checkbox" at bounding box center [108, 256] width 5 height 5
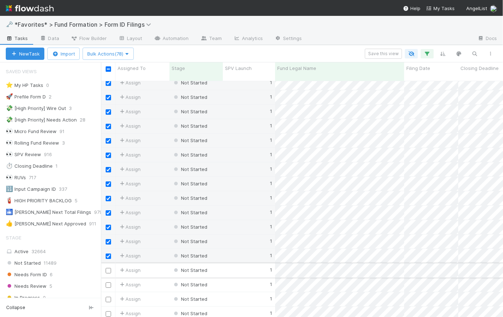
click at [107, 268] on input "checkbox" at bounding box center [108, 270] width 5 height 5
click at [110, 282] on input "checkbox" at bounding box center [108, 284] width 5 height 5
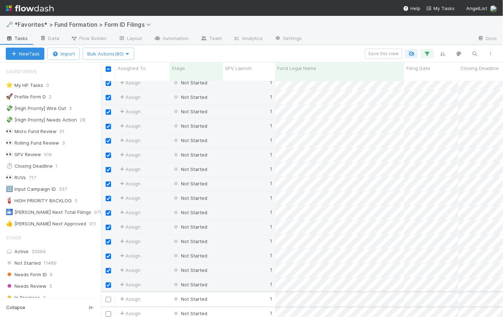
click at [109, 297] on input "checkbox" at bounding box center [108, 299] width 5 height 5
click at [108, 311] on input "checkbox" at bounding box center [108, 313] width 5 height 5
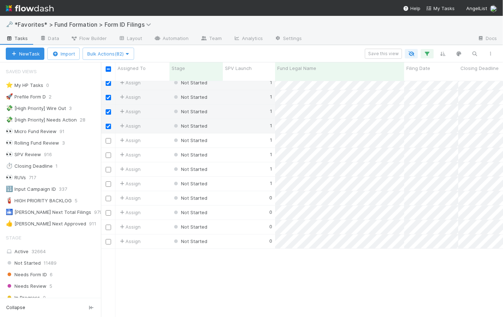
scroll to position [1153, 0]
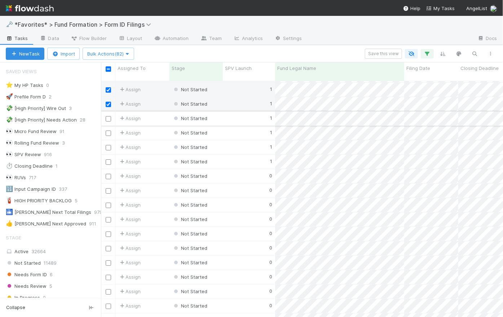
click at [109, 116] on input "checkbox" at bounding box center [108, 118] width 5 height 5
click at [108, 131] on input "checkbox" at bounding box center [108, 133] width 5 height 5
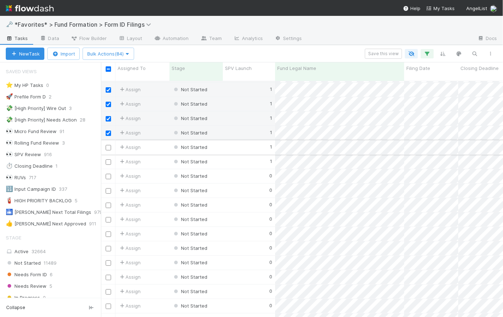
click at [109, 145] on input "checkbox" at bounding box center [108, 147] width 5 height 5
click at [110, 159] on input "checkbox" at bounding box center [108, 161] width 5 height 5
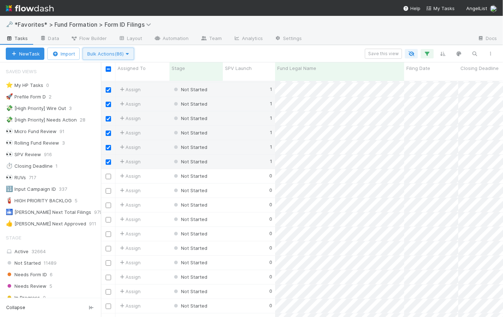
click at [131, 52] on icon "button" at bounding box center [127, 54] width 7 height 5
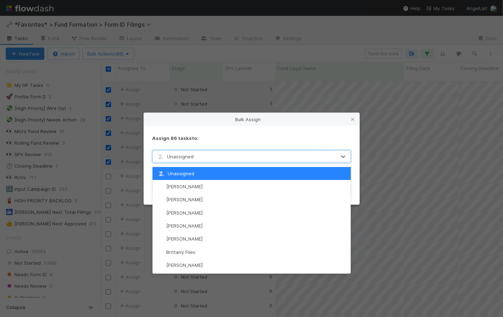
click at [191, 158] on span "Unassigned" at bounding box center [176, 157] width 38 height 6
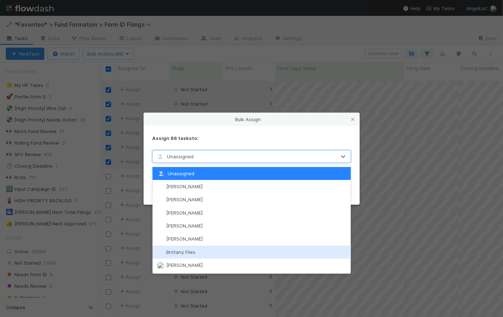
click at [234, 249] on div "Brittany Files" at bounding box center [252, 252] width 198 height 13
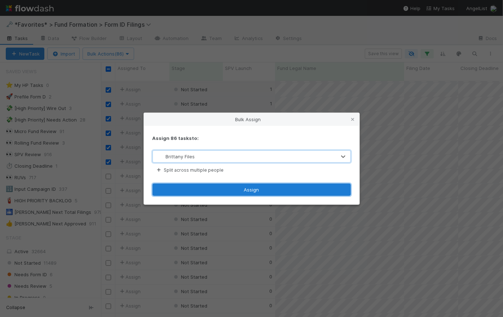
click at [252, 189] on button "Assign" at bounding box center [252, 190] width 198 height 12
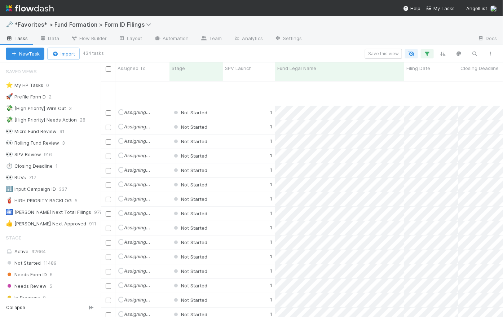
scroll to position [0, 0]
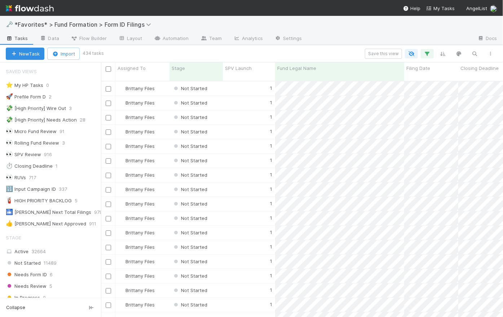
click at [291, 52] on div "Save this view" at bounding box center [300, 54] width 396 height 10
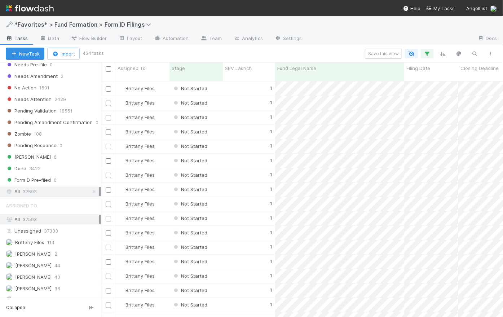
scroll to position [285, 0]
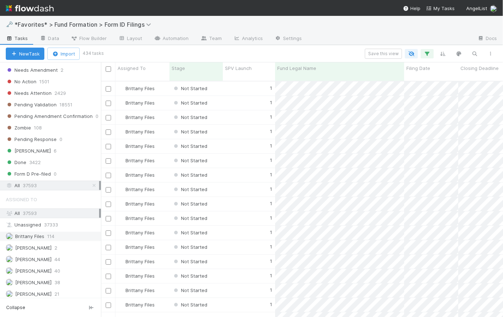
click at [40, 238] on span "Brittany Files" at bounding box center [25, 236] width 39 height 9
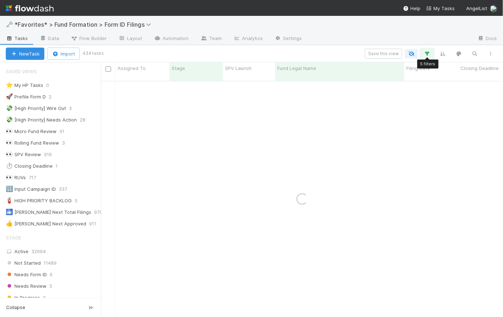
click at [429, 52] on icon "button" at bounding box center [427, 53] width 7 height 6
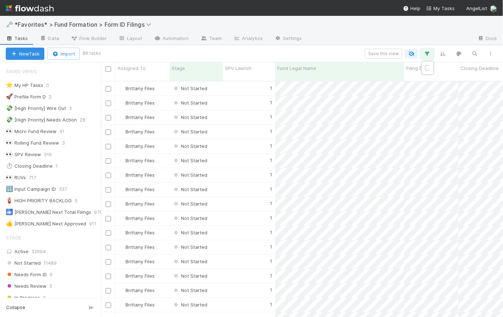
scroll to position [237, 397]
click at [342, 49] on div "Loading..." at bounding box center [251, 158] width 503 height 317
click at [430, 52] on icon "button" at bounding box center [427, 53] width 7 height 6
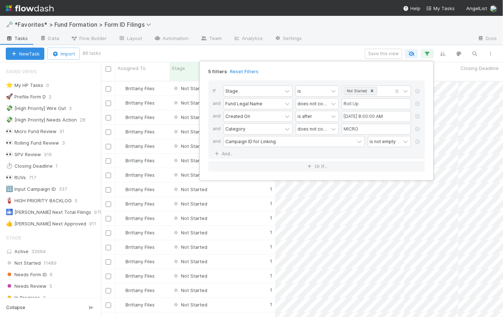
click at [416, 71] on div "5 filters Reset Filters" at bounding box center [317, 69] width 228 height 10
click at [410, 67] on div "5 filters Reset Filters" at bounding box center [317, 69] width 228 height 10
click at [250, 73] on link "Reset Filters" at bounding box center [244, 72] width 28 height 6
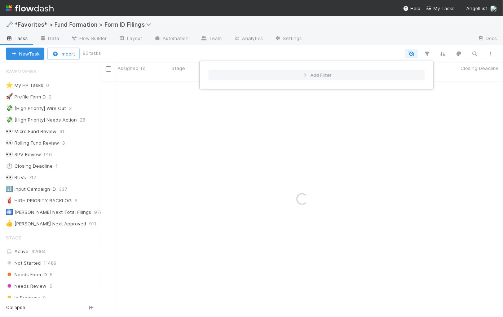
click at [303, 54] on div "Add Filter" at bounding box center [251, 158] width 503 height 317
click at [330, 49] on div "Add Filter" at bounding box center [251, 158] width 503 height 317
click at [331, 50] on div at bounding box center [299, 53] width 399 height 9
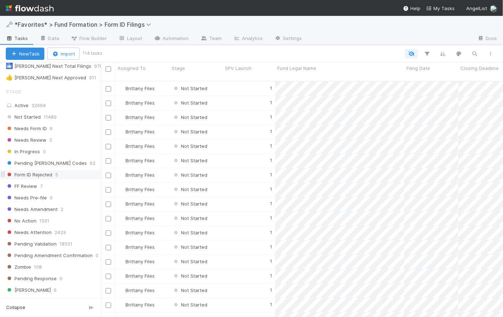
click at [37, 175] on span "Form ID Rejected" at bounding box center [29, 174] width 47 height 9
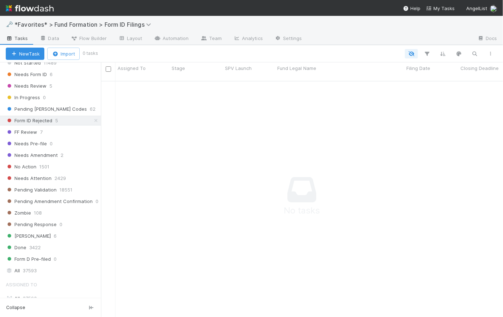
scroll to position [285, 0]
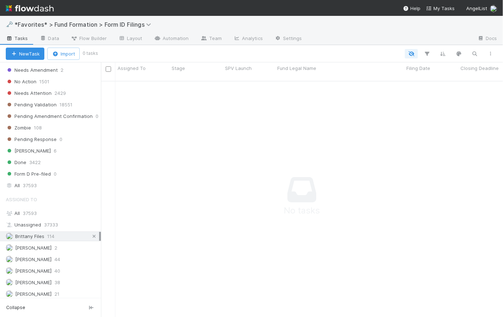
click at [91, 237] on link at bounding box center [94, 236] width 7 height 9
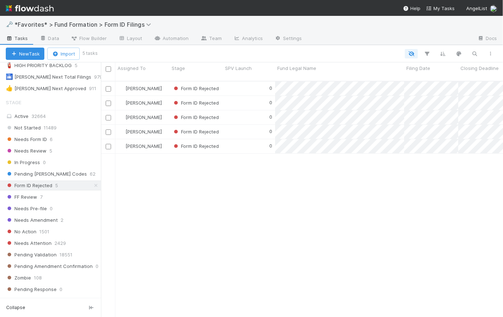
scroll to position [237, 397]
click at [244, 84] on div "0" at bounding box center [249, 89] width 52 height 14
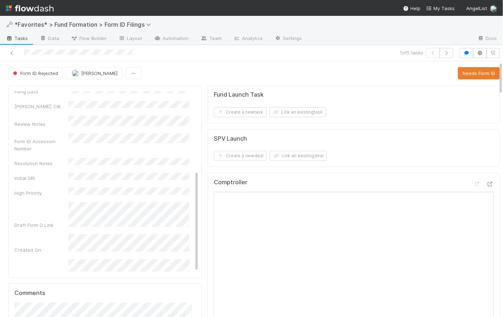
click at [207, 71] on div "Form ID Rejected Febbie Cervantes Needs Form ID" at bounding box center [254, 73] width 492 height 12
click at [16, 40] on span "Tasks" at bounding box center [17, 38] width 22 height 7
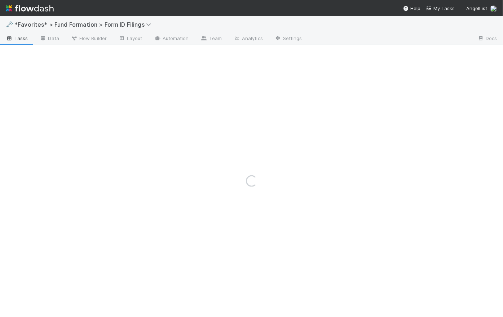
click at [338, 21] on div "🗝️ *Favorites* > Fund Formation > Form ID Filings" at bounding box center [251, 24] width 503 height 17
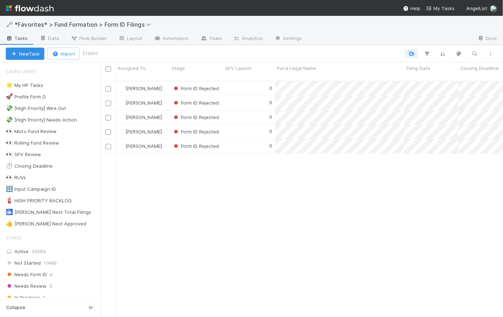
scroll to position [237, 397]
click at [254, 82] on div "0" at bounding box center [249, 89] width 52 height 14
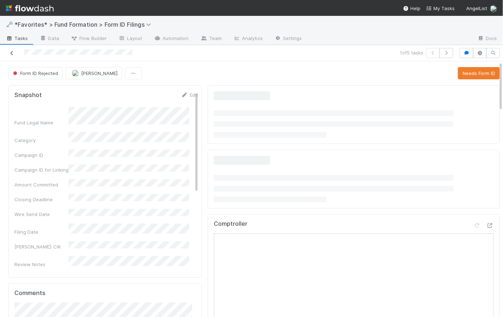
click at [12, 51] on icon at bounding box center [11, 53] width 7 height 5
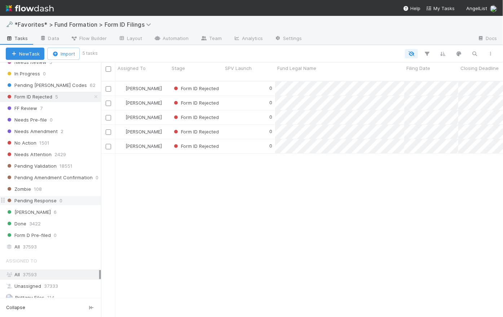
scroll to position [225, 0]
click at [92, 94] on icon at bounding box center [95, 96] width 7 height 5
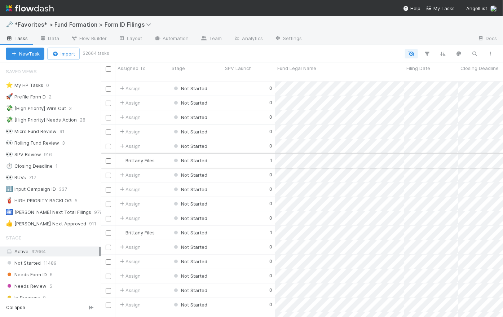
click at [249, 156] on div "1" at bounding box center [249, 161] width 52 height 14
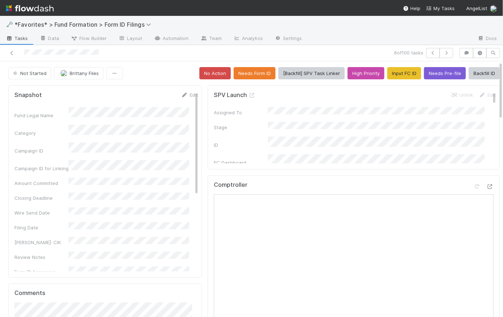
click at [68, 142] on div "Campaign ID" at bounding box center [106, 148] width 184 height 12
click at [147, 69] on div "Not Started Brittany Files No Action Needs Form ID [Backfill] SPV Task Linker H…" at bounding box center [254, 73] width 492 height 12
click at [18, 38] on span "Tasks" at bounding box center [17, 38] width 22 height 7
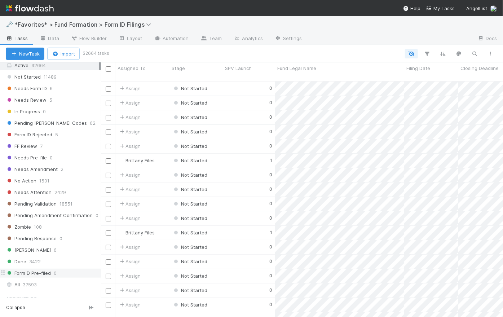
scroll to position [184, 0]
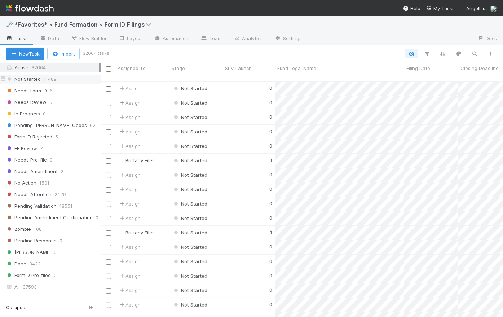
click at [38, 79] on span "Not Started" at bounding box center [23, 79] width 35 height 9
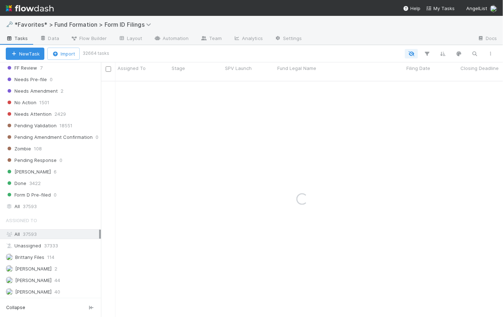
scroll to position [285, 0]
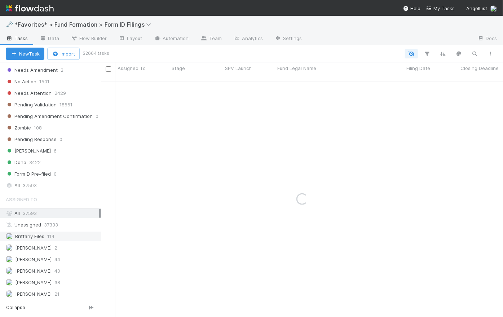
click at [47, 236] on span "114" at bounding box center [50, 236] width 7 height 9
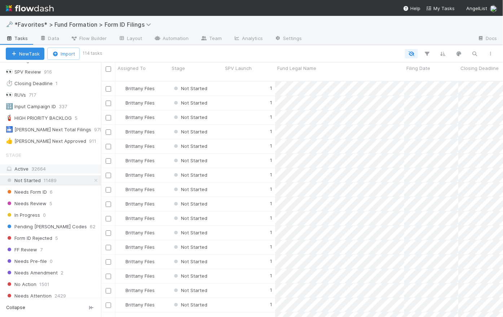
scroll to position [237, 397]
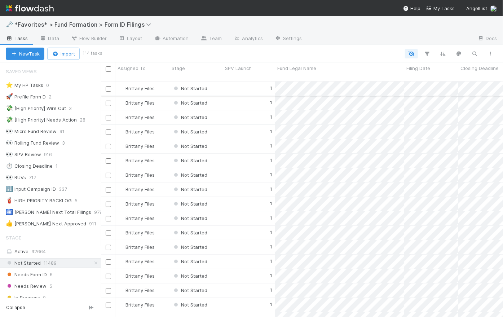
click at [247, 85] on div "1" at bounding box center [249, 89] width 52 height 14
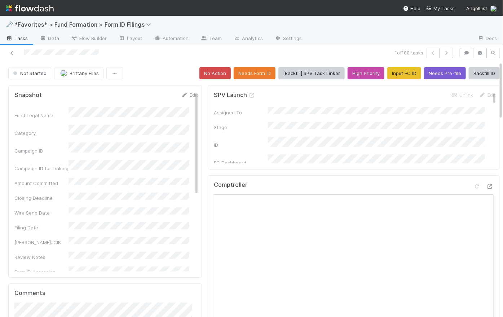
click at [170, 70] on div "Not Started Brittany Files No Action Needs Form ID [Backfill] SPV Task Linker H…" at bounding box center [254, 73] width 492 height 12
click at [82, 75] on span "Brittany Files" at bounding box center [84, 73] width 29 height 6
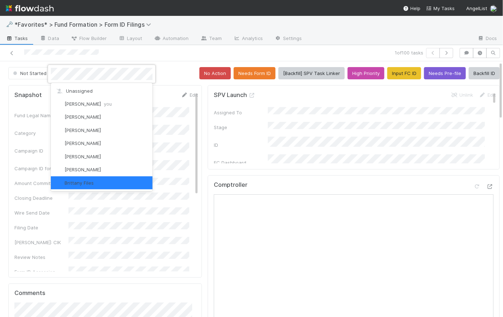
scroll to position [1, 0]
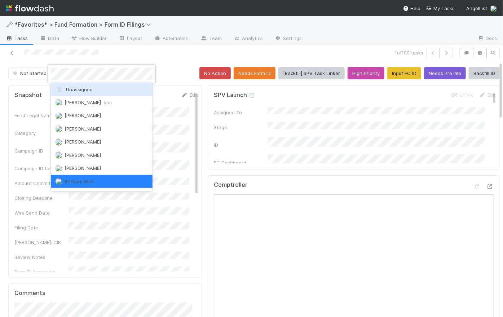
click at [87, 90] on span "Unassigned" at bounding box center [74, 90] width 38 height 6
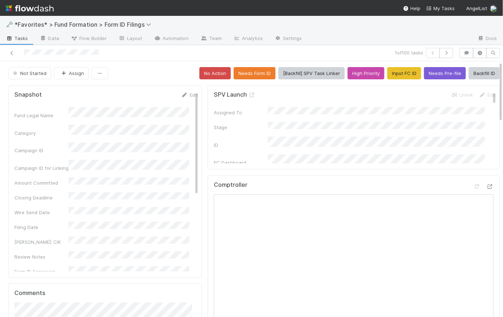
click at [152, 68] on div "Not Started Assign No Action Needs Form ID [Backfill] SPV Task Linker High Prio…" at bounding box center [254, 73] width 492 height 12
click at [260, 126] on div "Stage" at bounding box center [355, 126] width 282 height 9
click at [152, 76] on div "Not Started Assign No Action Needs Form ID [Backfill] SPV Task Linker High Prio…" at bounding box center [254, 73] width 492 height 12
click at [443, 53] on icon "button" at bounding box center [446, 53] width 7 height 4
click at [352, 53] on div "2 of 100 tasks" at bounding box center [343, 53] width 225 height 10
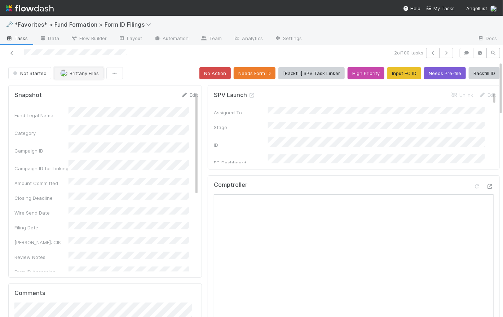
click at [81, 71] on span "Brittany Files" at bounding box center [84, 73] width 29 height 6
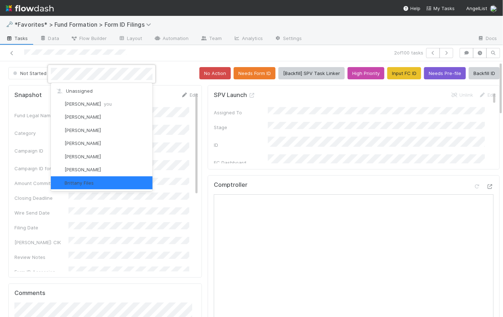
scroll to position [1, 0]
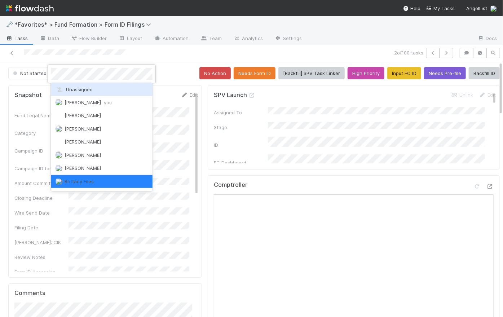
click at [85, 89] on span "Unassigned" at bounding box center [74, 90] width 38 height 6
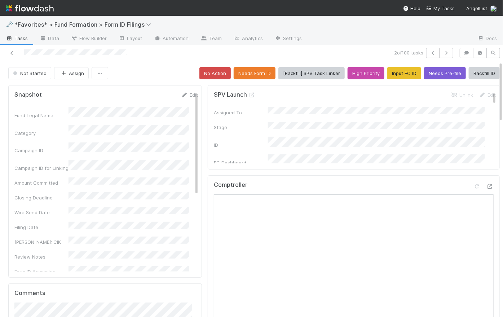
click at [152, 73] on div "Not Started Assign No Action Needs Form ID [Backfill] SPV Task Linker High Prio…" at bounding box center [254, 73] width 492 height 12
click at [444, 52] on icon "button" at bounding box center [446, 53] width 7 height 4
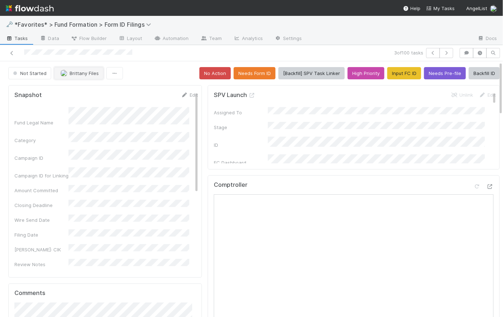
click at [81, 74] on span "Brittany Files" at bounding box center [84, 73] width 29 height 6
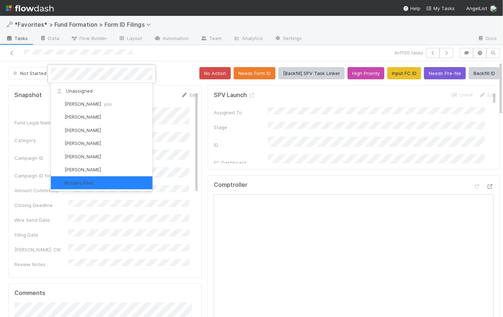
scroll to position [1, 0]
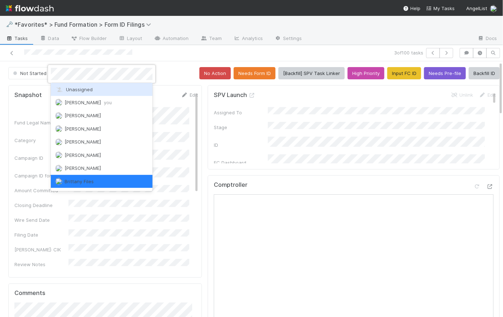
click at [87, 91] on span "Unassigned" at bounding box center [74, 90] width 38 height 6
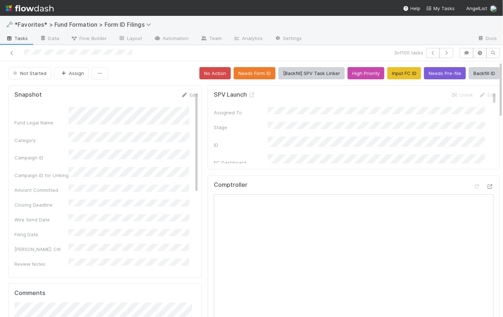
click at [150, 75] on div "Not Started Assign No Action Needs Form ID [Backfill] SPV Task Linker High Prio…" at bounding box center [254, 73] width 492 height 12
click at [150, 73] on div "Not Started Assign No Action Needs Form ID [Backfill] SPV Task Linker High Prio…" at bounding box center [254, 73] width 492 height 12
click at [256, 73] on button "Needs Form ID" at bounding box center [255, 73] width 42 height 12
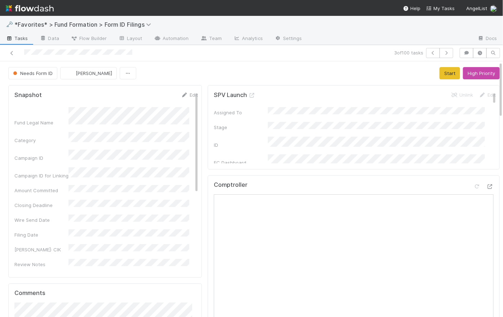
click at [203, 71] on div "Needs Form ID [PERSON_NAME] Start High Priority" at bounding box center [254, 73] width 492 height 12
click at [445, 53] on icon "button" at bounding box center [446, 53] width 7 height 4
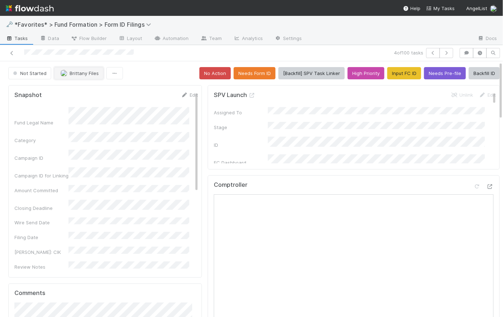
click at [91, 71] on span "Brittany Files" at bounding box center [84, 73] width 29 height 6
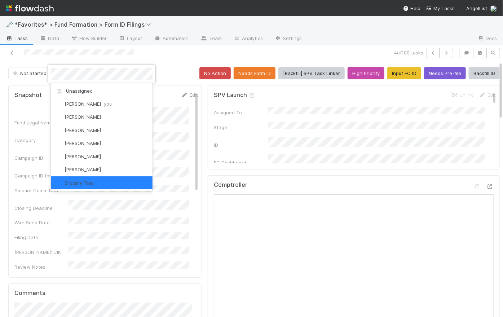
scroll to position [1, 0]
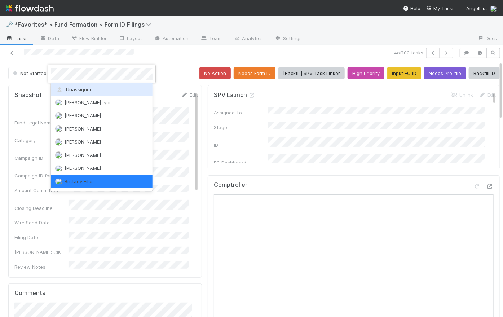
click at [90, 91] on span "Unassigned" at bounding box center [74, 90] width 38 height 6
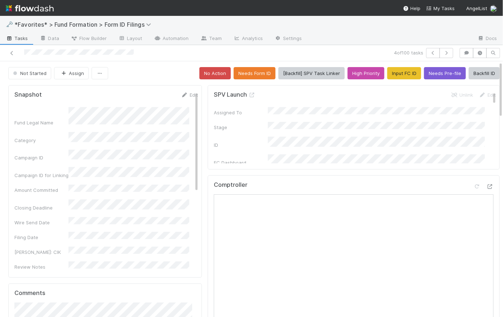
click at [152, 73] on div "Not Started Assign No Action Needs Form ID [Backfill] SPV Task Linker High Prio…" at bounding box center [254, 73] width 492 height 12
click at [250, 74] on button "Needs Form ID" at bounding box center [255, 73] width 42 height 12
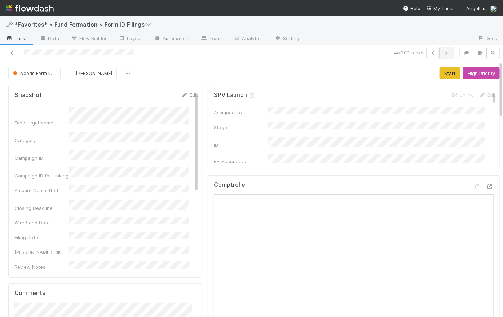
click at [447, 53] on button "button" at bounding box center [447, 53] width 14 height 10
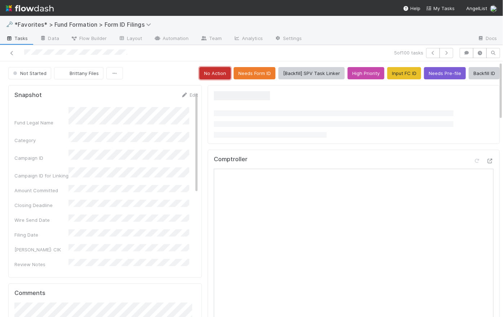
click at [202, 76] on button "No Action" at bounding box center [214, 73] width 31 height 12
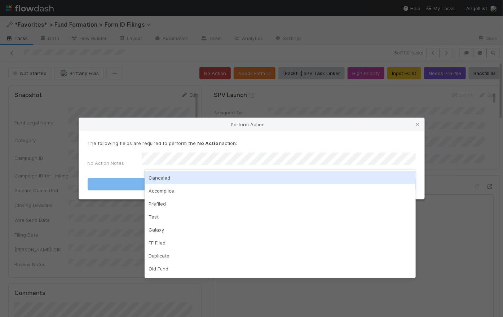
click at [279, 149] on div "The following fields are required to perform the No Action action: No Action No…" at bounding box center [252, 155] width 328 height 30
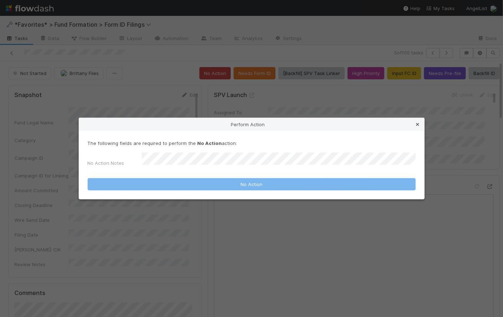
click at [419, 125] on icon at bounding box center [417, 124] width 7 height 5
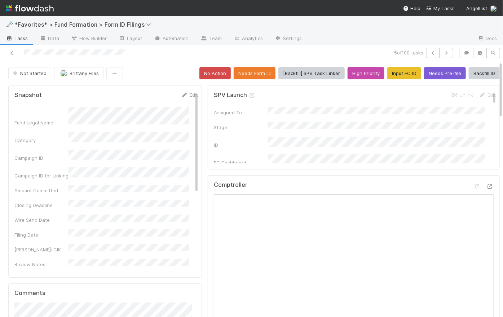
click at [168, 73] on div "Not Started Brittany Files No Action Needs Form ID [Backfill] SPV Task Linker H…" at bounding box center [254, 73] width 492 height 12
click at [78, 75] on span "Brittany Files" at bounding box center [84, 73] width 29 height 6
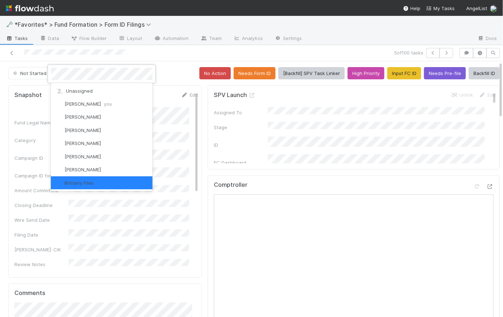
scroll to position [1, 0]
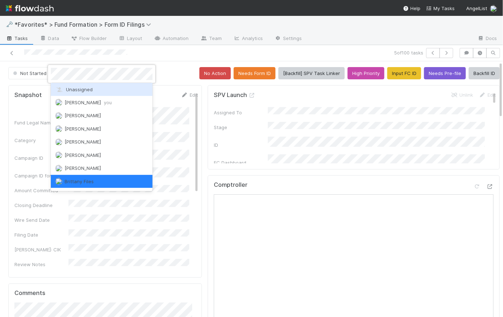
click at [79, 91] on span "Unassigned" at bounding box center [74, 90] width 38 height 6
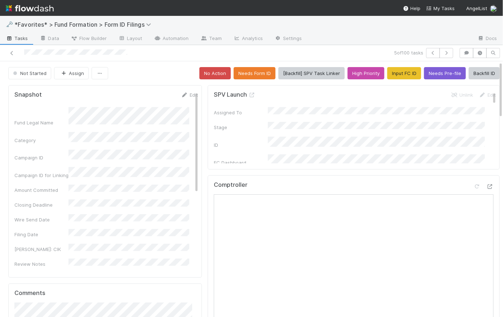
click at [152, 70] on div "Not Started Assign No Action Needs Form ID [Backfill] SPV Task Linker High Prio…" at bounding box center [254, 73] width 492 height 12
click at [444, 53] on icon "button" at bounding box center [446, 53] width 7 height 4
click at [208, 134] on div "SPV Launch Unlink Edit Assigned To Stage ID FC Dashboard Admin Owner Treasury I…" at bounding box center [354, 127] width 292 height 84
click at [91, 74] on span "Brittany Files" at bounding box center [84, 73] width 29 height 6
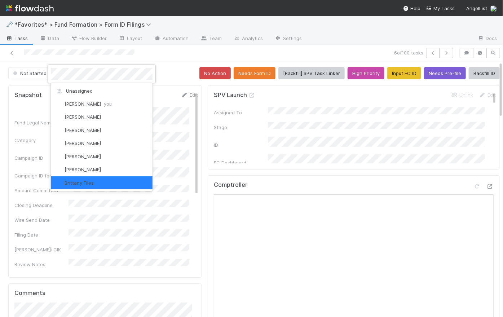
scroll to position [1, 0]
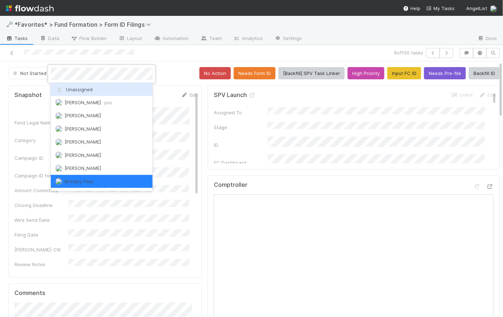
click at [91, 90] on span "Unassigned" at bounding box center [74, 90] width 38 height 6
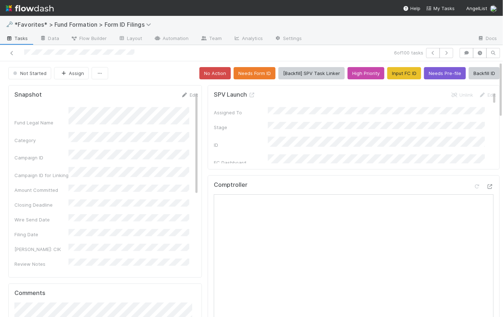
click at [161, 68] on div "Not Started Assign No Action Needs Form ID [Backfill] SPV Task Linker High Prio…" at bounding box center [254, 73] width 492 height 12
click at [262, 72] on button "Needs Form ID" at bounding box center [255, 73] width 42 height 12
click at [174, 73] on div "Not Started Assign No Action Needs Form ID [Backfill] SPV Task Linker High Prio…" at bounding box center [254, 73] width 492 height 12
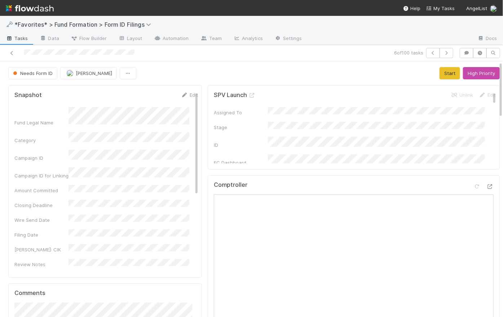
click at [197, 69] on div "Needs Form ID Febbie Cervantes Start High Priority" at bounding box center [254, 73] width 492 height 12
click at [443, 55] on button "button" at bounding box center [447, 53] width 14 height 10
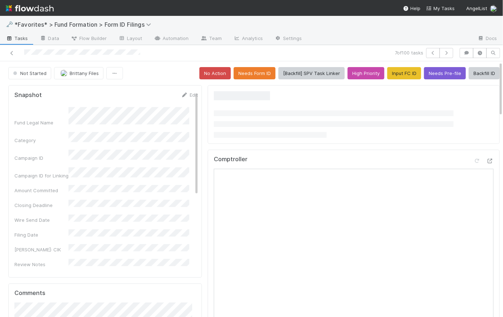
click at [79, 75] on span "Brittany Files" at bounding box center [84, 73] width 29 height 6
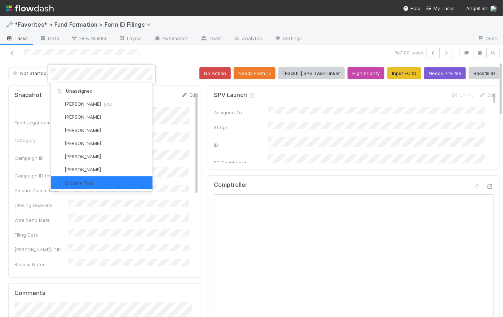
scroll to position [1, 0]
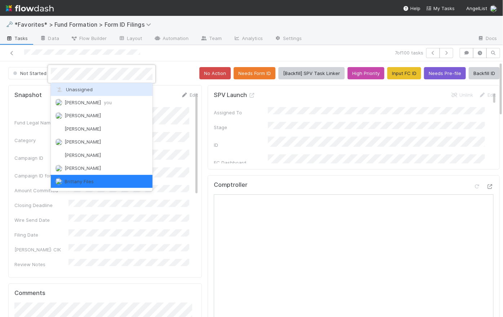
click at [84, 89] on span "Unassigned" at bounding box center [74, 90] width 38 height 6
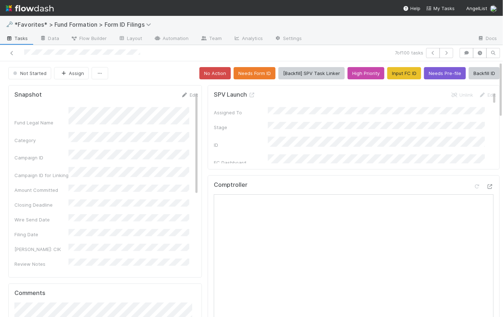
click at [153, 74] on div "Not Started Assign No Action Needs Form ID [Backfill] SPV Task Linker High Prio…" at bounding box center [254, 73] width 492 height 12
click at [208, 97] on div "SPV Launch Unlink Edit Assigned To Stage ID FC Dashboard Admin Owner Treasury I…" at bounding box center [354, 127] width 292 height 84
click at [251, 75] on button "Needs Form ID" at bounding box center [255, 73] width 42 height 12
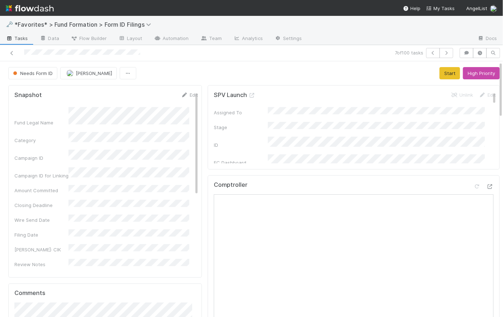
click at [22, 40] on span "Tasks" at bounding box center [17, 38] width 22 height 7
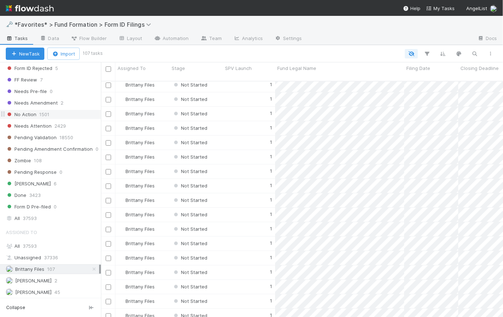
scroll to position [281, 0]
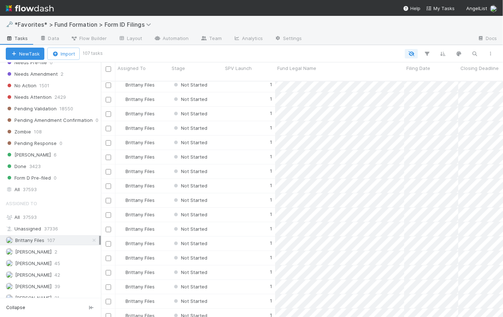
click at [67, 239] on div "Brittany Files 107" at bounding box center [52, 240] width 93 height 9
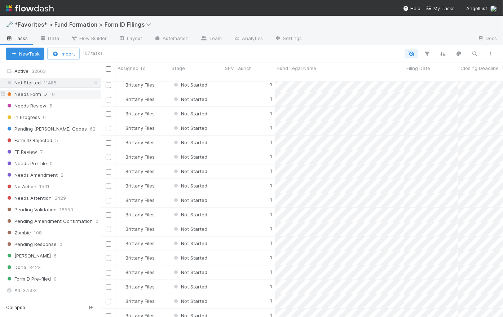
scroll to position [0, 0]
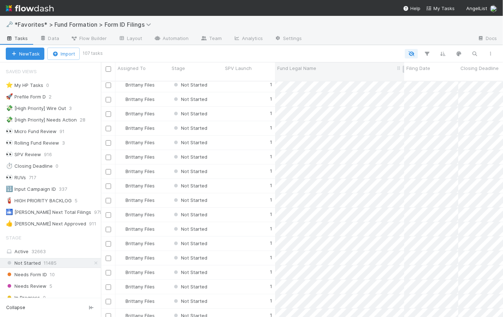
drag, startPoint x: 371, startPoint y: 53, endPoint x: 339, endPoint y: 67, distance: 35.4
click at [371, 53] on div at bounding box center [300, 53] width 398 height 9
click at [92, 262] on icon at bounding box center [95, 263] width 7 height 5
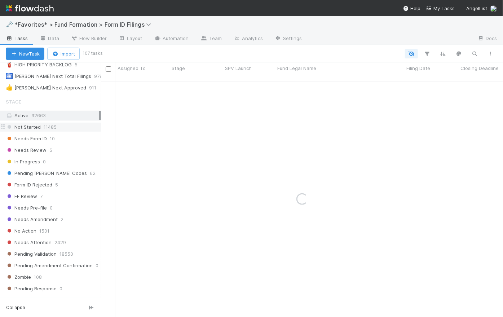
scroll to position [285, 0]
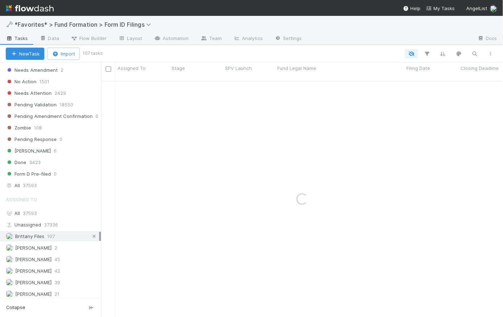
click at [91, 234] on icon at bounding box center [94, 236] width 7 height 5
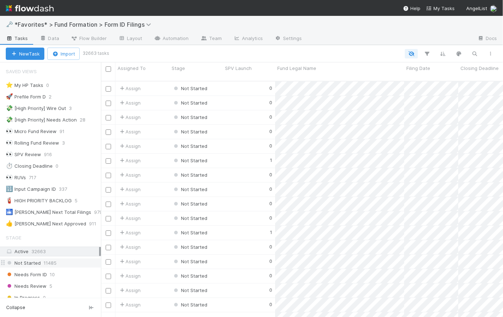
scroll to position [237, 397]
click at [34, 187] on div "🔢 Input Campaign ID" at bounding box center [31, 189] width 50 height 9
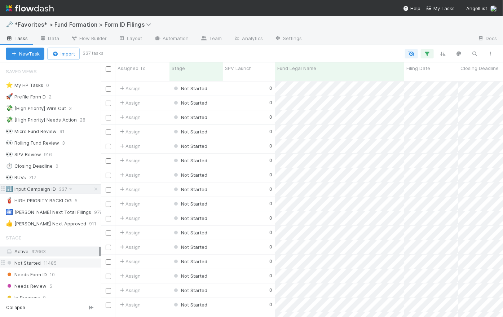
scroll to position [237, 397]
click at [391, 49] on div at bounding box center [300, 53] width 397 height 9
click at [99, 38] on span "Flow Builder" at bounding box center [89, 38] width 36 height 7
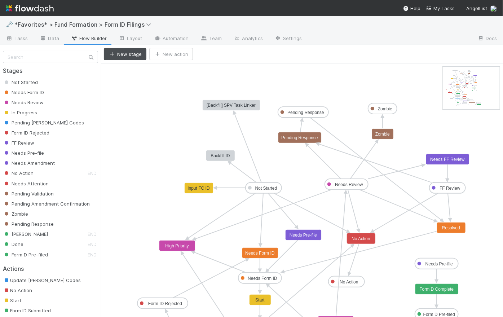
click at [245, 174] on icon at bounding box center [243, 172] width 26 height 19
click at [159, 53] on button "Delete" at bounding box center [150, 54] width 33 height 12
click at [224, 103] on text "[Backfill] SPV Task Linker" at bounding box center [231, 105] width 49 height 5
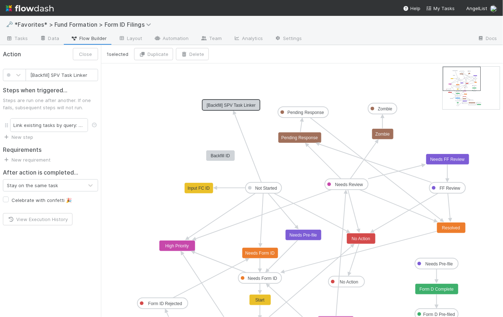
click at [51, 75] on input "[Backfill] SPV Task Linker" at bounding box center [62, 75] width 73 height 12
click at [31, 72] on input "[Backfill SPV Task Linker" at bounding box center [62, 75] width 73 height 12
drag, startPoint x: 88, startPoint y: 75, endPoint x: 70, endPoint y: 74, distance: 18.4
click at [70, 74] on input "Backfill SPV Task Linker" at bounding box center [62, 75] width 73 height 12
click at [76, 75] on input "Backfill SPV Task" at bounding box center [62, 75] width 73 height 12
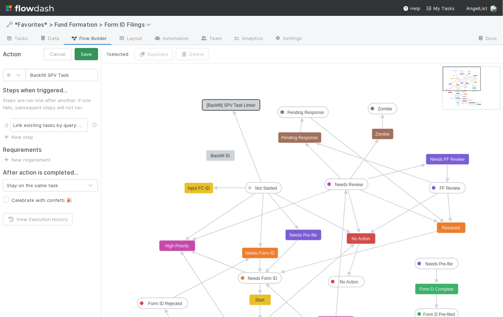
type input "Backfill SPV Task"
click at [87, 53] on button "Save" at bounding box center [86, 54] width 23 height 12
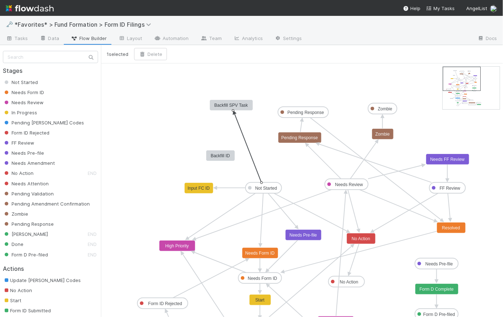
click at [243, 135] on icon at bounding box center [248, 148] width 27 height 69
click at [159, 53] on button "Delete" at bounding box center [150, 54] width 33 height 12
click at [235, 106] on text "Backfill SPV Task" at bounding box center [231, 105] width 34 height 5
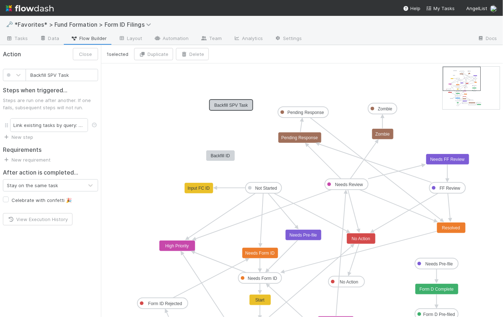
click at [80, 73] on input "Backfill SPV Task" at bounding box center [62, 75] width 73 height 12
type input "Backfill SPV Task Linking"
click at [86, 55] on button "Save" at bounding box center [86, 54] width 23 height 12
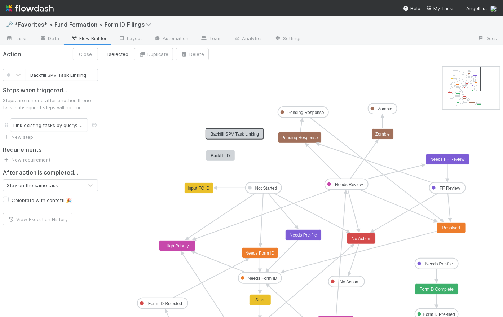
drag, startPoint x: 240, startPoint y: 103, endPoint x: 243, endPoint y: 132, distance: 29.8
click at [240, 102] on icon "Not Started Needs Form ID Needs Review In Progress Pending EDGAR Codes Form ID …" at bounding box center [305, 270] width 408 height 415
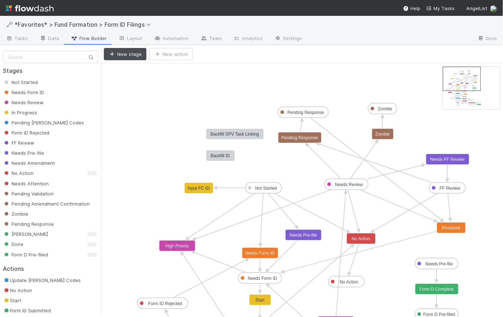
click at [240, 102] on icon "Not Started Needs Form ID Needs Review In Progress Pending EDGAR Codes Form ID …" at bounding box center [305, 270] width 408 height 415
click at [17, 37] on span "Tasks" at bounding box center [17, 38] width 22 height 7
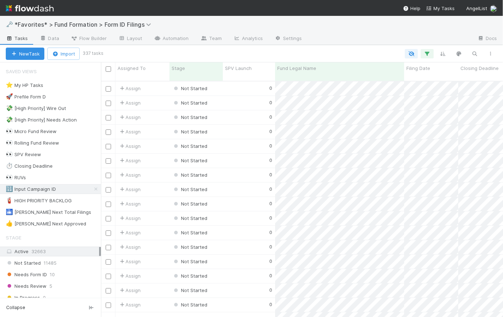
scroll to position [237, 397]
click at [92, 189] on icon at bounding box center [95, 189] width 7 height 5
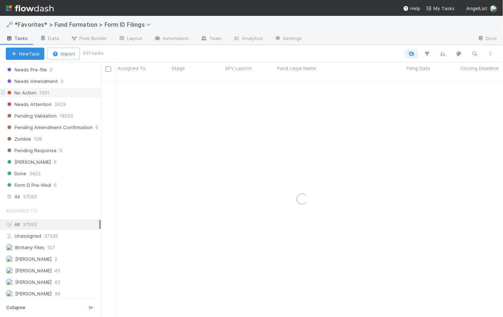
scroll to position [275, 0]
click at [45, 191] on div "All 37593" at bounding box center [52, 195] width 93 height 9
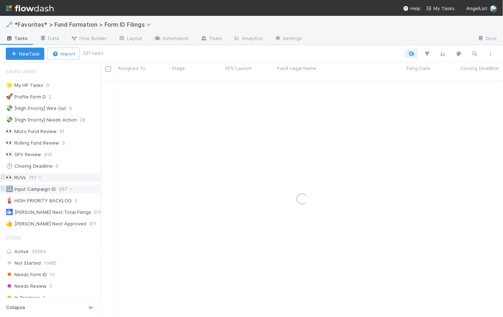
click at [23, 177] on div "👀 RUVs" at bounding box center [16, 177] width 20 height 9
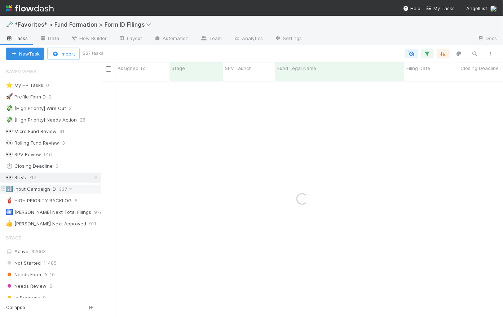
click at [320, 52] on div at bounding box center [300, 53] width 397 height 9
click at [92, 179] on icon at bounding box center [95, 177] width 7 height 5
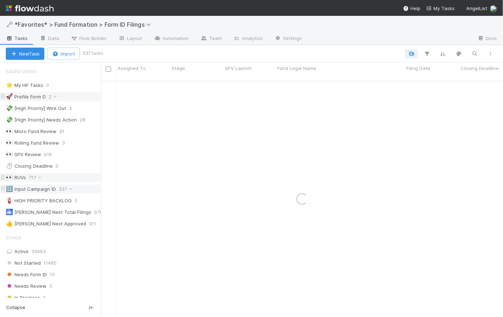
click at [31, 99] on div "🚀 Prefile Form D" at bounding box center [26, 96] width 40 height 9
click at [24, 175] on div "👀 RUVs" at bounding box center [16, 177] width 20 height 9
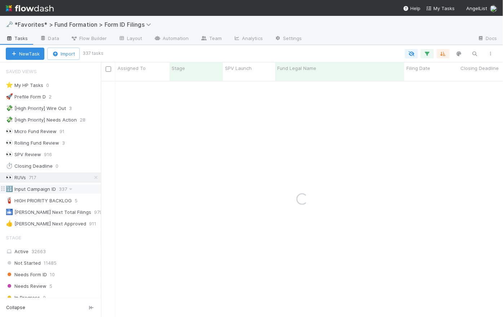
click at [200, 50] on div at bounding box center [300, 53] width 397 height 9
click at [185, 52] on div at bounding box center [300, 53] width 397 height 9
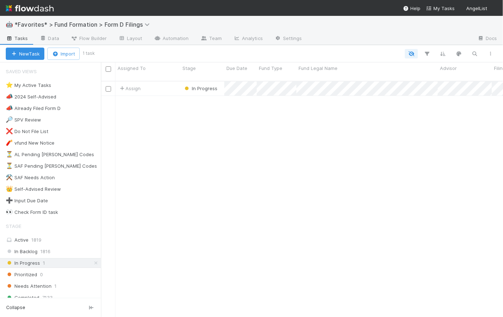
scroll to position [237, 397]
click at [92, 263] on icon at bounding box center [95, 263] width 7 height 5
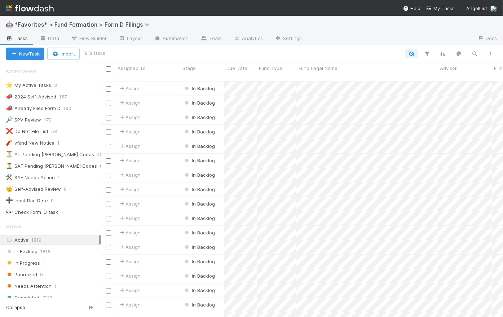
click at [47, 7] on img at bounding box center [30, 8] width 48 height 12
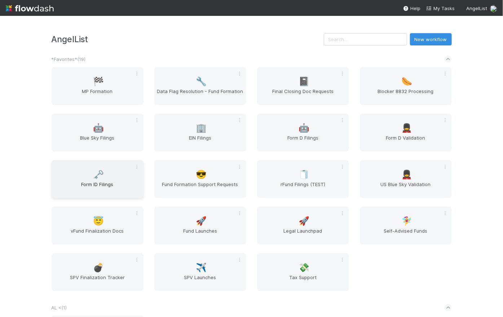
click at [104, 174] on div "🗝️ Form ID Filings" at bounding box center [98, 179] width 92 height 38
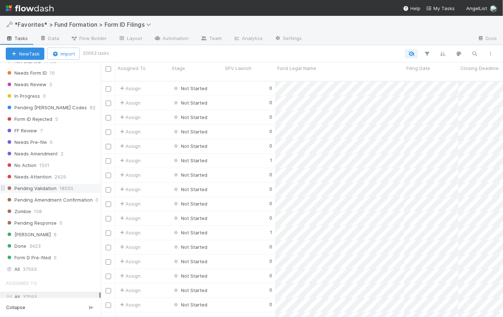
scroll to position [184, 0]
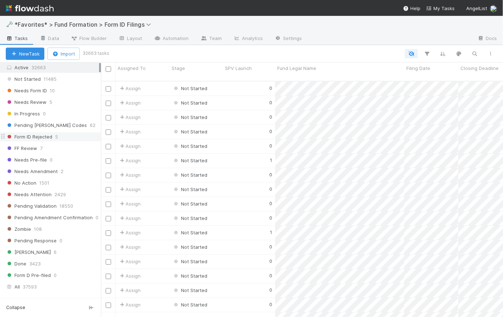
click at [43, 136] on span "Form ID Rejected" at bounding box center [29, 136] width 47 height 9
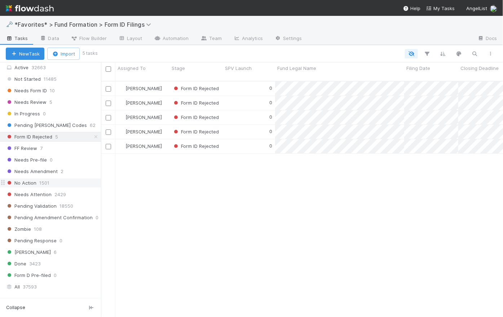
scroll to position [237, 397]
click at [244, 83] on div "0" at bounding box center [249, 89] width 52 height 14
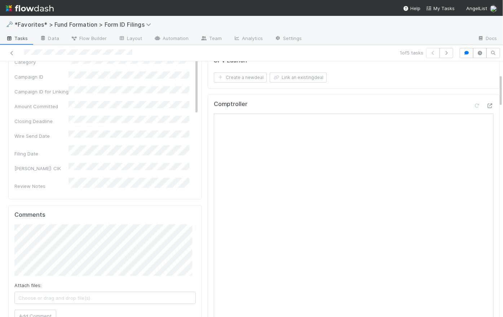
scroll to position [137, 0]
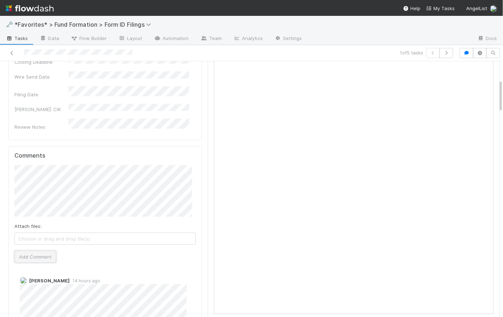
click at [44, 259] on button "Add Comment" at bounding box center [35, 257] width 42 height 12
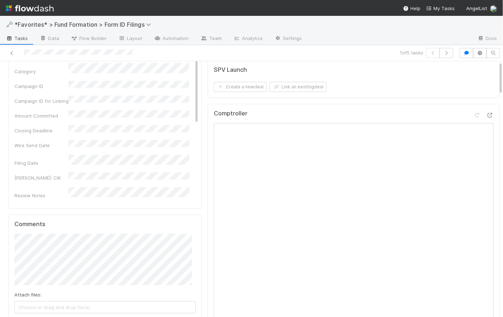
scroll to position [0, 0]
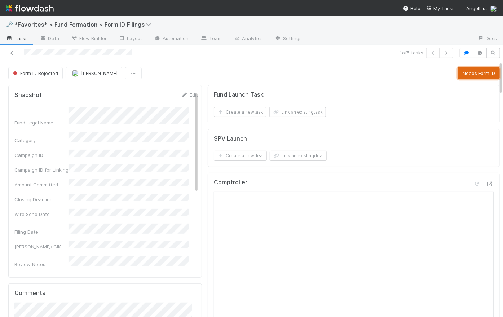
click at [473, 75] on button "Needs Form ID" at bounding box center [479, 73] width 42 height 12
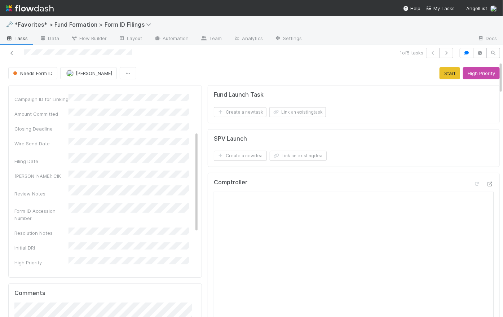
click at [443, 53] on icon "button" at bounding box center [446, 53] width 7 height 4
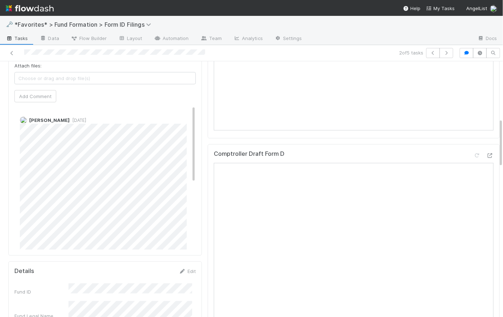
scroll to position [158, 0]
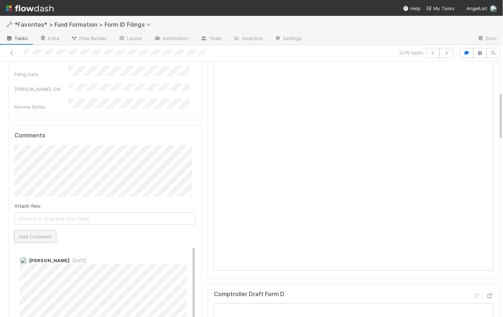
click at [47, 236] on button "Add Comment" at bounding box center [35, 236] width 42 height 12
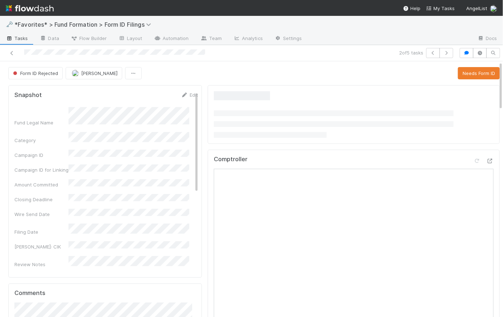
click at [198, 74] on div "Form ID Rejected Raven Jacinto Needs Form ID" at bounding box center [254, 73] width 492 height 12
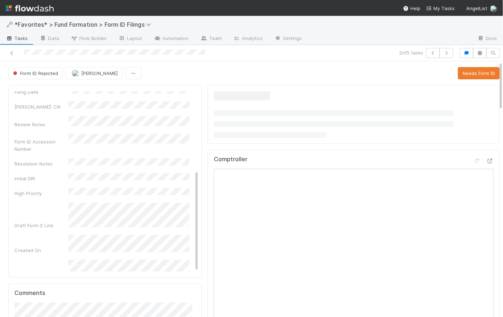
scroll to position [140, 0]
click at [467, 73] on button "Needs Form ID" at bounding box center [479, 73] width 42 height 12
click at [206, 69] on div "Form ID Rejected Raven Jacinto Loading..." at bounding box center [254, 73] width 492 height 12
click at [207, 77] on div "Form ID Rejected Raven Jacinto Loading..." at bounding box center [254, 73] width 492 height 12
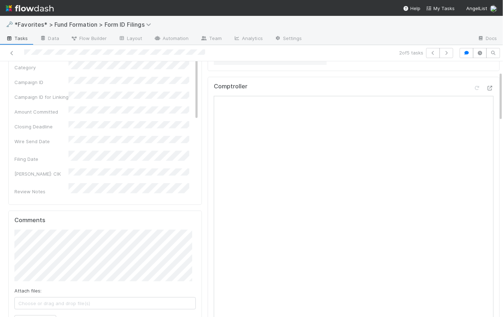
scroll to position [0, 0]
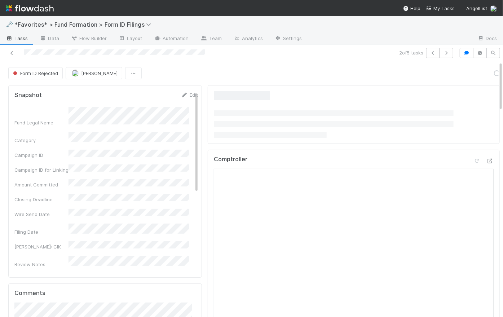
click at [205, 70] on div "Form ID Rejected Raven Jacinto Loading..." at bounding box center [254, 73] width 492 height 12
click at [208, 77] on div "Needs Form ID Raven Jacinto Start High Priority" at bounding box center [254, 73] width 492 height 12
click at [201, 75] on div "Needs Form ID Raven Jacinto Start High Priority" at bounding box center [254, 73] width 492 height 12
click at [207, 71] on div "Needs Form ID [PERSON_NAME] Start High Priority" at bounding box center [254, 73] width 492 height 12
click at [18, 37] on span "Tasks" at bounding box center [17, 38] width 22 height 7
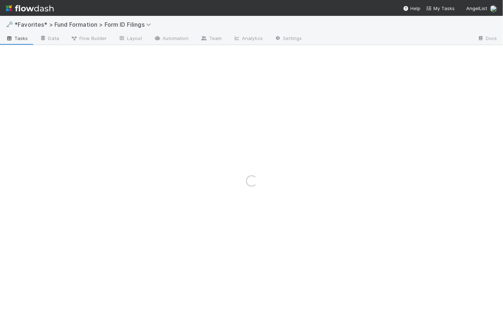
click at [172, 23] on div "🗝️ *Favorites* > Fund Formation > Form ID Filings" at bounding box center [251, 24] width 503 height 17
click at [33, 12] on img at bounding box center [30, 8] width 48 height 12
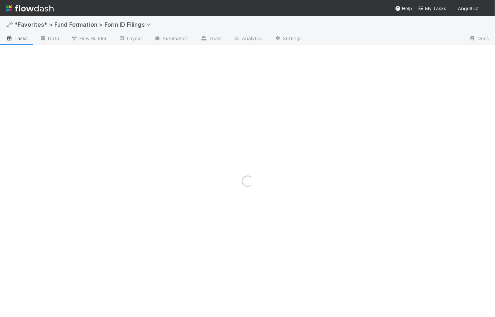
click at [25, 6] on img at bounding box center [30, 8] width 48 height 12
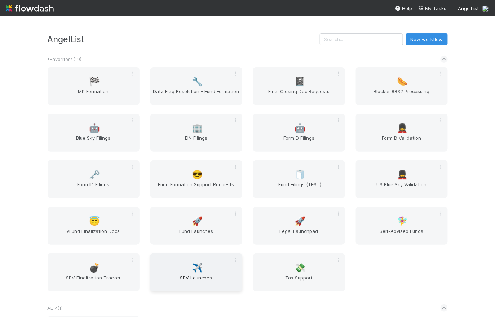
click at [199, 274] on span "SPV Launches" at bounding box center [196, 281] width 86 height 14
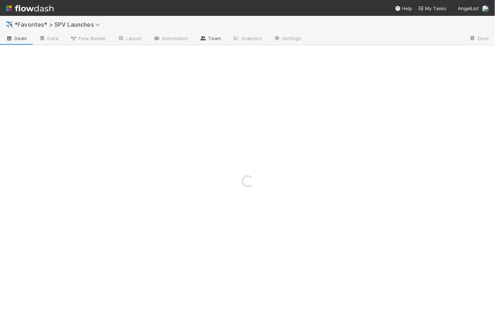
click at [205, 39] on icon at bounding box center [203, 38] width 7 height 4
click at [219, 39] on div "Loading..." at bounding box center [247, 166] width 495 height 301
click at [216, 38] on div "Loading..." at bounding box center [247, 166] width 495 height 301
click at [389, 37] on div "Loading..." at bounding box center [247, 166] width 495 height 301
click at [376, 29] on div "Loading..." at bounding box center [247, 166] width 495 height 301
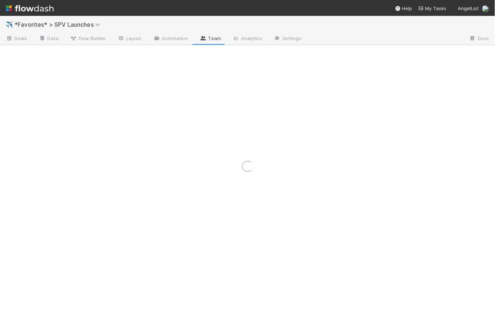
click at [376, 29] on div "Loading..." at bounding box center [247, 166] width 495 height 301
click at [377, 41] on div "Loading..." at bounding box center [247, 166] width 495 height 301
click at [210, 39] on div "Loading..." at bounding box center [247, 166] width 495 height 301
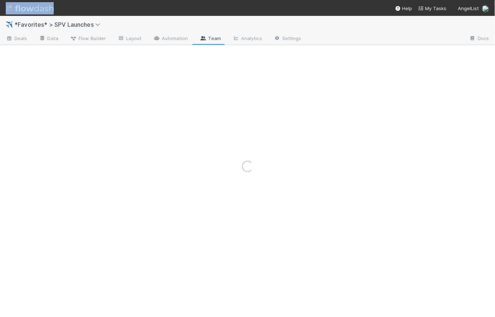
click at [210, 39] on div "Loading..." at bounding box center [247, 166] width 495 height 301
click at [230, 17] on div "Loading..." at bounding box center [247, 166] width 495 height 301
click at [206, 41] on div "Loading..." at bounding box center [247, 166] width 495 height 301
click at [144, 23] on div "Loading..." at bounding box center [247, 166] width 495 height 301
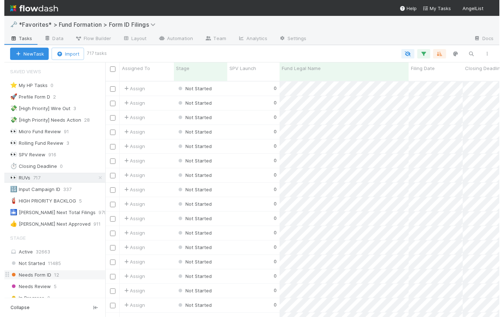
scroll to position [140, 0]
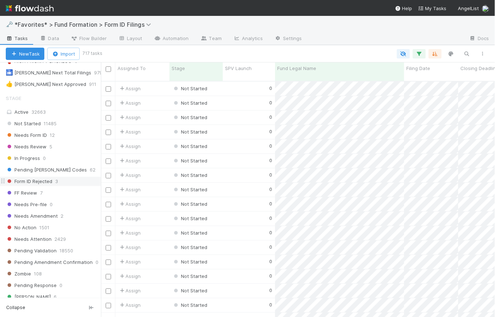
click at [41, 182] on span "Form ID Rejected" at bounding box center [29, 181] width 47 height 9
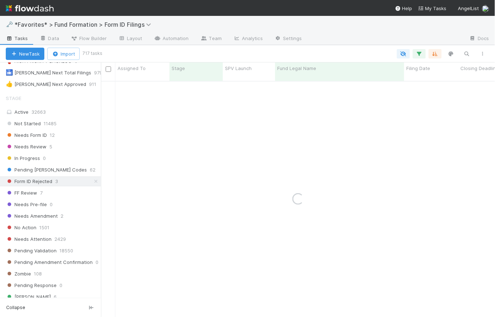
click at [42, 8] on img at bounding box center [30, 8] width 48 height 12
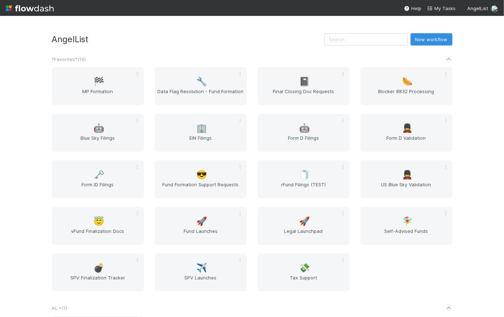
click at [243, 43] on h3 "AngelList" at bounding box center [188, 39] width 272 height 10
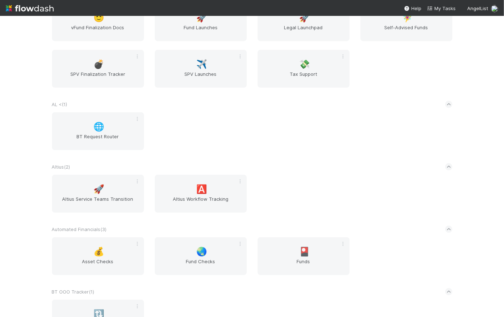
click at [170, 143] on div "🌐 BT Request Router" at bounding box center [252, 135] width 411 height 47
click at [204, 196] on span "Altius Workflow Tracking" at bounding box center [201, 202] width 86 height 14
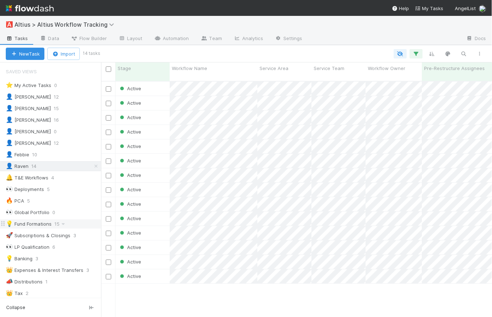
click at [43, 221] on div "💡 Fund Formations" at bounding box center [29, 223] width 46 height 9
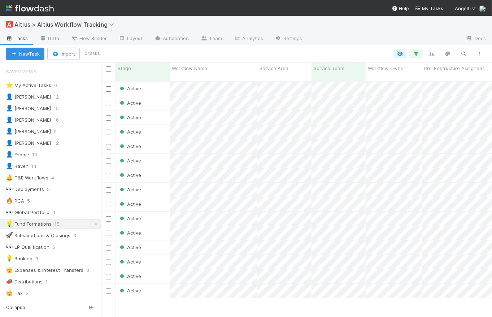
click at [28, 9] on img at bounding box center [30, 8] width 48 height 12
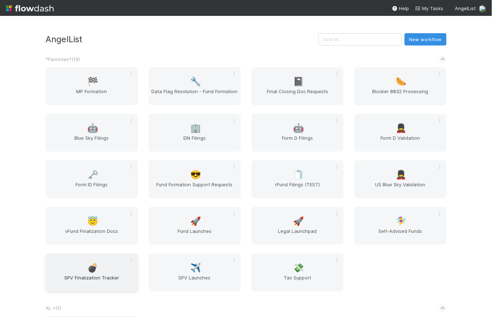
click at [97, 275] on span "SPV Finalization Tracker" at bounding box center [92, 281] width 86 height 14
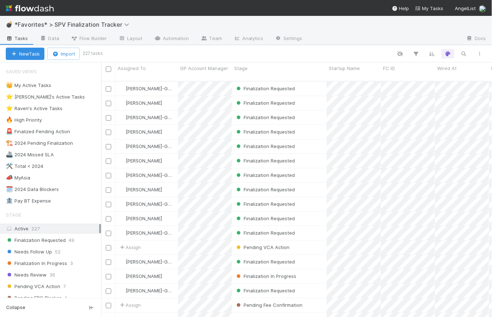
scroll to position [237, 386]
click at [41, 239] on span "Finalization Requested" at bounding box center [36, 240] width 60 height 9
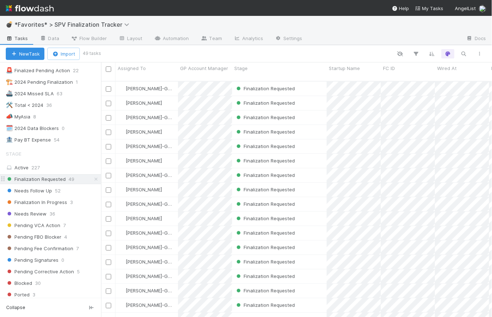
scroll to position [237, 386]
click at [46, 187] on span "Needs Follow Up" at bounding box center [29, 190] width 46 height 9
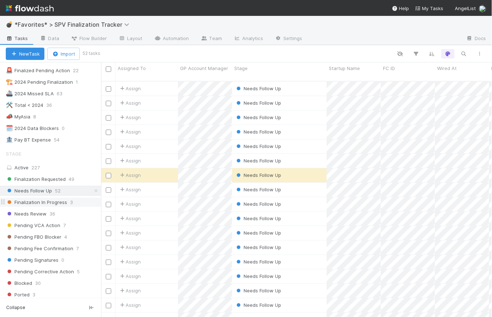
scroll to position [237, 386]
click at [42, 182] on span "Finalization Requested" at bounding box center [36, 179] width 60 height 9
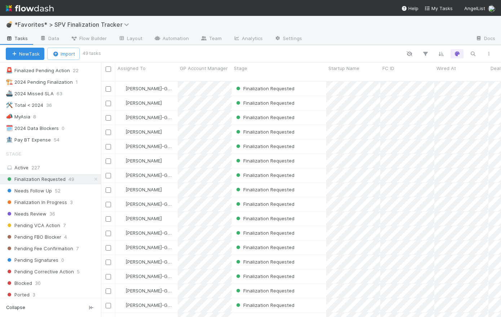
scroll to position [237, 395]
click at [31, 6] on img at bounding box center [30, 8] width 48 height 12
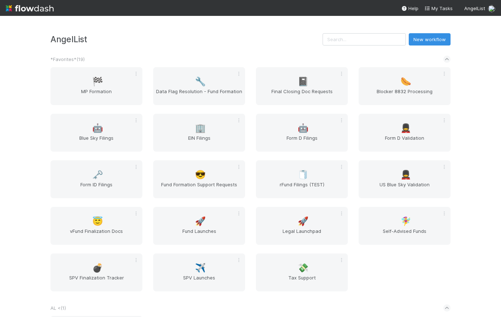
click at [223, 34] on h3 "AngelList" at bounding box center [186, 39] width 272 height 10
click at [97, 188] on span "Form ID Filings" at bounding box center [96, 188] width 86 height 14
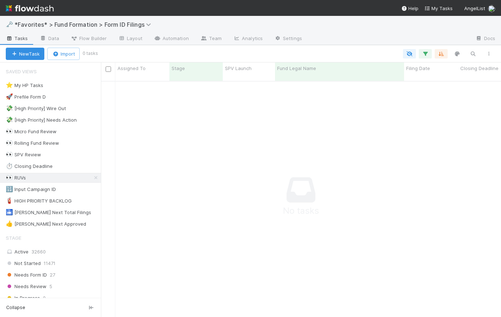
scroll to position [232, 395]
click at [214, 38] on link "Team" at bounding box center [211, 39] width 33 height 12
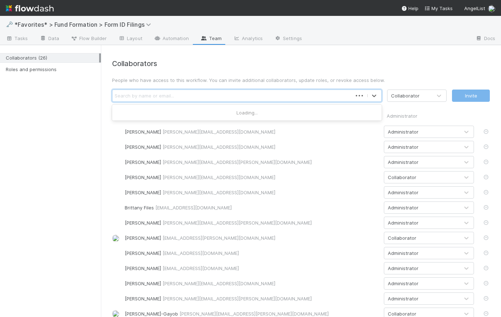
click at [174, 94] on div "Search by name or email..." at bounding box center [233, 96] width 240 height 12
type input "novia"
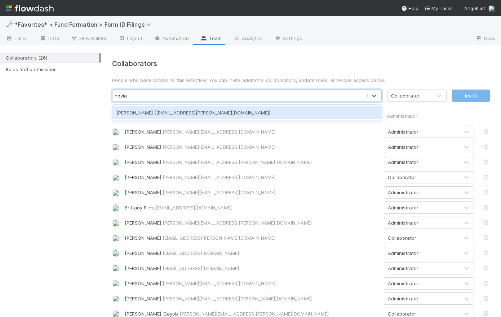
click at [192, 111] on div "[PERSON_NAME] ([EMAIL_ADDRESS][PERSON_NAME][DOMAIN_NAME])" at bounding box center [247, 112] width 270 height 13
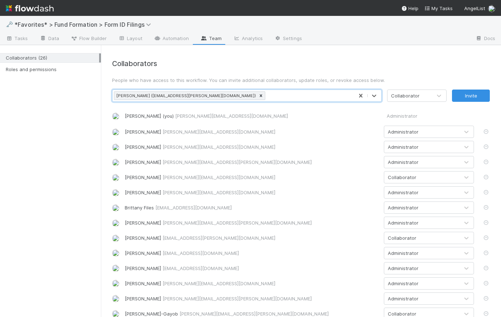
click at [415, 95] on div "Collaborator" at bounding box center [410, 96] width 44 height 12
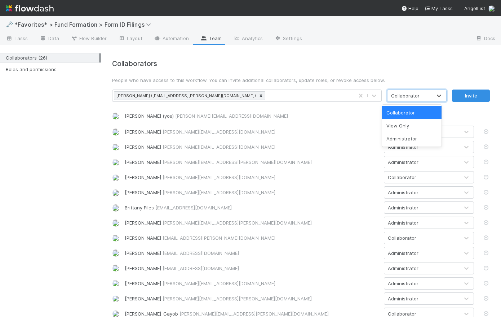
click at [415, 95] on div "Collaborator" at bounding box center [410, 96] width 44 height 12
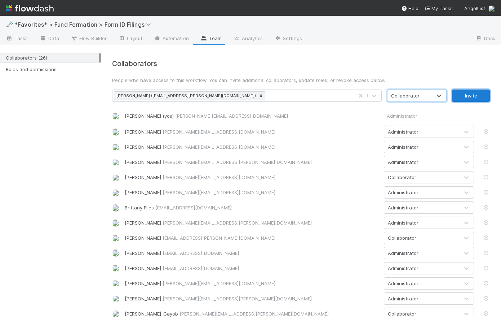
click at [464, 96] on button "Invite" at bounding box center [471, 95] width 38 height 12
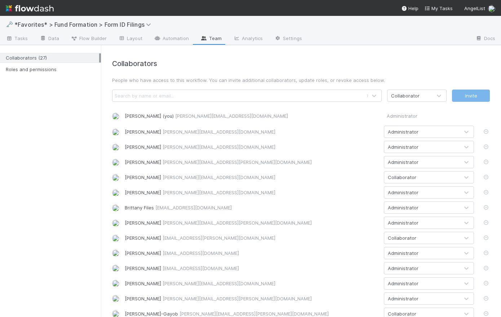
click at [204, 65] on h4 "Collaborators" at bounding box center [301, 64] width 378 height 8
click at [206, 62] on h4 "Collaborators" at bounding box center [301, 64] width 378 height 8
click at [19, 40] on span "Tasks" at bounding box center [17, 38] width 22 height 7
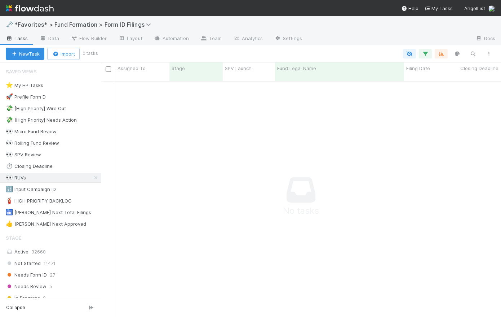
scroll to position [232, 395]
click at [92, 177] on icon at bounding box center [95, 177] width 7 height 5
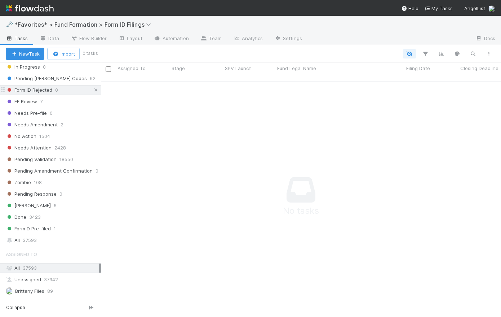
scroll to position [232, 395]
click at [92, 89] on icon at bounding box center [95, 90] width 7 height 5
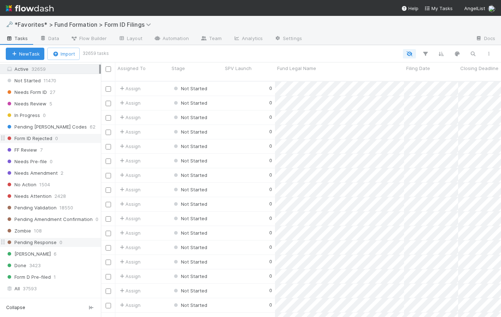
scroll to position [237, 395]
click at [44, 102] on span "Needs Review" at bounding box center [26, 103] width 41 height 9
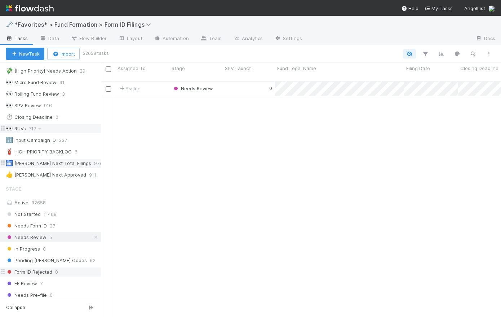
scroll to position [237, 395]
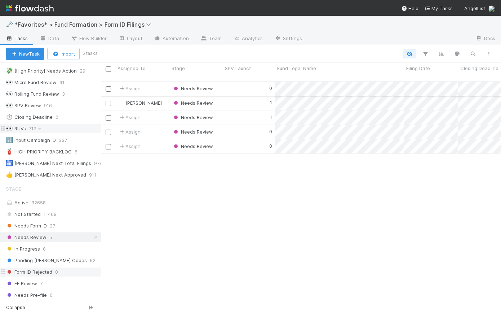
click at [250, 82] on div "0" at bounding box center [249, 89] width 52 height 14
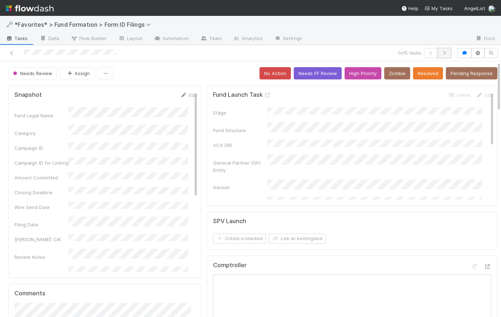
click at [447, 53] on button "button" at bounding box center [445, 53] width 14 height 10
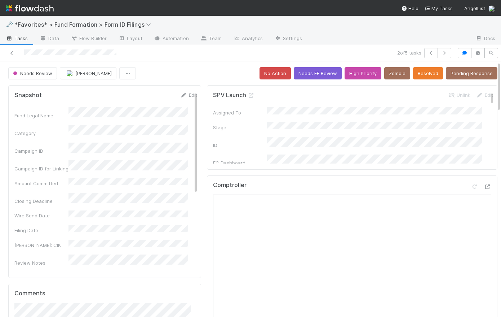
click at [19, 39] on span "Tasks" at bounding box center [17, 38] width 22 height 7
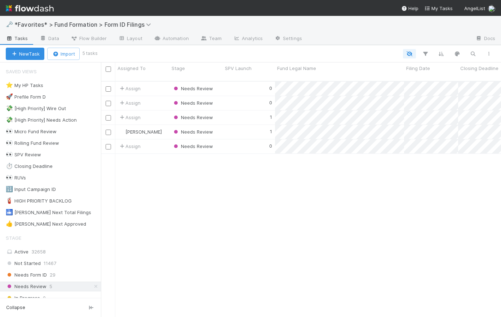
scroll to position [237, 395]
click at [92, 286] on icon at bounding box center [95, 286] width 7 height 5
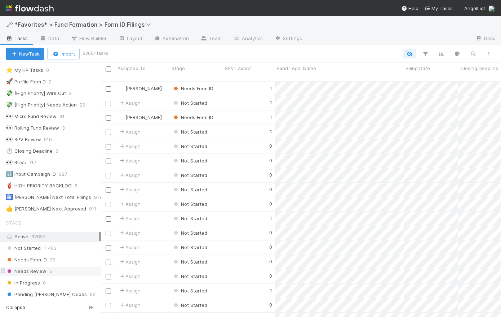
scroll to position [13, 0]
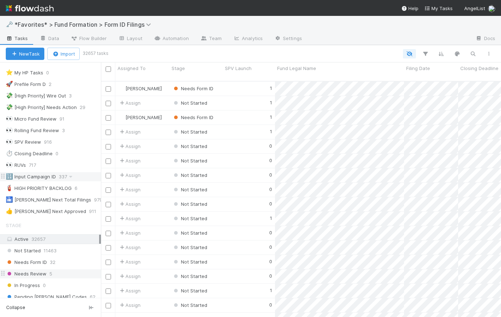
click at [41, 177] on div "🔢 Input Campaign ID" at bounding box center [31, 176] width 50 height 9
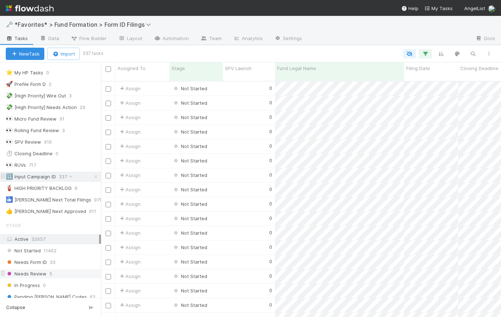
scroll to position [237, 395]
click at [238, 52] on div at bounding box center [299, 53] width 395 height 9
drag, startPoint x: 92, startPoint y: 54, endPoint x: 84, endPoint y: 54, distance: 8.0
click at [84, 54] on small "337 tasks" at bounding box center [93, 53] width 21 height 6
click at [125, 50] on div at bounding box center [299, 53] width 395 height 9
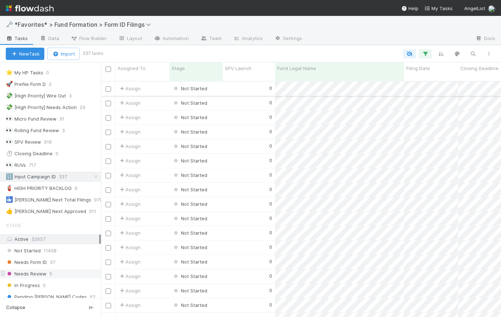
click at [249, 82] on div "0" at bounding box center [249, 89] width 52 height 14
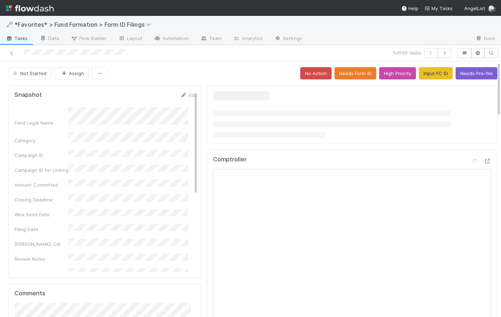
click at [226, 68] on div "Not Started Assign No Action Needs Form ID High Priority Input FC ID Needs Pre-…" at bounding box center [252, 73] width 489 height 12
click at [430, 75] on button "Input FC ID" at bounding box center [436, 73] width 34 height 12
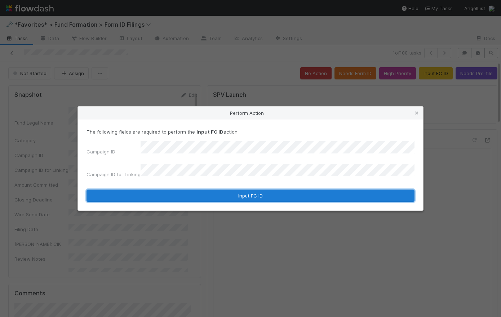
click at [260, 193] on button "Input FC ID" at bounding box center [251, 195] width 328 height 12
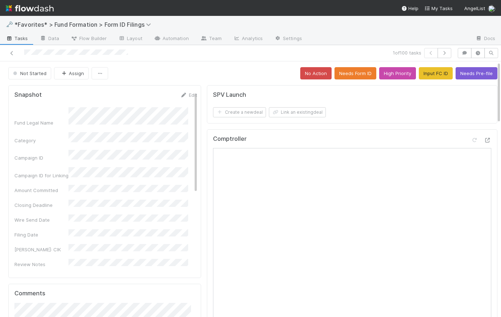
click at [196, 75] on div "Not Started Assign No Action Needs Form ID High Priority Input FC ID Needs Pre-…" at bounding box center [252, 73] width 489 height 12
click at [24, 38] on span "Tasks" at bounding box center [17, 38] width 22 height 7
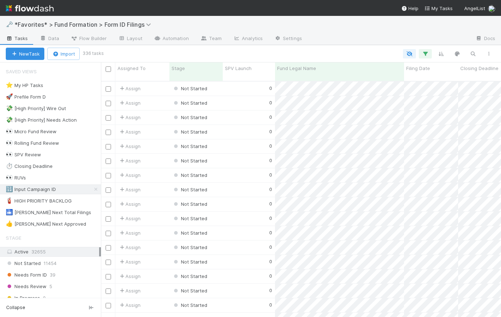
scroll to position [237, 395]
click at [236, 82] on div "0" at bounding box center [249, 89] width 52 height 14
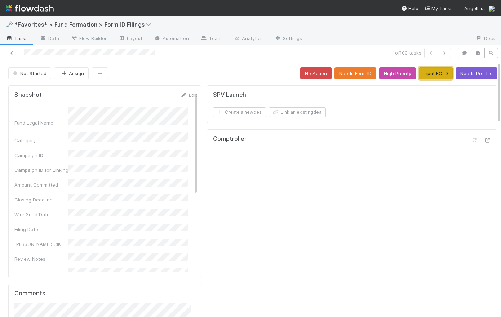
click at [428, 75] on button "Input FC ID" at bounding box center [436, 73] width 34 height 12
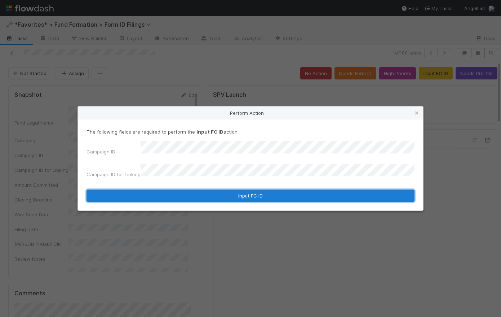
click at [250, 190] on button "Input FC ID" at bounding box center [251, 195] width 328 height 12
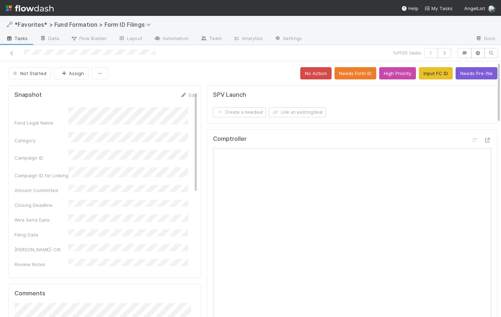
click at [205, 71] on div "Not Started Assign No Action Needs Form ID High Priority Input FC ID Needs Pre-…" at bounding box center [252, 73] width 489 height 12
click at [192, 74] on div "Not Started Assign No Action Needs Form ID High Priority Input FC ID Needs Pre-…" at bounding box center [252, 73] width 489 height 12
click at [347, 75] on button "Needs Form ID" at bounding box center [356, 73] width 42 height 12
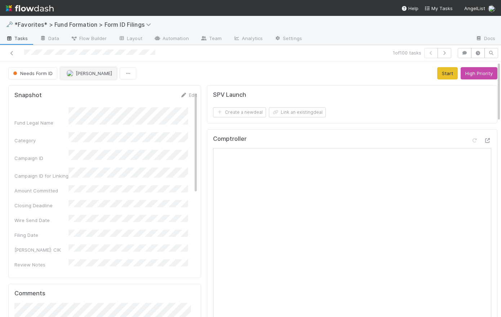
click at [87, 72] on span "[PERSON_NAME]" at bounding box center [94, 73] width 36 height 6
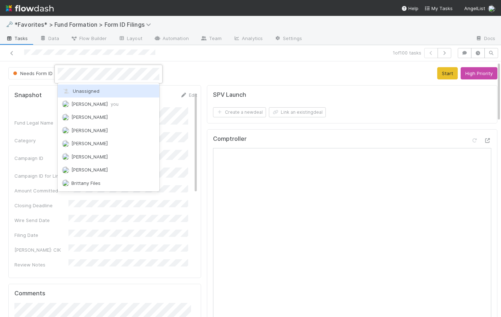
click at [117, 89] on div "Unassigned" at bounding box center [109, 90] width 102 height 13
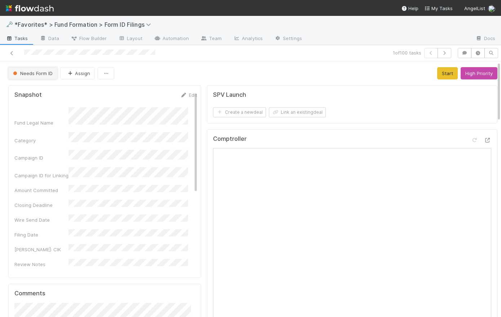
click at [40, 70] on button "Needs Form ID" at bounding box center [32, 73] width 49 height 12
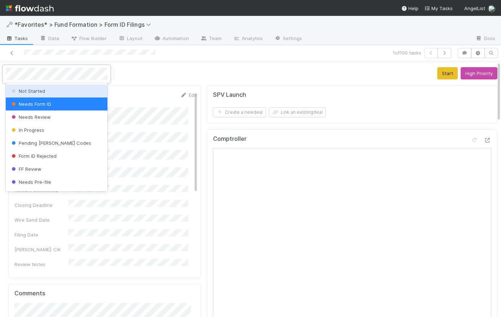
click at [43, 89] on span "Not Started" at bounding box center [27, 91] width 35 height 6
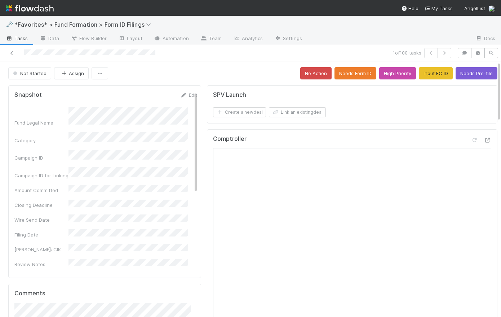
click at [223, 73] on div "Not Started Assign No Action Needs Form ID High Priority Input FC ID Needs Pre-…" at bounding box center [252, 73] width 489 height 12
click at [441, 53] on icon "button" at bounding box center [444, 53] width 7 height 4
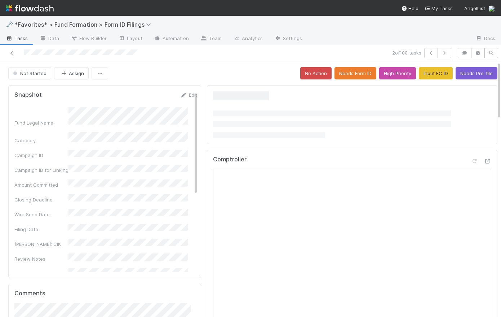
click at [228, 74] on div "Not Started Assign No Action Needs Form ID High Priority Input FC ID Needs Pre-…" at bounding box center [252, 73] width 489 height 12
click at [201, 75] on div "Not Started Assign No Action Needs Form ID High Priority Input FC ID Needs Pre-…" at bounding box center [252, 73] width 489 height 12
click at [196, 78] on div "Not Started Assign No Action Needs Form ID High Priority Input FC ID Needs Pre-…" at bounding box center [252, 73] width 489 height 12
click at [188, 93] on link "Edit" at bounding box center [188, 95] width 17 height 6
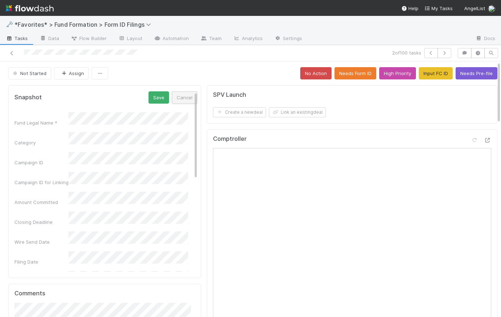
click at [179, 101] on button "Cancel" at bounding box center [184, 97] width 25 height 12
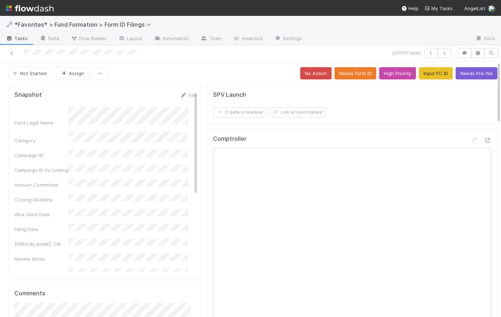
click at [213, 69] on div "Not Started Assign No Action Needs Form ID High Priority Input FC ID Needs Pre-…" at bounding box center [252, 73] width 489 height 12
click at [429, 74] on button "Input FC ID" at bounding box center [436, 73] width 34 height 12
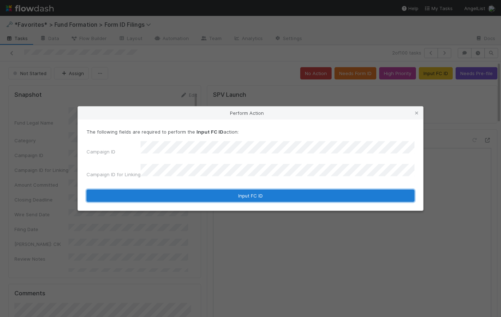
click at [255, 192] on button "Input FC ID" at bounding box center [251, 195] width 328 height 12
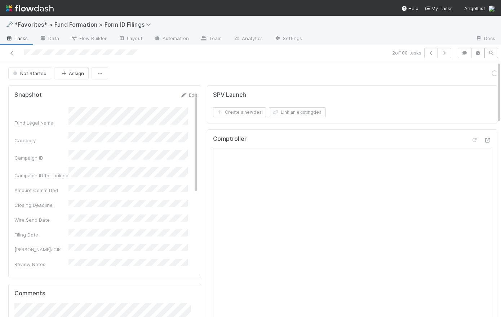
click at [206, 72] on div "Not Started Assign Loading..." at bounding box center [252, 73] width 489 height 12
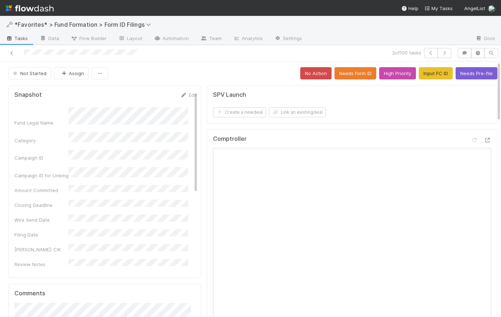
click at [223, 71] on div "Not Started Assign No Action Needs Form ID High Priority Input FC ID Needs Pre-…" at bounding box center [252, 73] width 489 height 12
click at [13, 52] on icon at bounding box center [11, 53] width 7 height 5
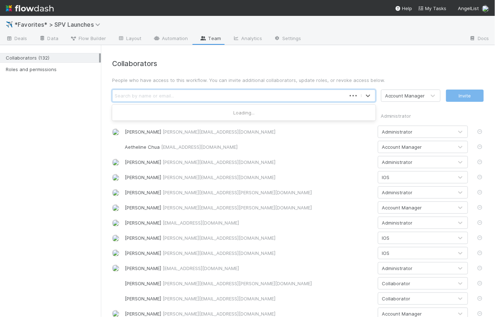
click at [261, 95] on div "Search by name or email..." at bounding box center [230, 96] width 234 height 12
type input "[PERSON_NAME]"
click at [365, 93] on icon at bounding box center [368, 95] width 7 height 7
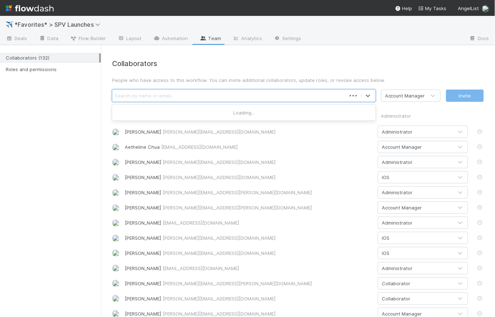
click at [208, 97] on div "Search by name or email..." at bounding box center [230, 96] width 234 height 12
type input "[PERSON_NAME]"
click at [201, 95] on div "Search by name or email..." at bounding box center [237, 96] width 248 height 12
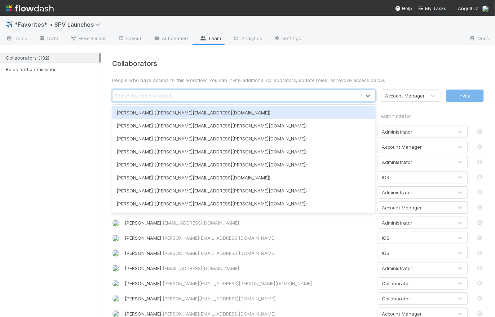
paste input "[EMAIL_ADDRESS][DOMAIN_NAME]"
type input "[EMAIL_ADDRESS][DOMAIN_NAME]"
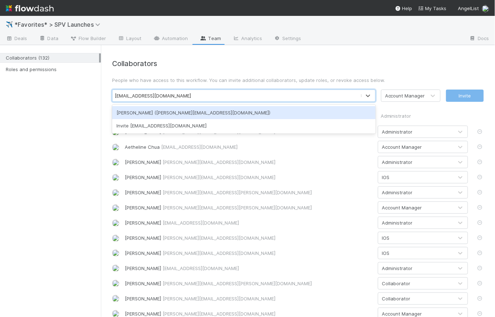
click at [241, 114] on div "[PERSON_NAME] ([PERSON_NAME][EMAIL_ADDRESS][DOMAIN_NAME])" at bounding box center [244, 112] width 264 height 13
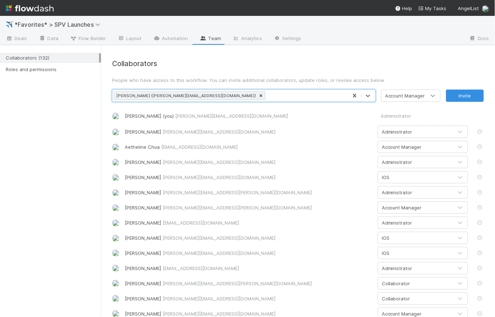
click at [430, 98] on icon at bounding box center [433, 95] width 7 height 7
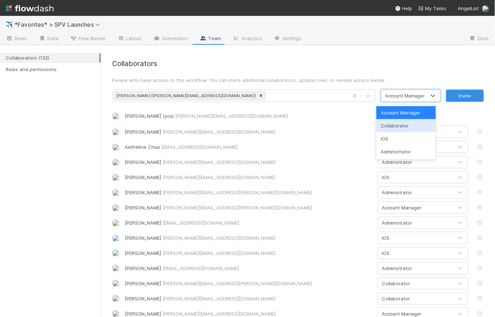
click at [401, 125] on div "Collaborator" at bounding box center [407, 125] width 60 height 13
click at [400, 98] on div "Collaborator" at bounding box center [399, 95] width 28 height 7
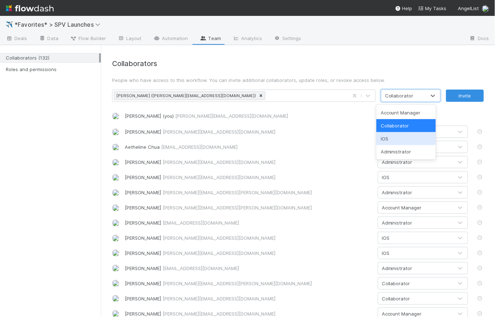
click at [402, 137] on div "IOS" at bounding box center [407, 138] width 60 height 13
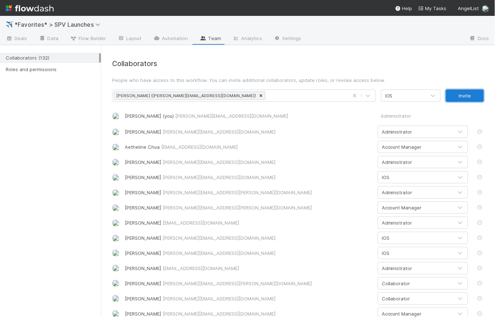
click at [457, 95] on button "Invite" at bounding box center [465, 95] width 38 height 12
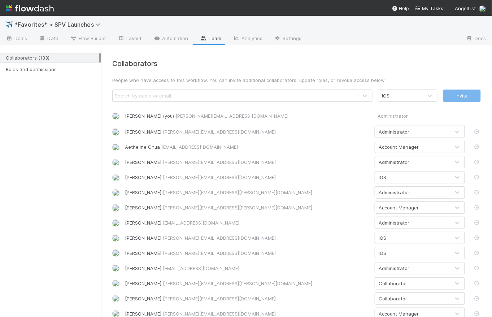
click at [39, 10] on img at bounding box center [30, 8] width 48 height 12
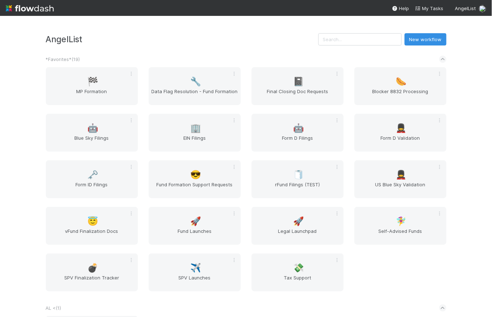
scroll to position [203, 0]
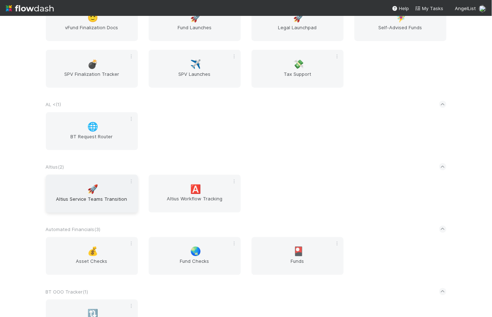
click at [89, 189] on span "🚀" at bounding box center [92, 188] width 11 height 9
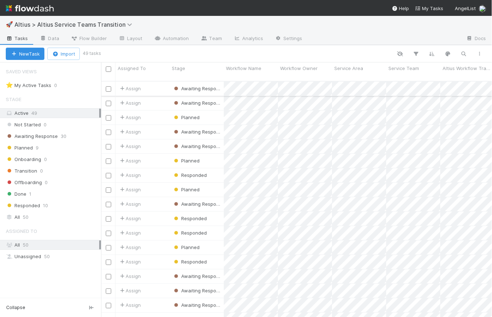
click at [158, 82] on div "Assign" at bounding box center [142, 89] width 54 height 14
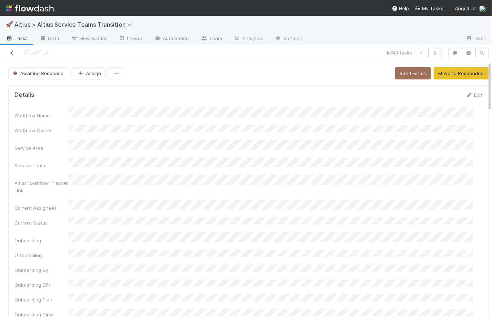
click at [10, 52] on icon at bounding box center [11, 53] width 7 height 5
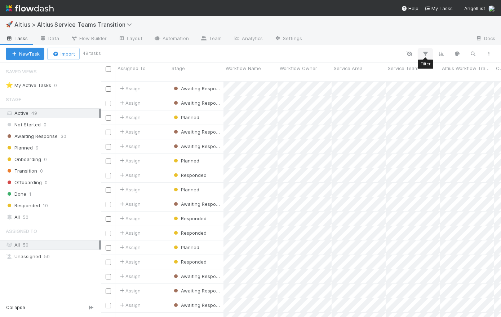
click at [426, 52] on icon "button" at bounding box center [425, 53] width 7 height 6
click at [317, 75] on button "Add Filter" at bounding box center [315, 75] width 216 height 10
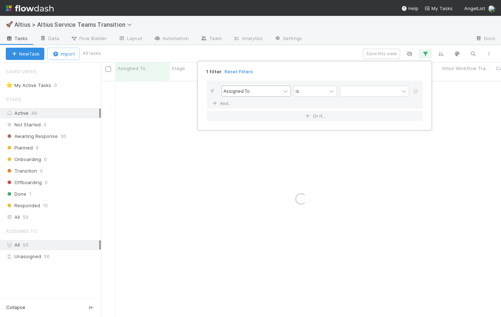
click at [246, 90] on div "Assigned To" at bounding box center [237, 91] width 26 height 6
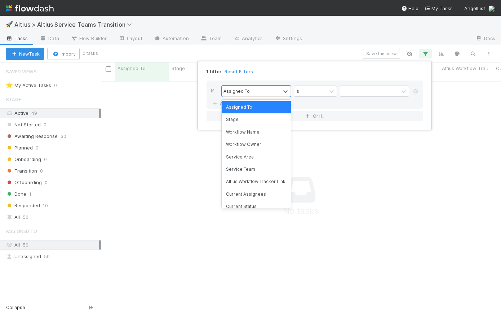
scroll to position [232, 395]
click at [255, 146] on div "Workflow Owner" at bounding box center [256, 144] width 69 height 12
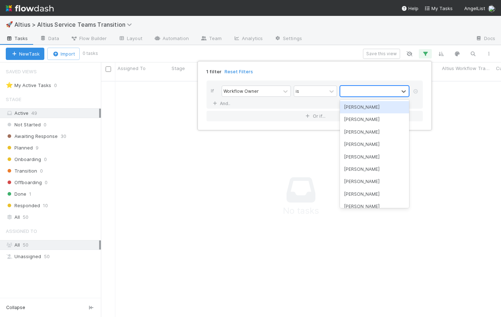
click at [352, 92] on div at bounding box center [370, 91] width 58 height 10
click at [361, 108] on div "[PERSON_NAME]" at bounding box center [374, 107] width 69 height 12
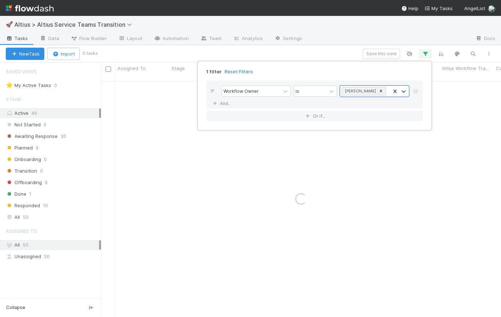
drag, startPoint x: 339, startPoint y: 79, endPoint x: 336, endPoint y: 52, distance: 27.2
click at [339, 79] on div "If Workflow Owner is option [PERSON_NAME] , selected. 0 results available. Sele…" at bounding box center [315, 101] width 228 height 52
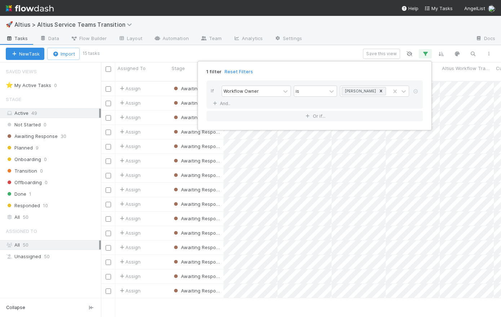
click at [335, 51] on div "1 filter Reset Filters If Workflow Owner is [PERSON_NAME] And.. Or if..." at bounding box center [250, 158] width 501 height 317
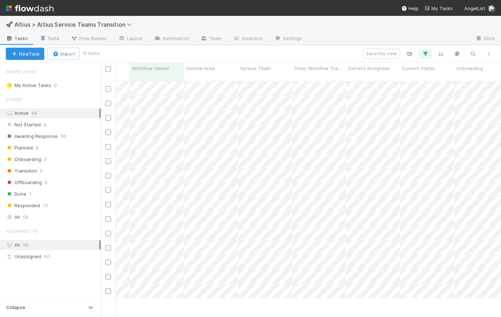
scroll to position [0, 0]
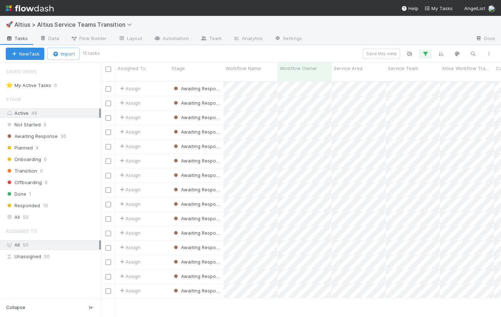
click at [33, 9] on img at bounding box center [30, 8] width 48 height 12
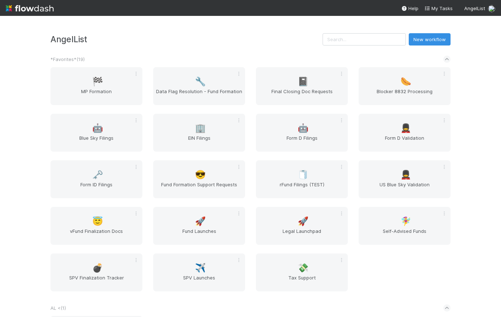
click at [133, 38] on h3 "AngelList" at bounding box center [186, 39] width 272 height 10
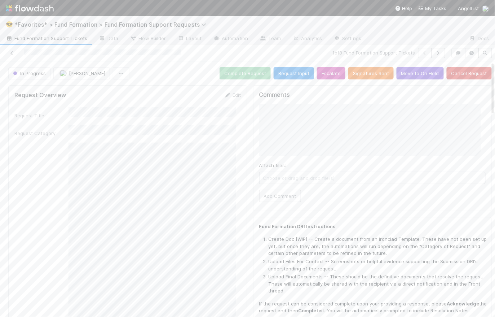
click at [66, 38] on span "Fund Formation Support Tickets" at bounding box center [47, 38] width 82 height 7
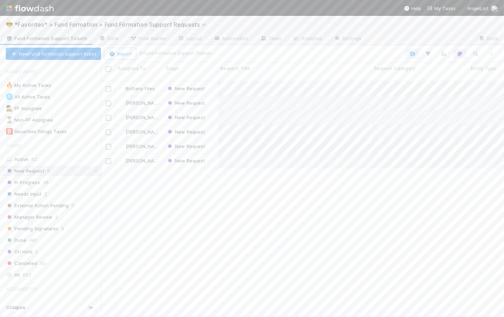
scroll to position [237, 398]
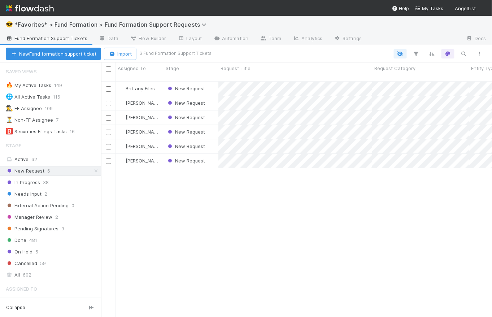
scroll to position [5, 5]
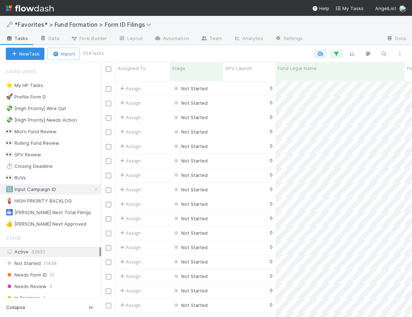
scroll to position [237, 306]
click at [253, 82] on div "0" at bounding box center [249, 89] width 52 height 14
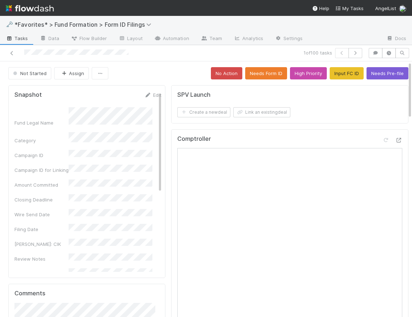
click at [22, 41] on span "Tasks" at bounding box center [17, 38] width 22 height 7
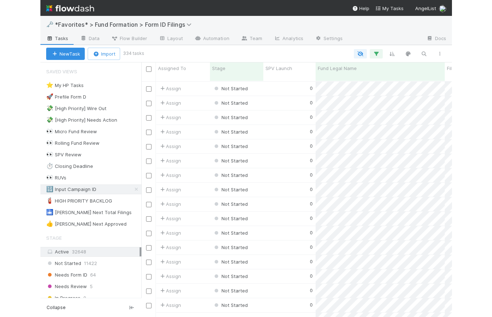
scroll to position [237, 306]
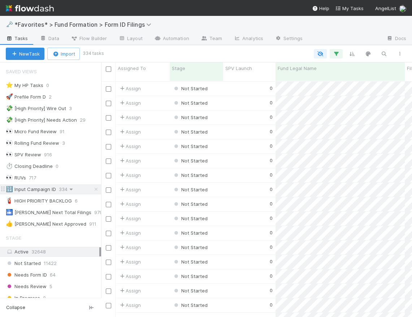
click at [71, 189] on icon at bounding box center [70, 189] width 7 height 5
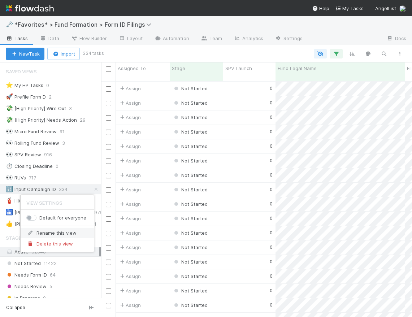
click at [56, 232] on div "Rename this view" at bounding box center [57, 232] width 73 height 11
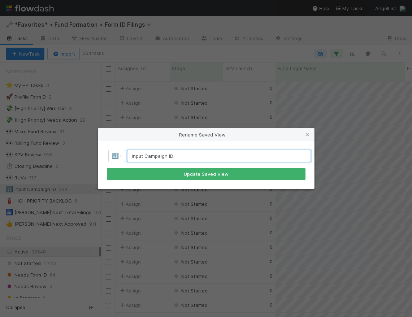
drag, startPoint x: 166, startPoint y: 156, endPoint x: 145, endPoint y: 155, distance: 20.9
click at [145, 155] on input "Input Campaign ID" at bounding box center [219, 156] width 184 height 12
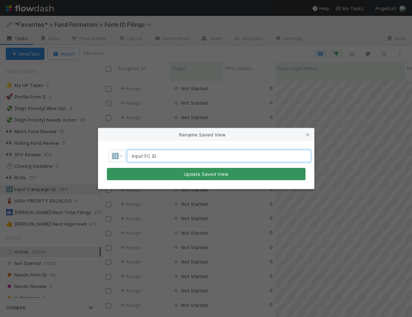
type input "Input FC ID"
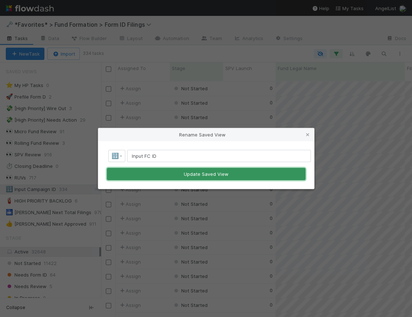
click at [205, 176] on button "Update Saved View" at bounding box center [206, 174] width 198 height 12
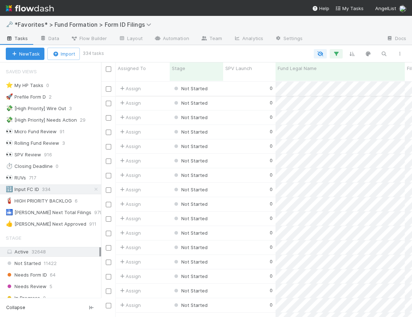
click at [238, 84] on div "0" at bounding box center [249, 89] width 52 height 14
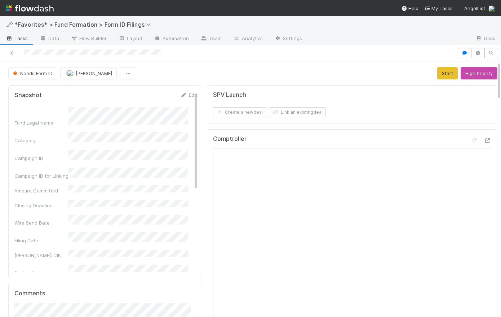
click at [210, 74] on div "Needs Form ID [PERSON_NAME] Start High Priority" at bounding box center [252, 73] width 489 height 12
click at [142, 36] on link "Layout" at bounding box center [131, 39] width 36 height 12
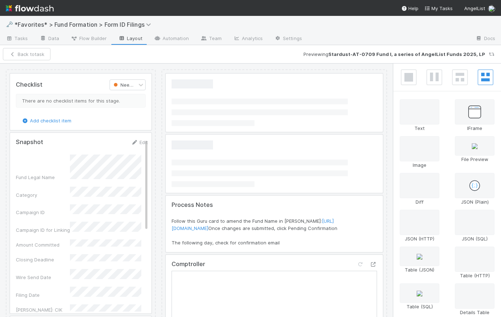
click at [115, 200] on div at bounding box center [80, 223] width 141 height 180
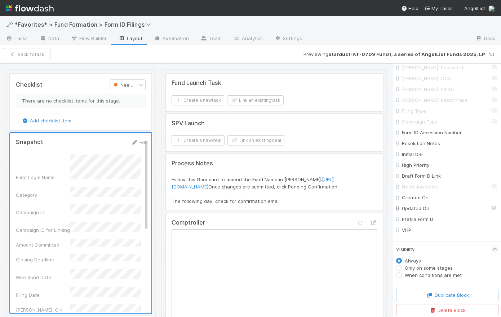
scroll to position [304, 0]
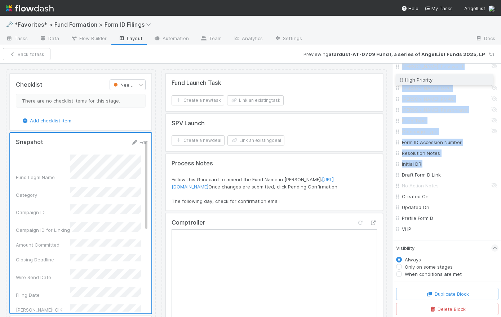
drag, startPoint x: 401, startPoint y: 165, endPoint x: 391, endPoint y: 82, distance: 83.9
click at [391, 82] on div "Checklist Needs Form ID There are no checklist items for this stage. Add checkl…" at bounding box center [250, 189] width 501 height 253
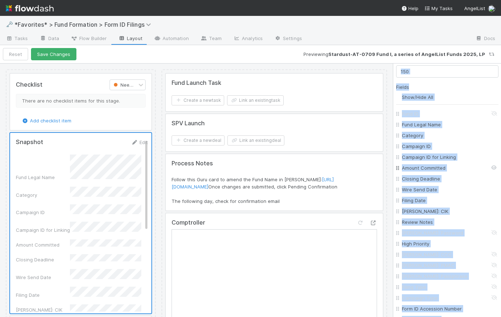
scroll to position [142, 0]
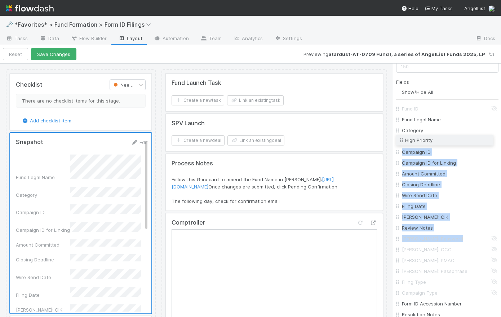
drag, startPoint x: 400, startPoint y: 238, endPoint x: 396, endPoint y: 141, distance: 97.8
click at [396, 141] on div "Fund ID Fund Legal Name Category Campaign ID Campaign ID for Linking Amount Com…" at bounding box center [447, 249] width 102 height 292
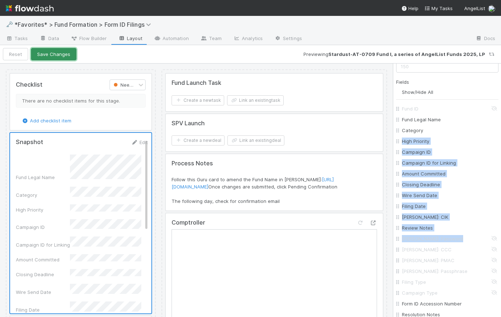
click at [70, 55] on button "Save Changes" at bounding box center [53, 54] width 45 height 12
click at [41, 51] on button "Back to task" at bounding box center [27, 54] width 48 height 12
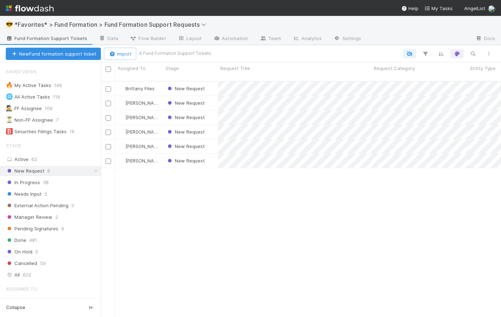
scroll to position [237, 395]
click at [209, 179] on div "[PERSON_NAME] New Request [DATE] 11:44:39 PM [DATE] 11:44:39 PM 0 0 0 0 0 [PERS…" at bounding box center [301, 202] width 400 height 241
click at [60, 184] on div "In Progress 38" at bounding box center [53, 182] width 95 height 9
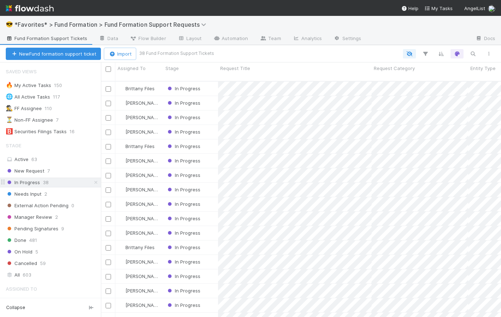
scroll to position [237, 395]
click at [58, 131] on div "🅱️ Securities Filings Tasks" at bounding box center [36, 131] width 61 height 9
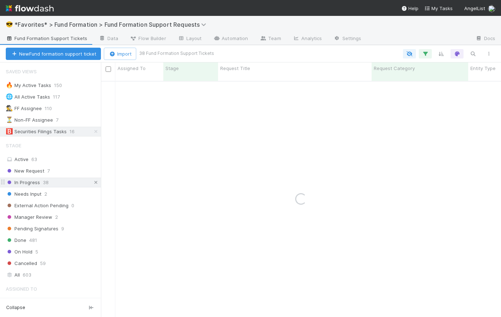
click at [92, 182] on icon at bounding box center [95, 182] width 7 height 5
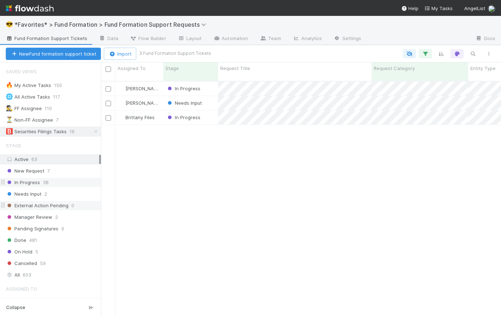
scroll to position [237, 395]
click at [212, 96] on div "Needs Input" at bounding box center [190, 103] width 55 height 14
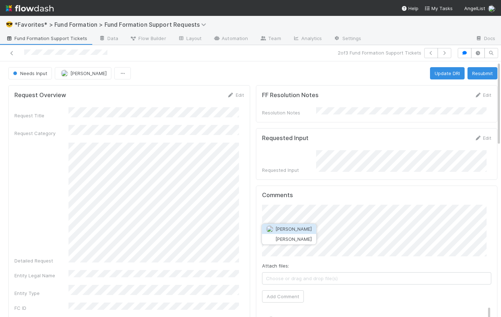
click at [297, 227] on span "[PERSON_NAME]" at bounding box center [294, 229] width 36 height 6
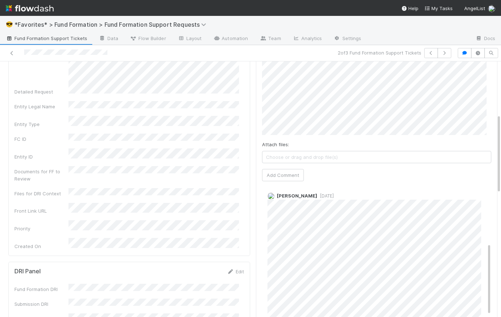
scroll to position [200, 0]
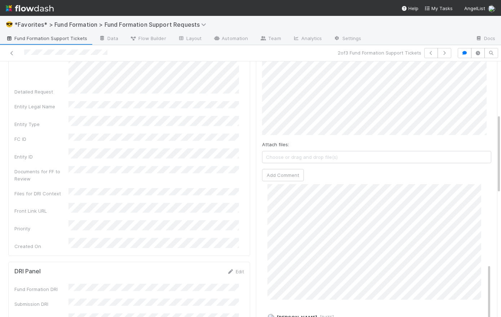
click at [253, 197] on div "FF Resolution Notes Edit Resolution Notes Requested Input Edit Requested Input …" at bounding box center [377, 312] width 248 height 799
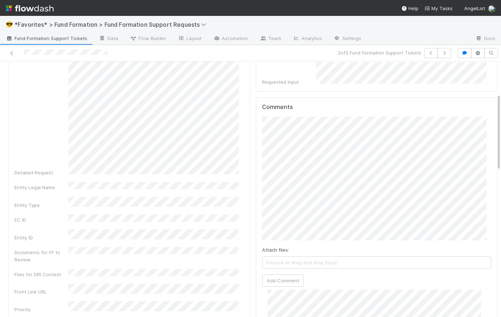
scroll to position [127, 0]
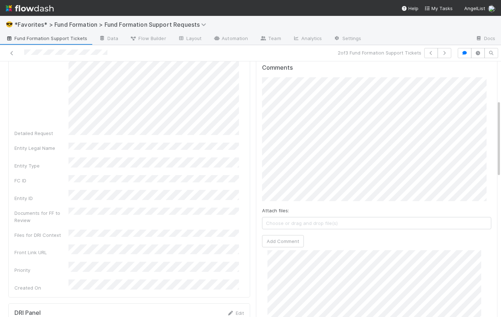
click at [256, 132] on div "Comments Attach files: Choose or drag and drop file(s) Add Comment Madison Frie…" at bounding box center [377, 247] width 242 height 378
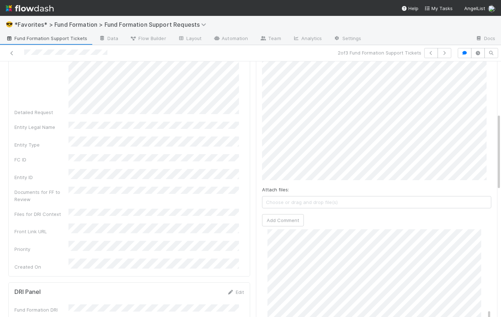
scroll to position [186, 0]
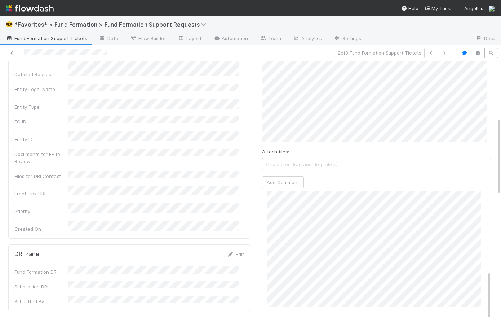
click at [246, 94] on div "Request Overview Edit Request Title Request Category Detailed Request Entity Le…" at bounding box center [252, 307] width 495 height 823
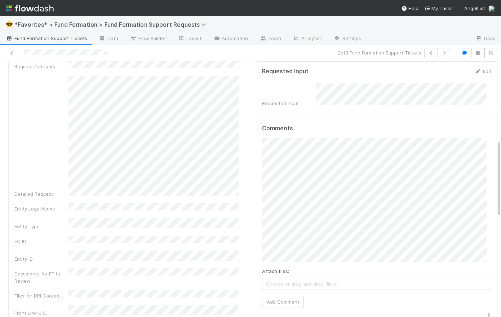
scroll to position [47, 0]
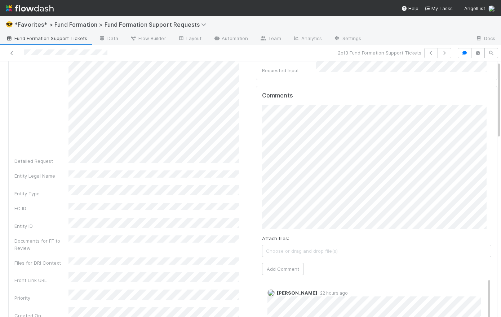
scroll to position [232, 0]
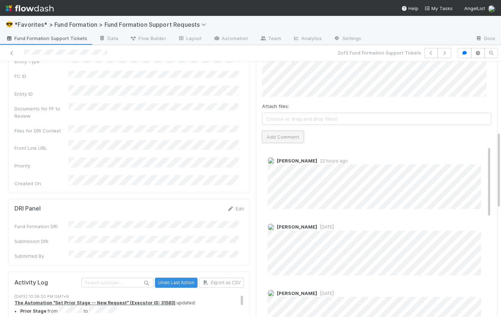
click at [287, 131] on button "Add Comment" at bounding box center [283, 137] width 42 height 12
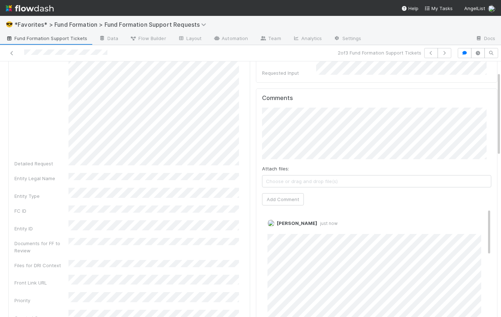
scroll to position [0, 0]
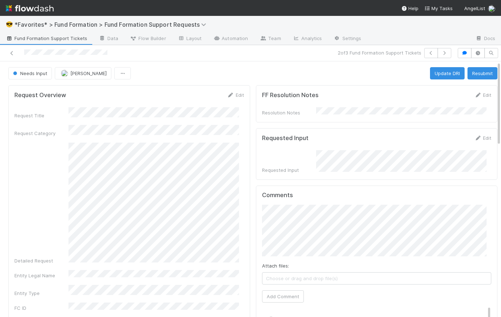
click at [230, 78] on div "Needs Input Madison Friedman Update DRI Resubmit" at bounding box center [252, 73] width 489 height 12
click at [37, 74] on span "Needs Input" at bounding box center [30, 73] width 36 height 6
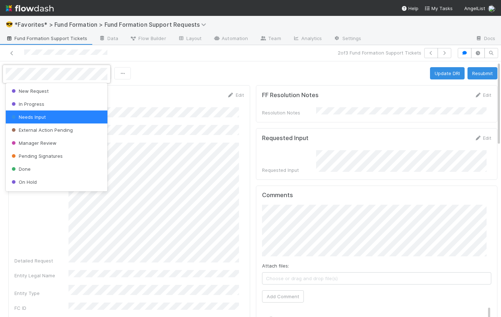
click at [276, 76] on div at bounding box center [250, 158] width 501 height 317
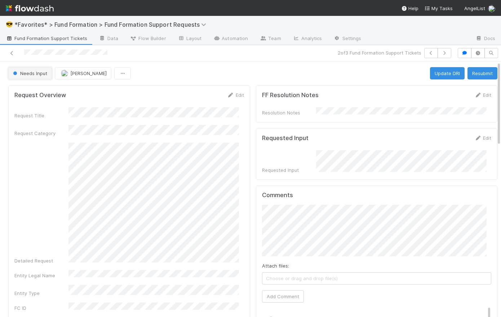
click at [30, 75] on span "Needs Input" at bounding box center [30, 73] width 36 height 6
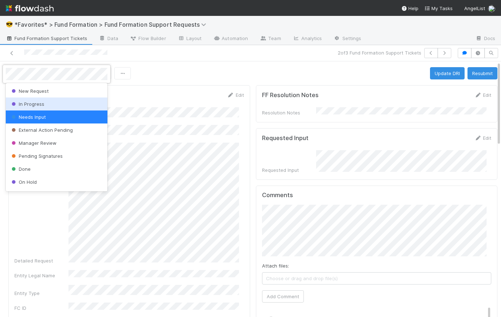
click at [54, 105] on div "In Progress" at bounding box center [57, 103] width 102 height 13
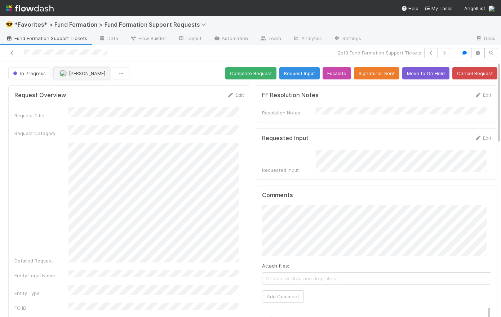
click at [90, 70] on span "Madison Friedman" at bounding box center [87, 73] width 36 height 6
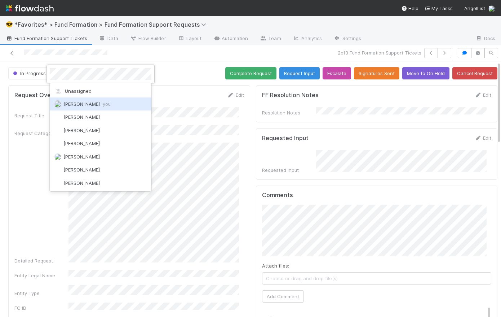
click at [102, 108] on div "Catherine Lambright you" at bounding box center [101, 103] width 102 height 13
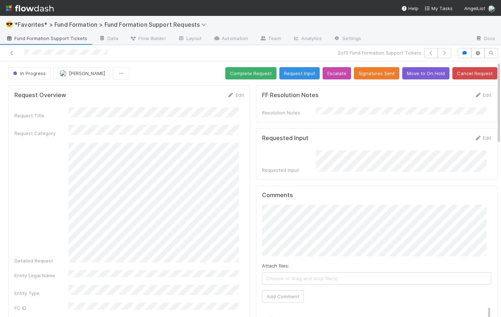
click at [166, 69] on div "In Progress Madison Friedman Complete Request Request Input Escalate Signatures…" at bounding box center [252, 73] width 489 height 12
click at [166, 74] on div "In Progress Madison Friedman Complete Request Request Input Escalate Signatures…" at bounding box center [252, 73] width 489 height 12
click at [88, 73] on span "Madison Friedman" at bounding box center [87, 73] width 36 height 6
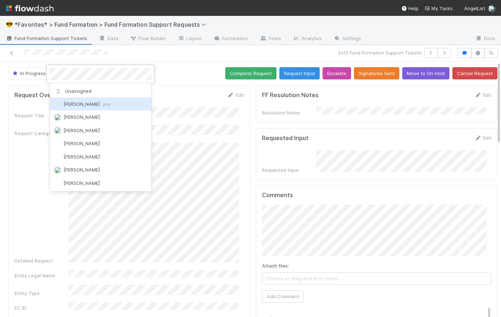
click at [107, 105] on span "Catherine Lambright you" at bounding box center [86, 104] width 47 height 6
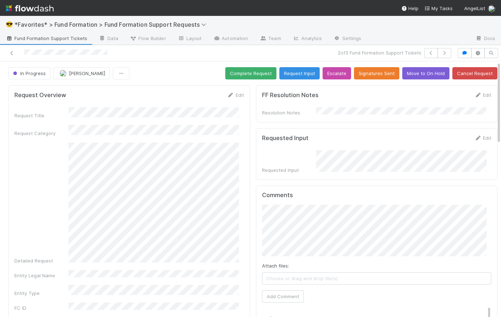
click at [163, 78] on div "In Progress Catherine Lambright Complete Request Request Input Escalate Signatu…" at bounding box center [252, 73] width 489 height 12
click at [256, 119] on div "FF Resolution Notes Edit Resolution Notes" at bounding box center [377, 103] width 242 height 37
click at [246, 71] on button "Complete Request" at bounding box center [250, 73] width 51 height 12
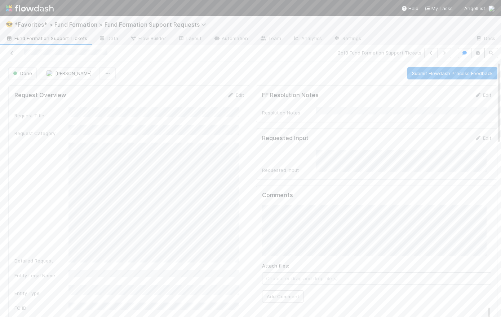
click at [45, 9] on img at bounding box center [30, 8] width 48 height 12
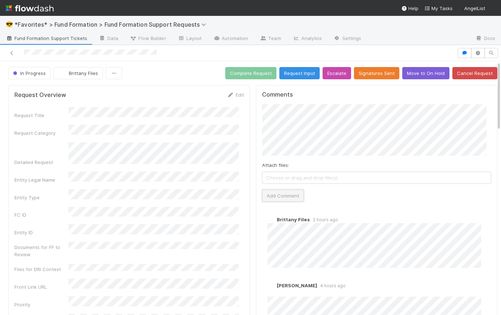
click at [289, 197] on button "Add Comment" at bounding box center [283, 196] width 42 height 12
click at [177, 70] on div "In Progress Brittany Files Complete Request Request Input Escalate Signatures S…" at bounding box center [252, 73] width 489 height 12
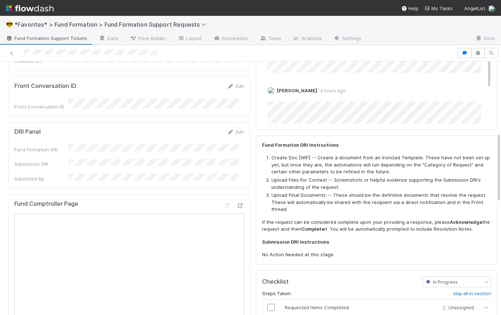
scroll to position [327, 0]
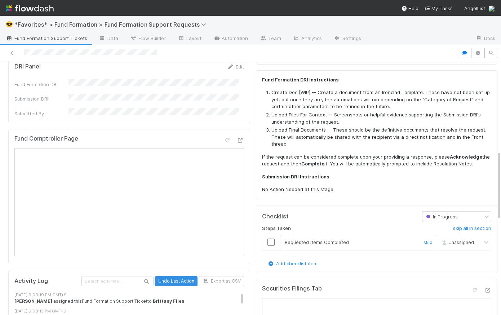
click at [268, 241] on input "checkbox" at bounding box center [271, 242] width 7 height 7
click at [237, 138] on icon at bounding box center [240, 140] width 7 height 5
click at [238, 138] on icon at bounding box center [240, 140] width 7 height 5
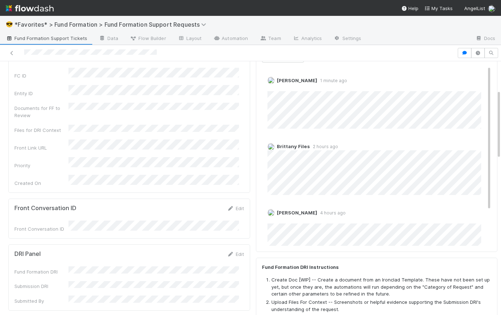
scroll to position [0, 0]
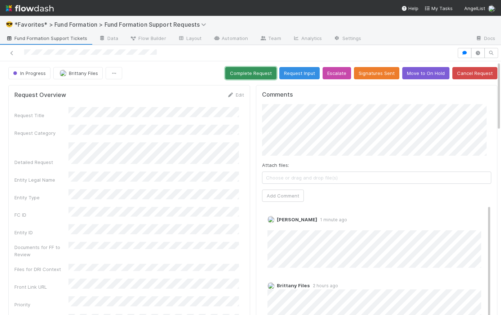
click at [252, 73] on button "Complete Request" at bounding box center [250, 73] width 51 height 12
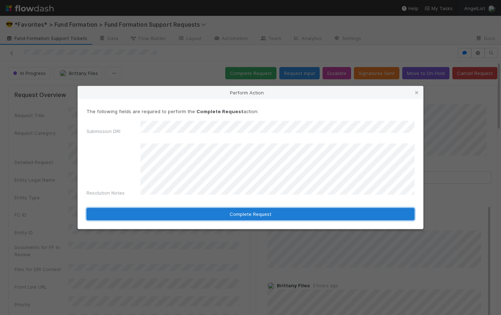
click at [266, 211] on button "Complete Request" at bounding box center [251, 214] width 328 height 12
